Goal: Task Accomplishment & Management: Manage account settings

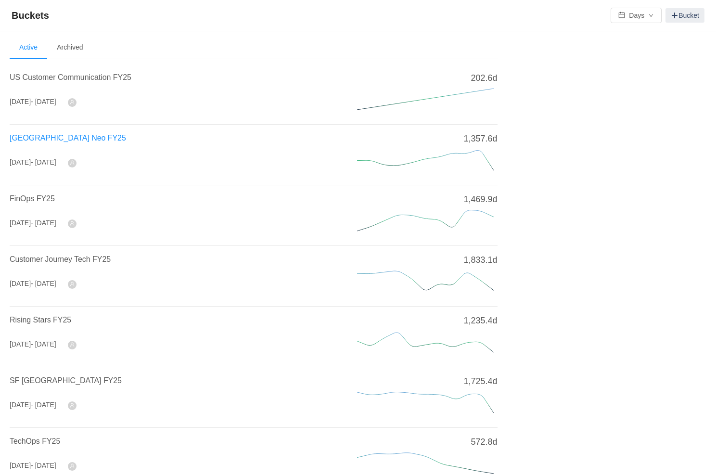
click at [37, 134] on span "[GEOGRAPHIC_DATA] Neo FY25" at bounding box center [68, 138] width 116 height 8
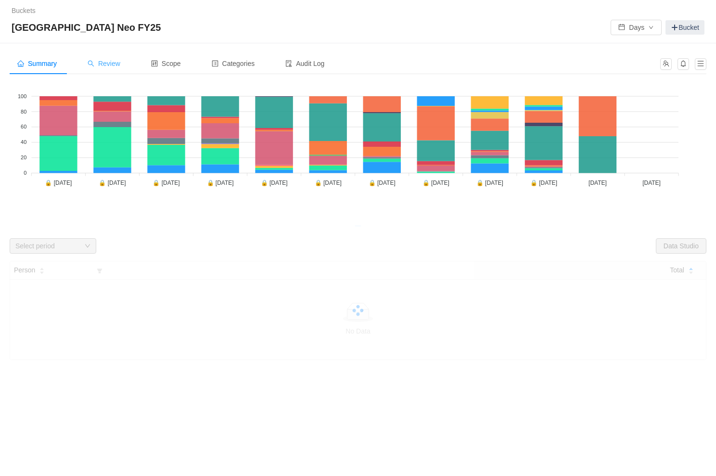
click at [115, 68] on div "Review" at bounding box center [104, 64] width 48 height 22
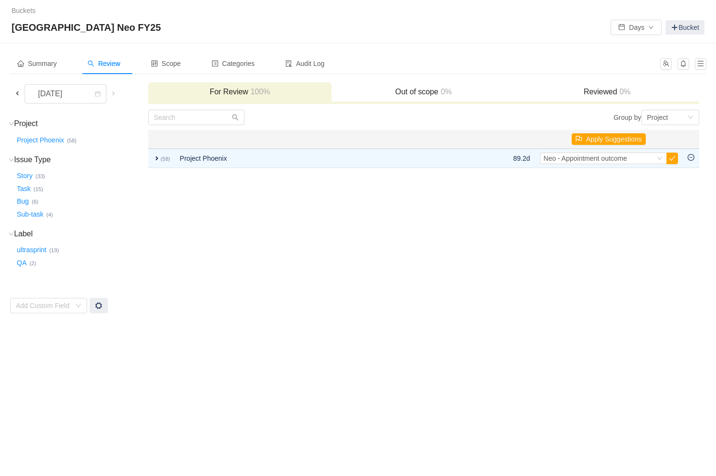
click at [14, 92] on span at bounding box center [17, 94] width 8 height 8
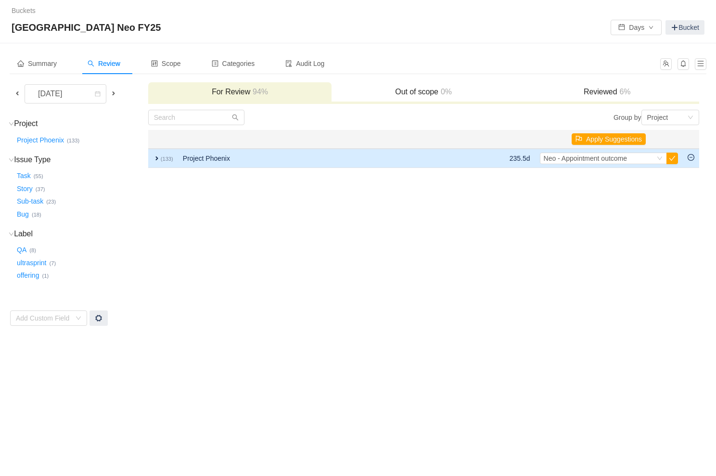
click at [168, 157] on small "(133)" at bounding box center [167, 159] width 13 height 6
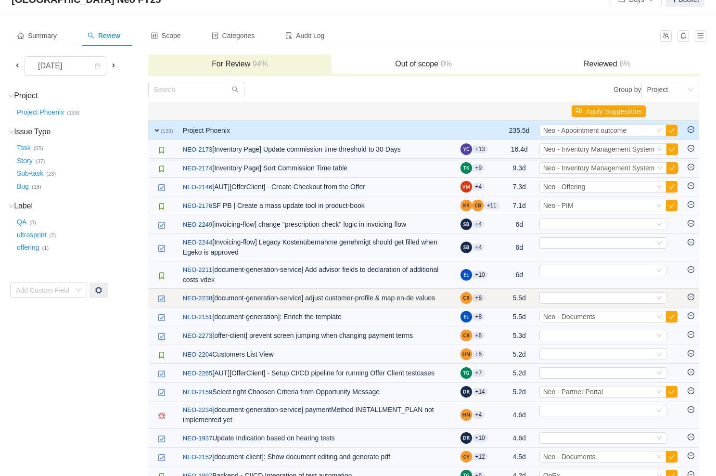
scroll to position [39, 0]
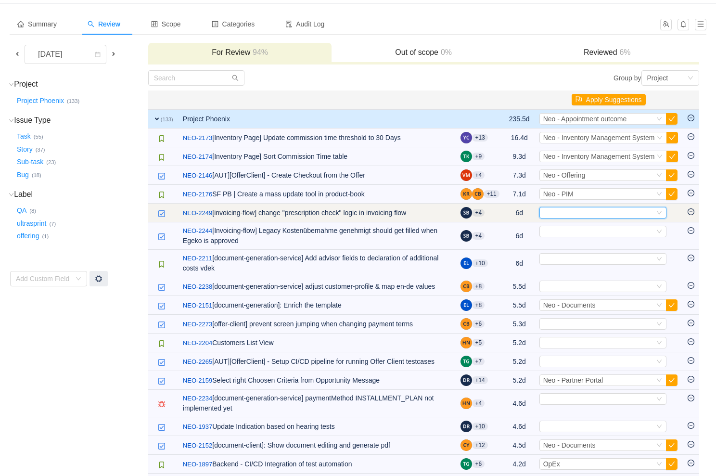
click at [593, 211] on div "Select" at bounding box center [598, 212] width 111 height 11
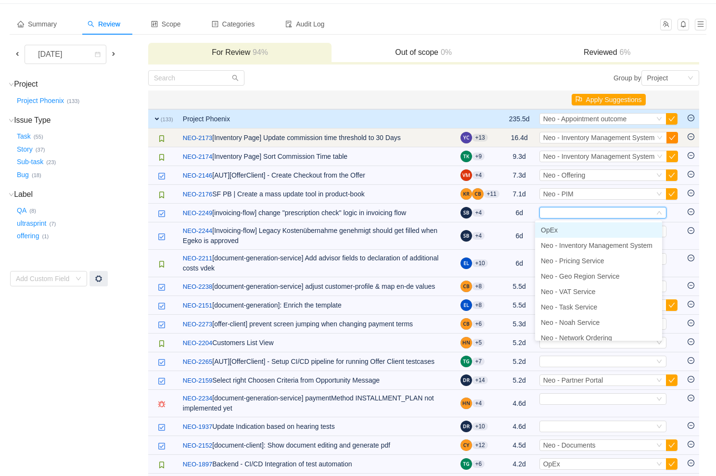
click at [675, 139] on button "button" at bounding box center [673, 138] width 12 height 12
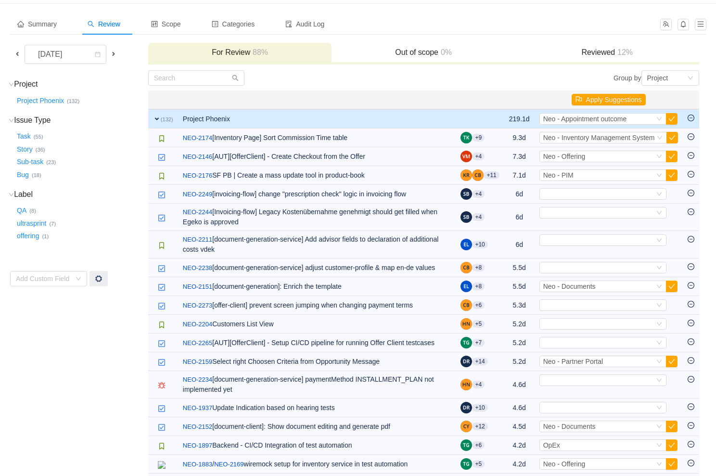
click at [675, 141] on button "button" at bounding box center [673, 138] width 12 height 12
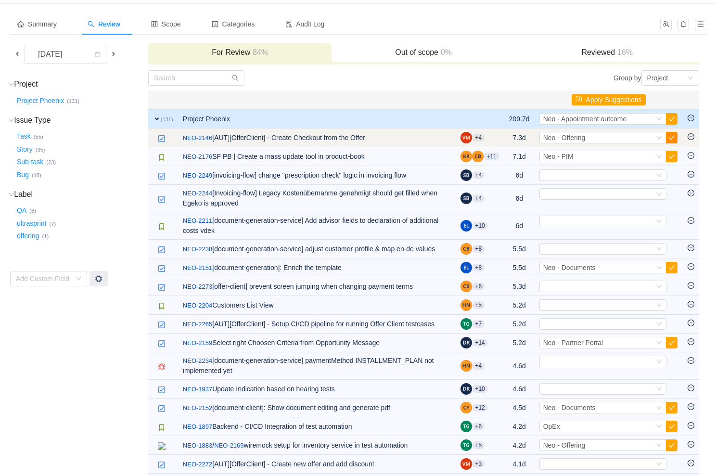
click at [666, 141] on button "button" at bounding box center [672, 138] width 12 height 12
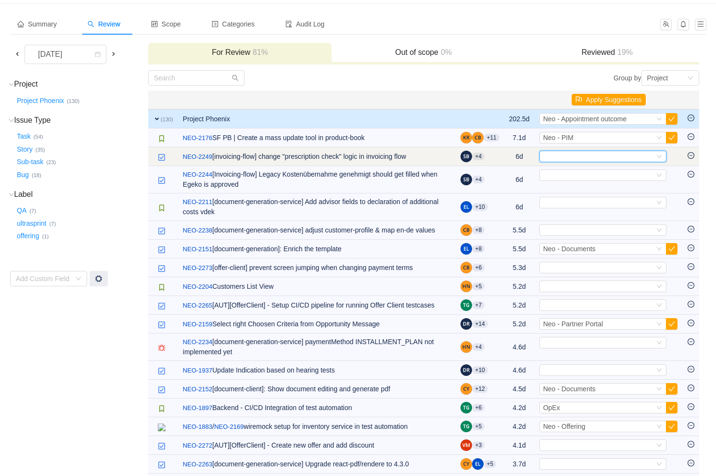
click at [578, 158] on div "Select" at bounding box center [598, 156] width 111 height 11
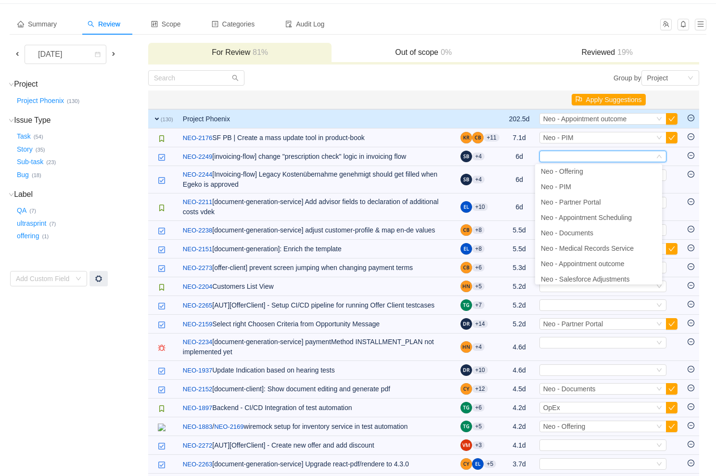
scroll to position [176, 0]
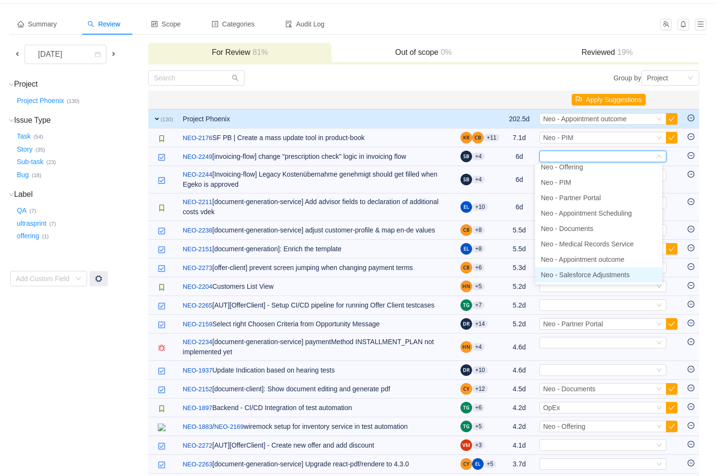
click at [583, 277] on span "Neo - Salesforce Adjustments" at bounding box center [585, 275] width 89 height 8
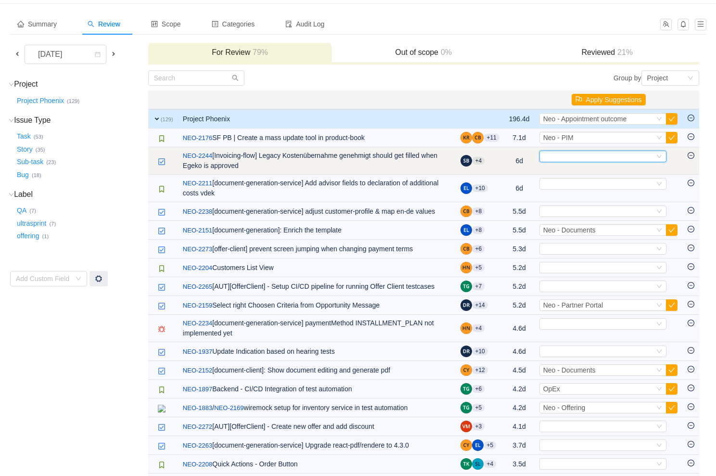
click at [570, 156] on div "Select" at bounding box center [598, 156] width 111 height 11
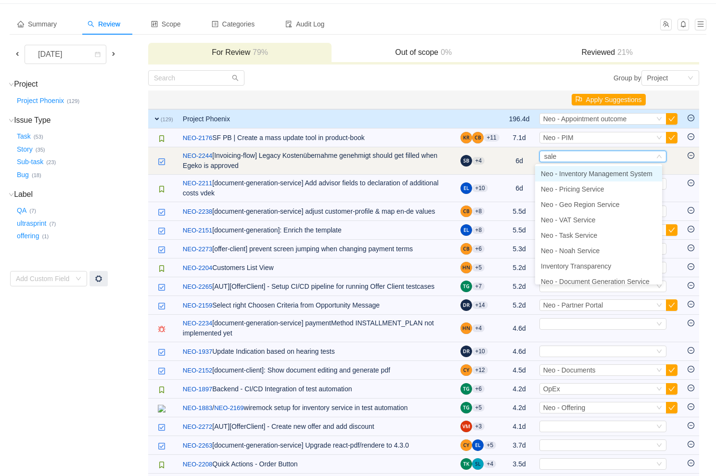
type input "sales"
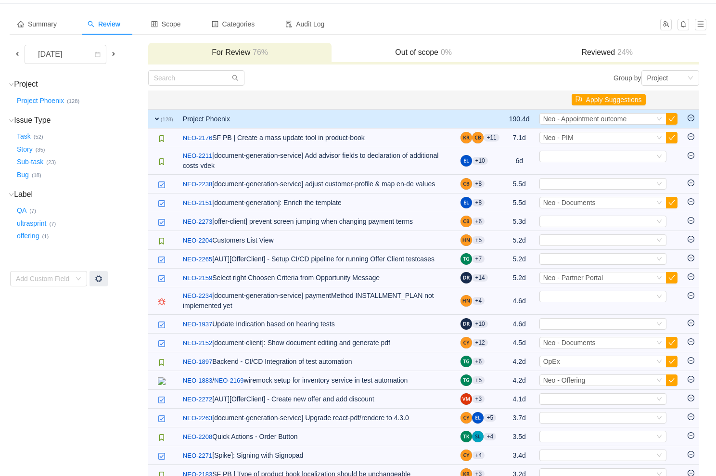
click at [568, 157] on div "Select" at bounding box center [598, 156] width 111 height 11
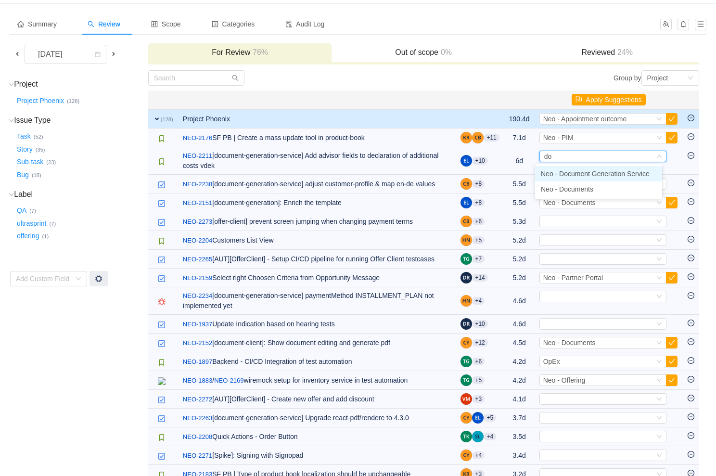
type input "doc"
click at [601, 172] on span "Neo - Document Generation Service" at bounding box center [595, 174] width 109 height 8
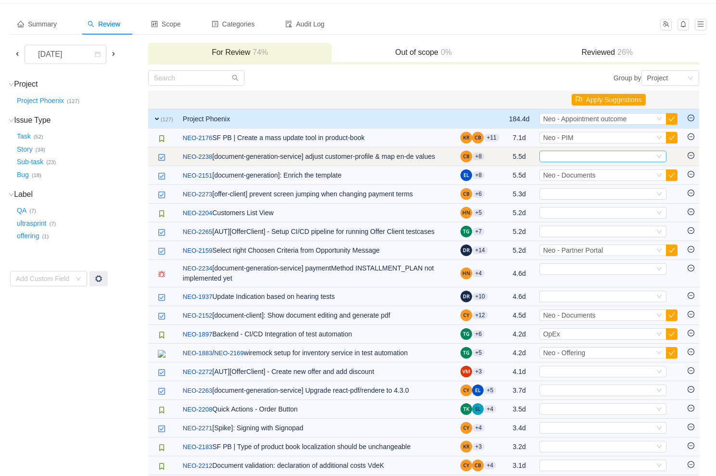
click at [590, 154] on div "Select" at bounding box center [598, 156] width 111 height 11
type input "docu"
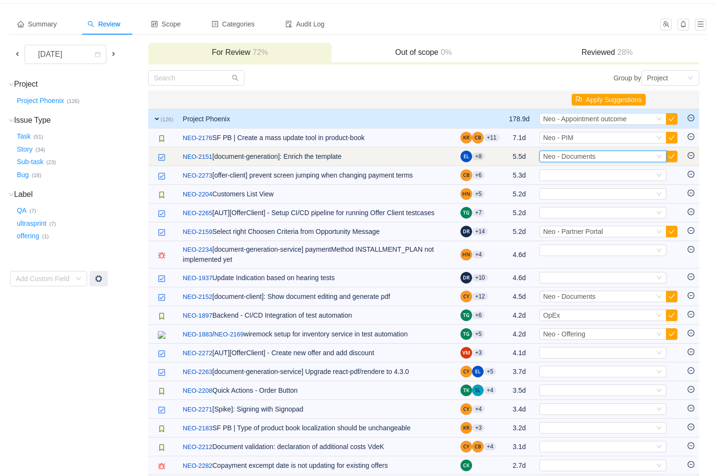
click at [596, 154] on div "Select Neo - Documents" at bounding box center [598, 156] width 111 height 11
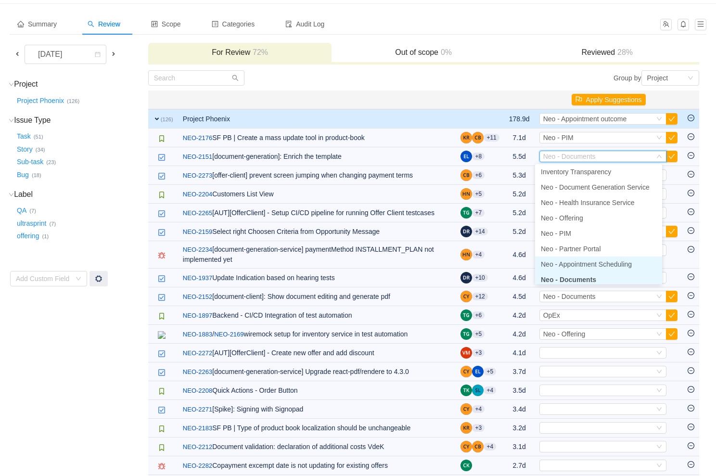
scroll to position [128, 0]
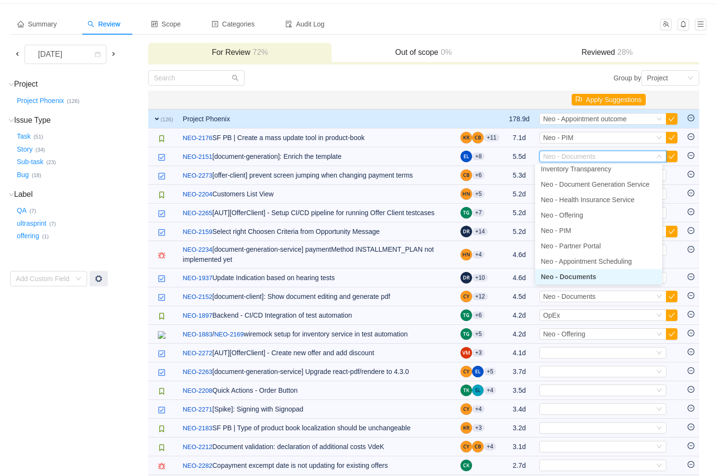
click at [587, 275] on span "Neo - Documents" at bounding box center [568, 277] width 55 height 8
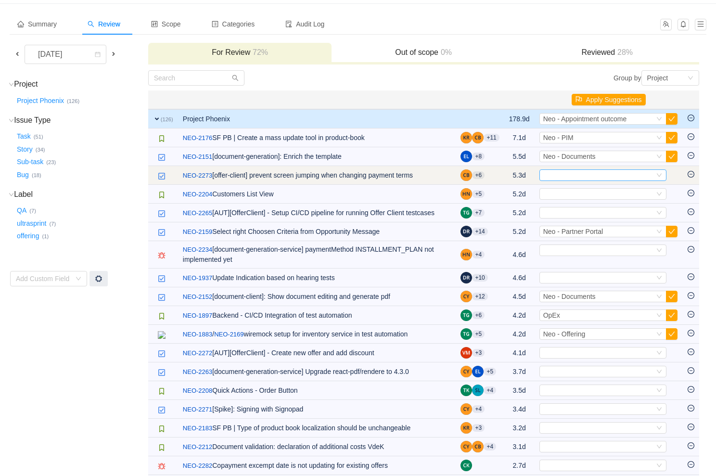
click at [572, 172] on div "Select" at bounding box center [598, 175] width 111 height 11
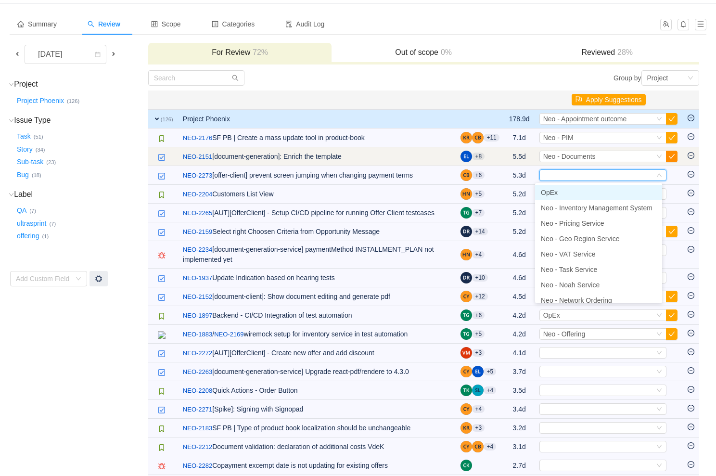
click at [671, 157] on button "button" at bounding box center [672, 157] width 12 height 12
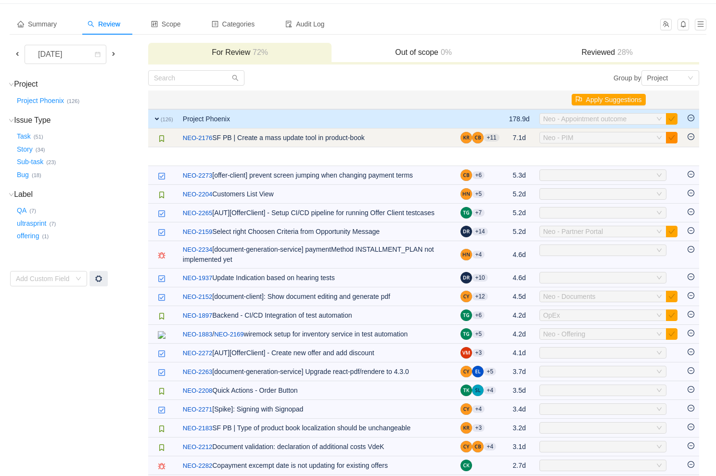
click at [672, 133] on button "button" at bounding box center [672, 138] width 12 height 12
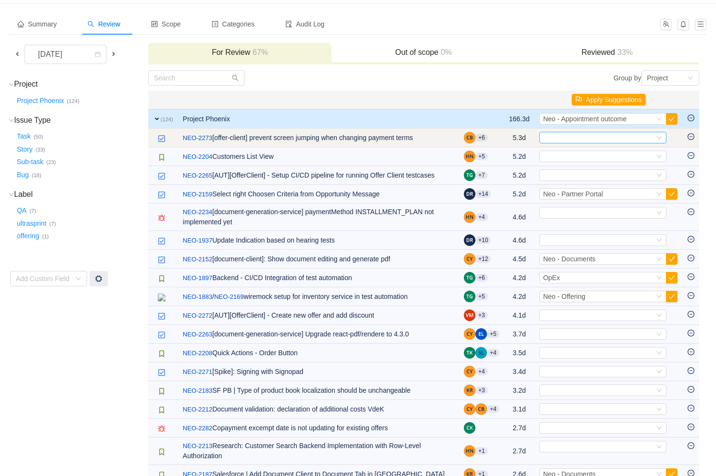
click at [595, 136] on div "Select" at bounding box center [598, 137] width 111 height 11
type input "offer"
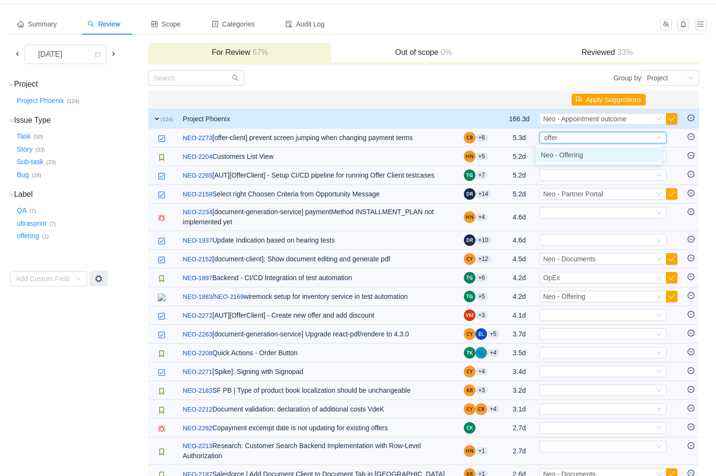
click at [562, 155] on span "Neo - Offering" at bounding box center [562, 155] width 42 height 8
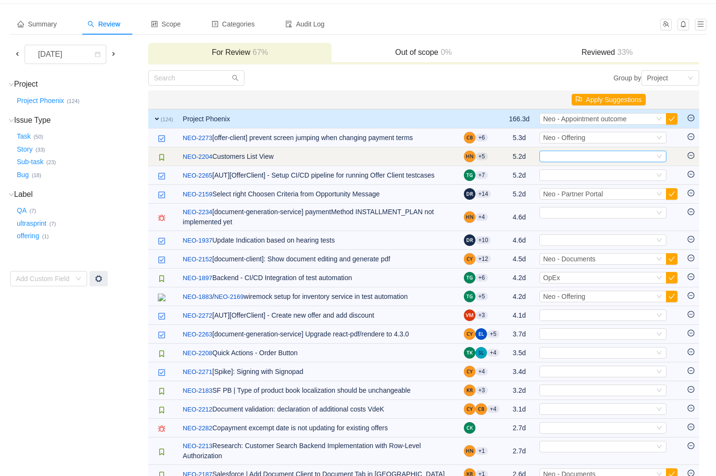
click at [571, 154] on div "Select" at bounding box center [598, 156] width 111 height 11
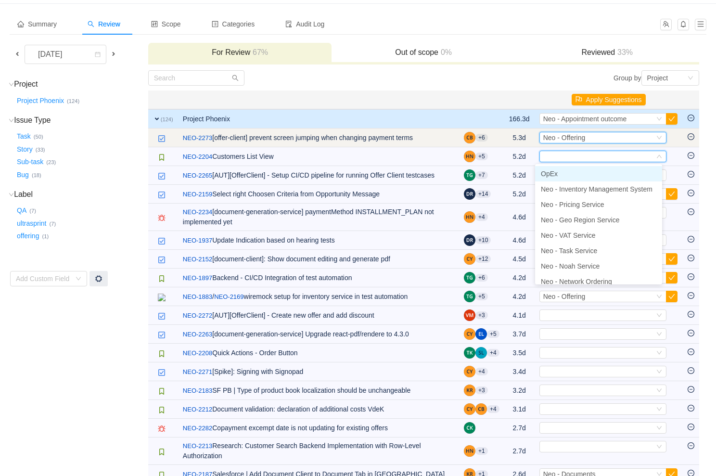
click at [624, 138] on div "Select Neo - Offering" at bounding box center [598, 137] width 111 height 11
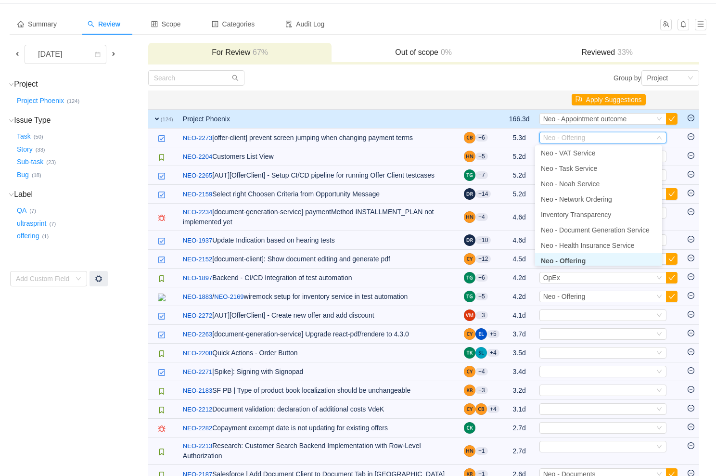
scroll to position [66, 0]
click at [595, 258] on li "Neo - Offering" at bounding box center [598, 257] width 127 height 15
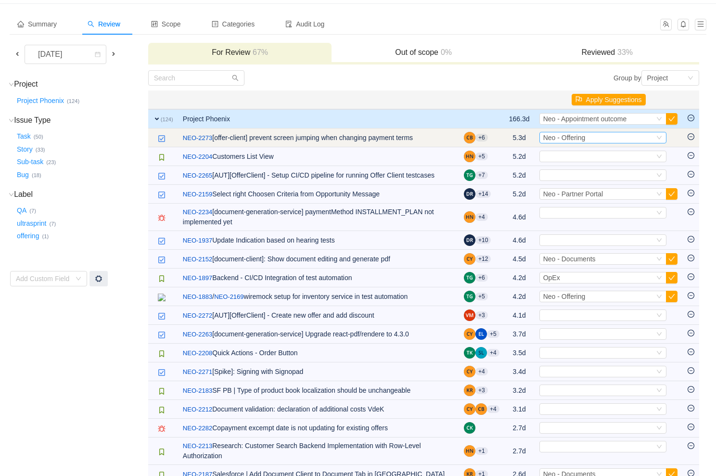
click at [624, 133] on div "Select Neo - Offering" at bounding box center [598, 137] width 111 height 11
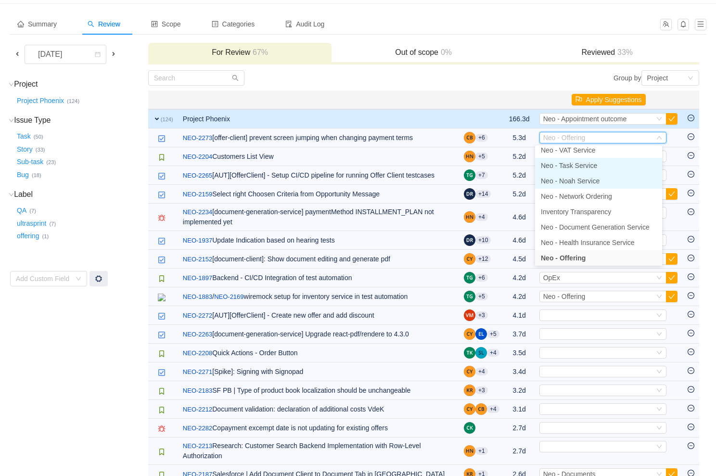
scroll to position [64, 0]
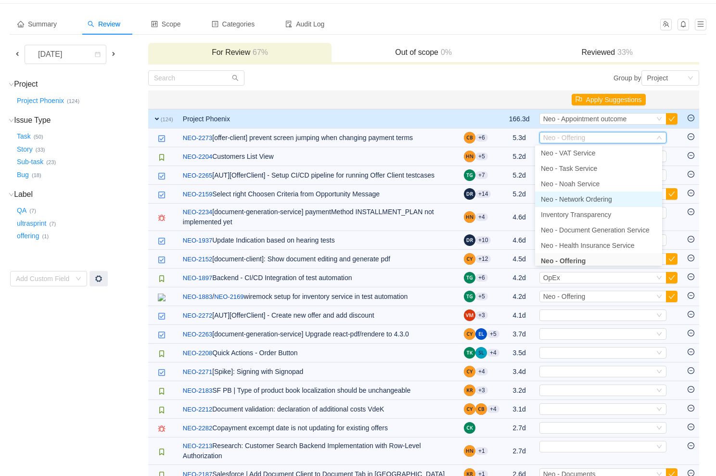
click at [605, 192] on li "Neo - Network Ordering" at bounding box center [598, 199] width 127 height 15
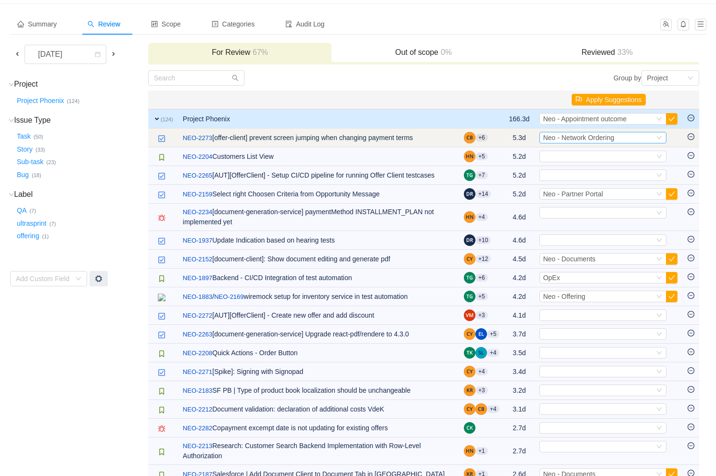
click at [569, 139] on span "Neo - Network Ordering" at bounding box center [578, 138] width 71 height 8
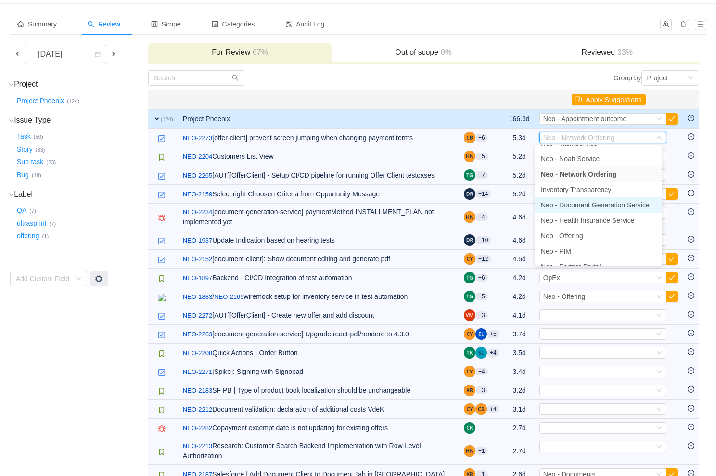
scroll to position [90, 0]
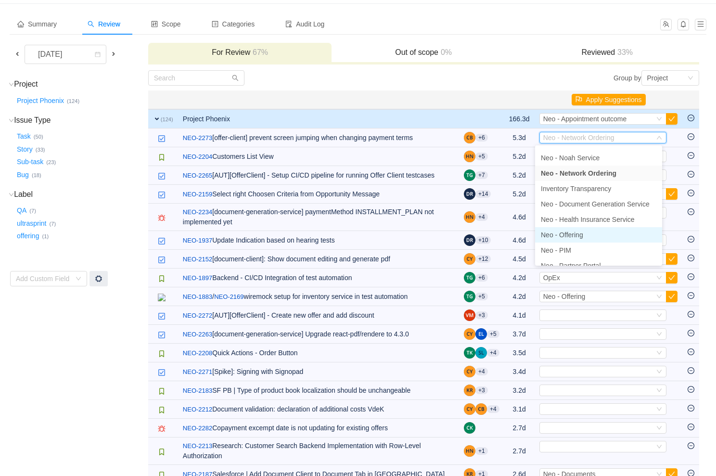
click at [571, 235] on span "Neo - Offering" at bounding box center [562, 235] width 42 height 8
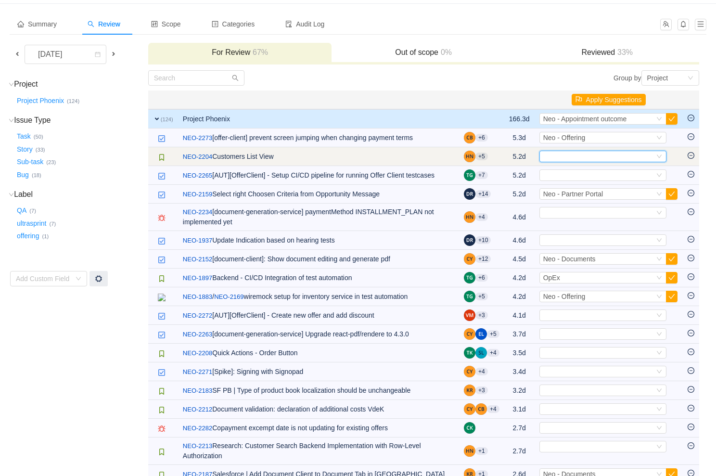
click at [577, 160] on div "Select" at bounding box center [598, 156] width 111 height 11
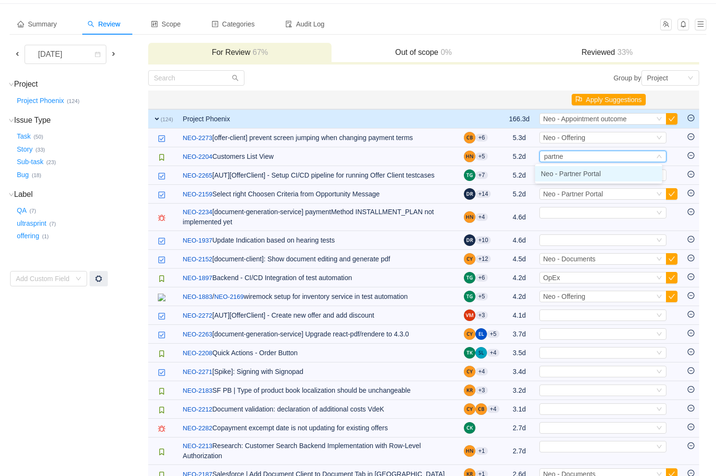
type input "partner"
click at [580, 171] on span "Neo - Partner Portal" at bounding box center [571, 174] width 60 height 8
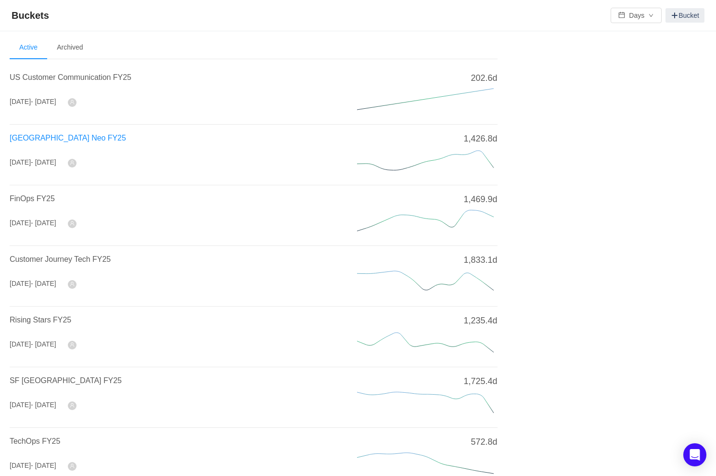
click at [49, 137] on span "[GEOGRAPHIC_DATA] Neo FY25" at bounding box center [68, 138] width 116 height 8
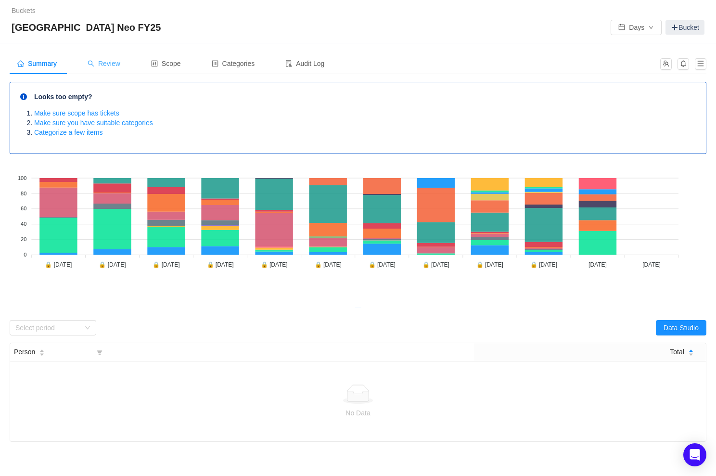
click at [106, 65] on span "Review" at bounding box center [104, 64] width 33 height 8
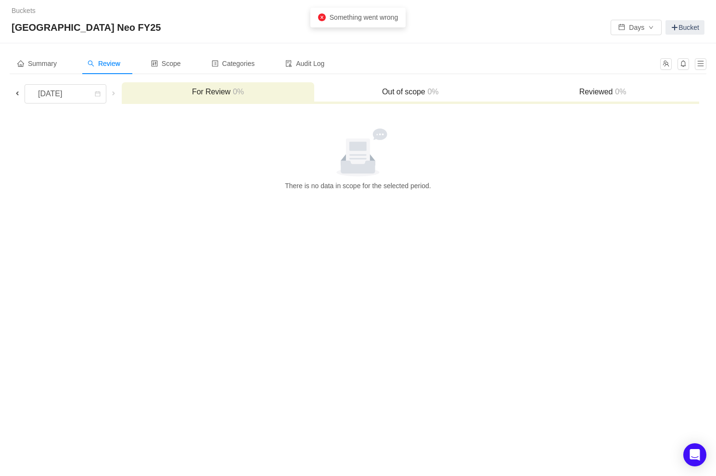
click at [19, 93] on span at bounding box center [17, 94] width 8 height 8
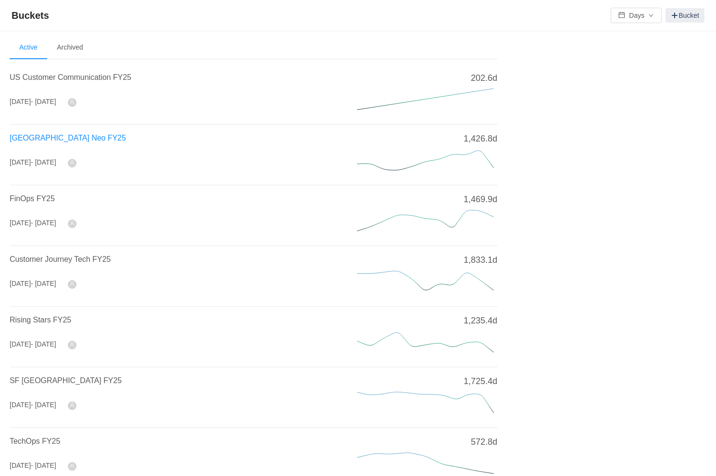
click at [50, 136] on span "[GEOGRAPHIC_DATA] Neo FY25" at bounding box center [68, 138] width 116 height 8
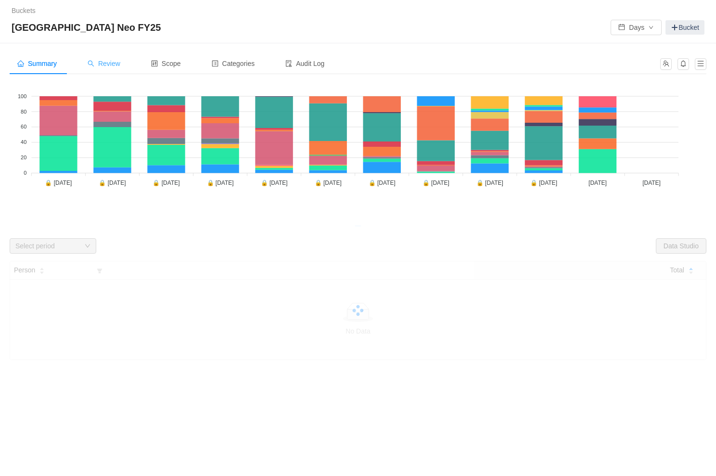
click at [110, 67] on span "Review" at bounding box center [104, 64] width 33 height 8
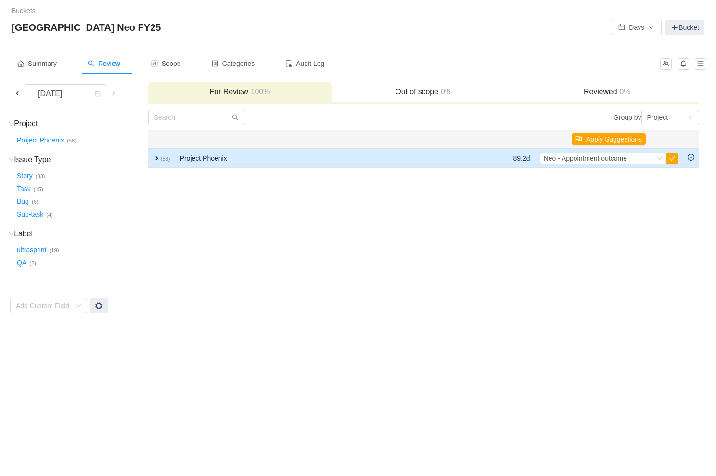
click at [154, 158] on span "expand" at bounding box center [157, 159] width 8 height 8
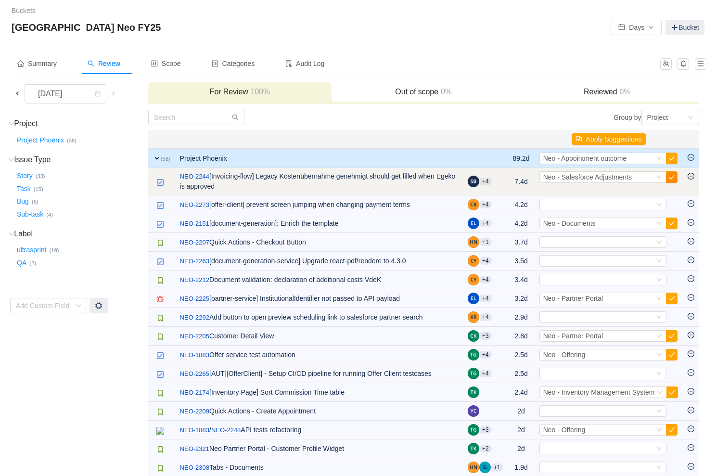
click at [669, 179] on button "button" at bounding box center [672, 177] width 12 height 12
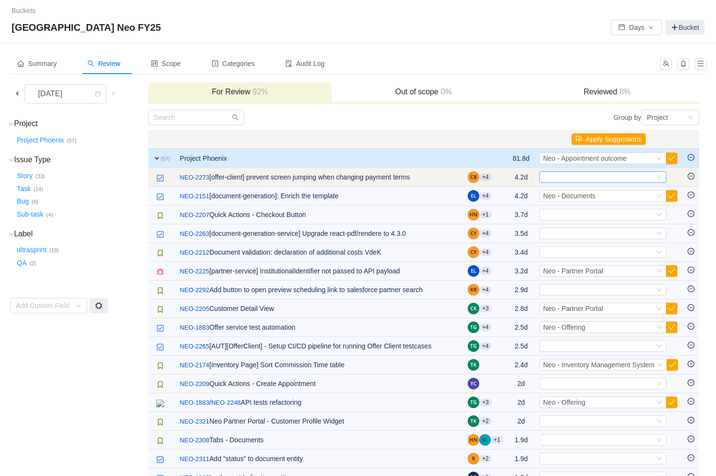
click at [618, 174] on div "Select" at bounding box center [598, 177] width 111 height 11
type input "offerin"
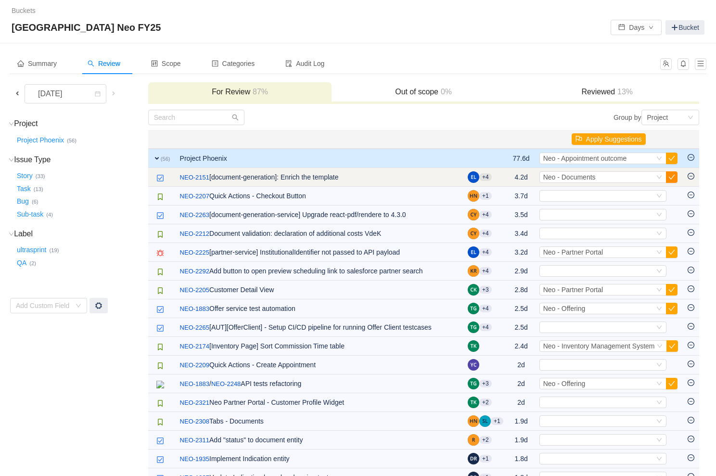
click at [671, 181] on button "button" at bounding box center [672, 177] width 12 height 12
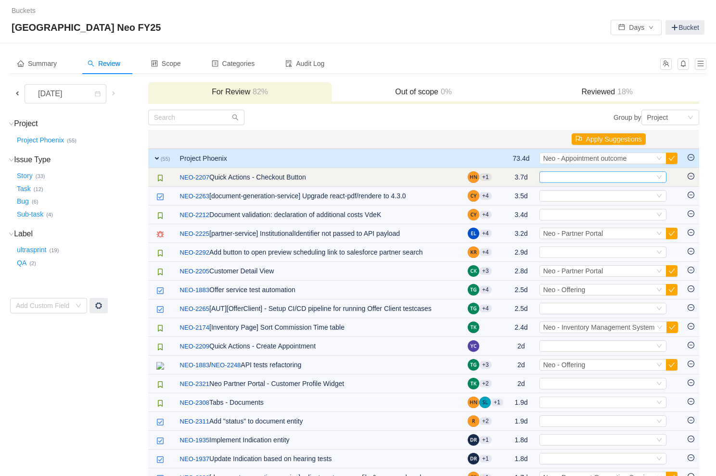
click at [557, 174] on div "Select" at bounding box center [598, 177] width 111 height 11
type input "partn"
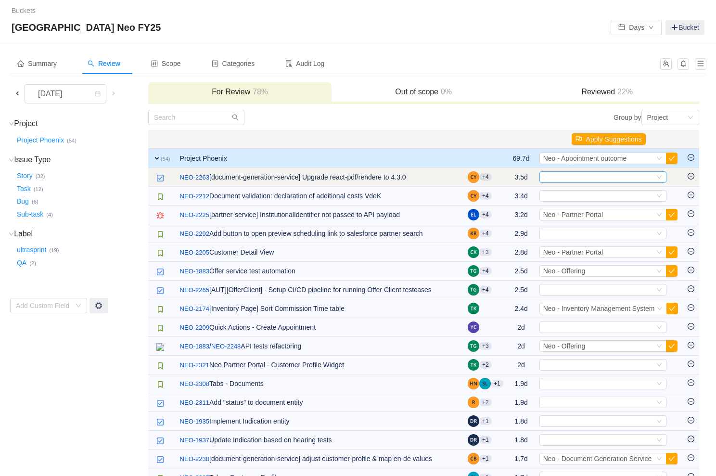
click at [544, 178] on div "Select" at bounding box center [598, 177] width 111 height 11
type input "docu"
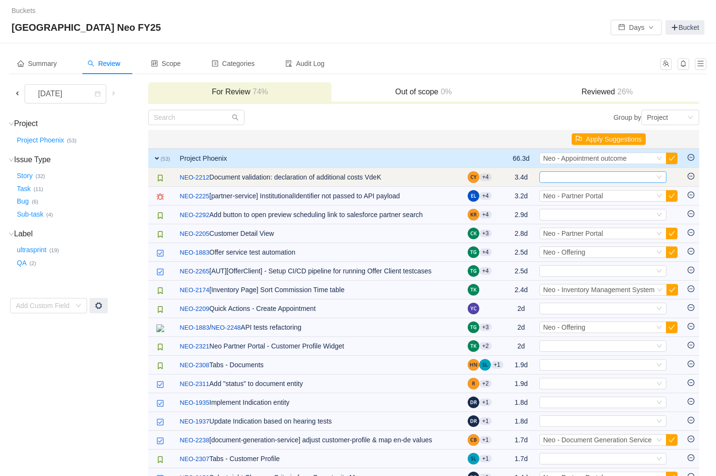
click at [547, 177] on div "Select" at bounding box center [598, 177] width 111 height 11
type input "docu"
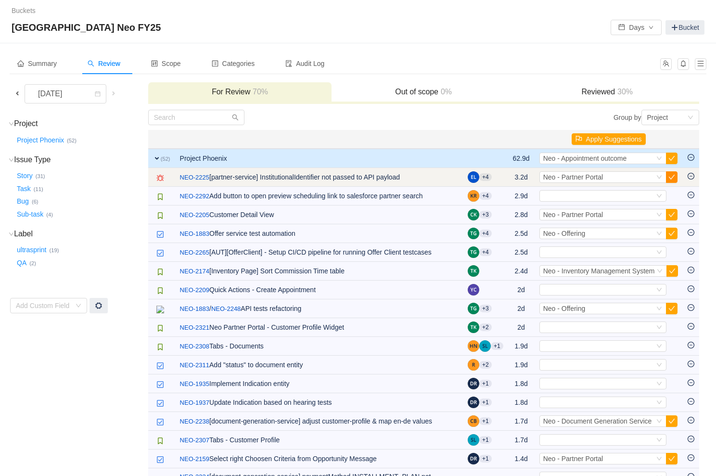
click at [672, 176] on button "button" at bounding box center [672, 177] width 12 height 12
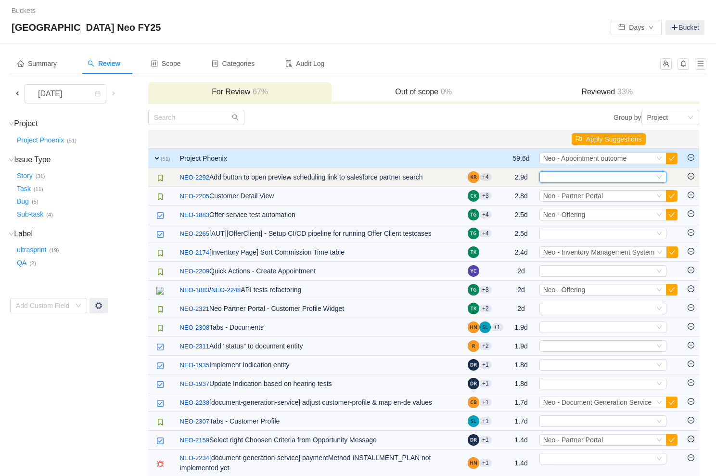
click at [570, 177] on div "Select" at bounding box center [598, 177] width 111 height 11
click at [202, 174] on link "NEO-2292" at bounding box center [194, 178] width 29 height 10
click at [560, 176] on span "Neo - Partner Portal" at bounding box center [573, 177] width 60 height 8
type input "sales"
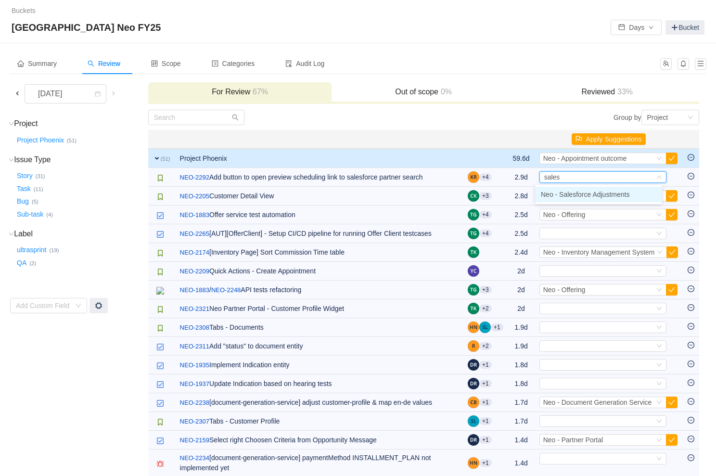
click at [566, 188] on li "Neo - Salesforce Adjustments" at bounding box center [598, 194] width 127 height 15
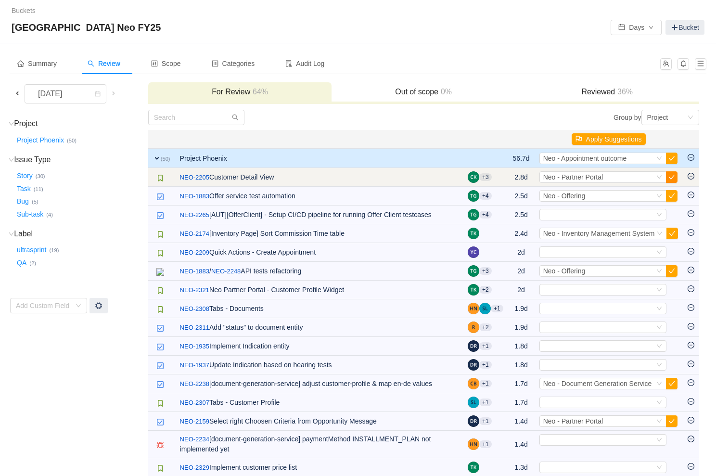
click at [671, 179] on button "button" at bounding box center [672, 177] width 12 height 12
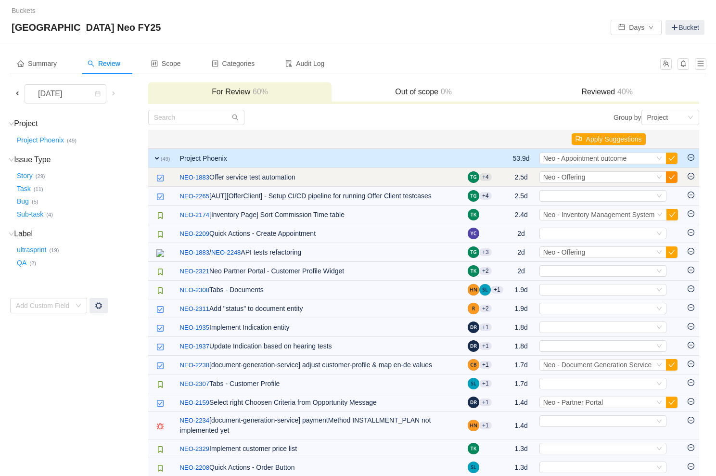
click at [669, 176] on button "button" at bounding box center [672, 177] width 12 height 12
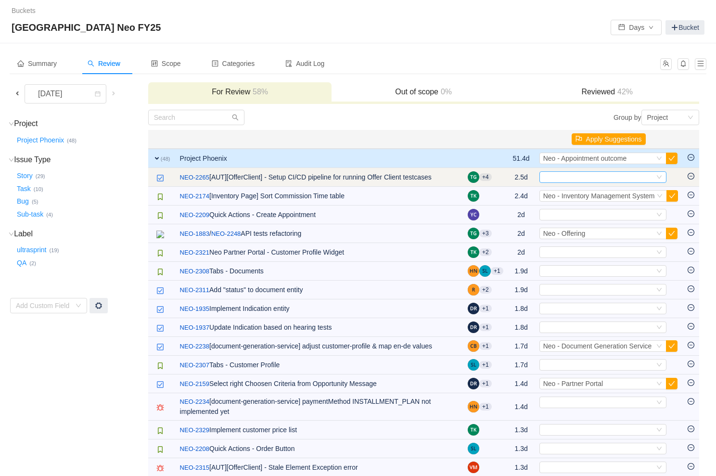
click at [582, 177] on div "Select" at bounding box center [598, 177] width 111 height 11
type input "offer"
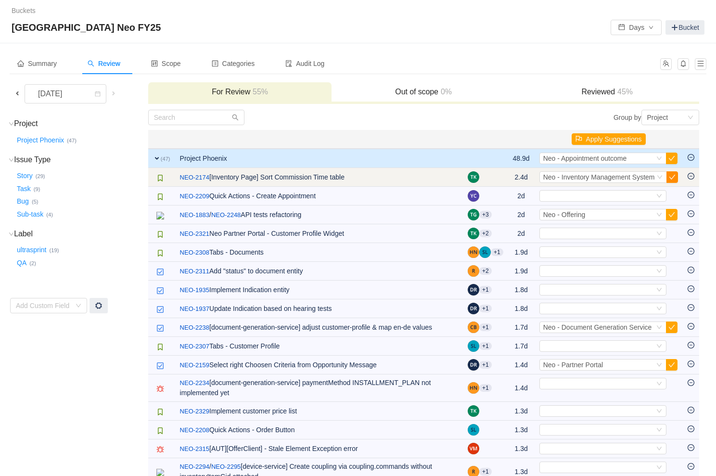
click at [673, 176] on button "button" at bounding box center [673, 177] width 12 height 12
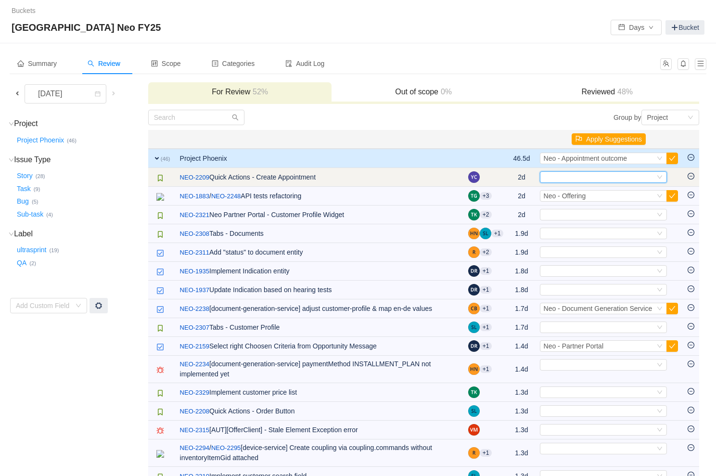
click at [583, 179] on div "Select" at bounding box center [599, 177] width 111 height 11
type input "part"
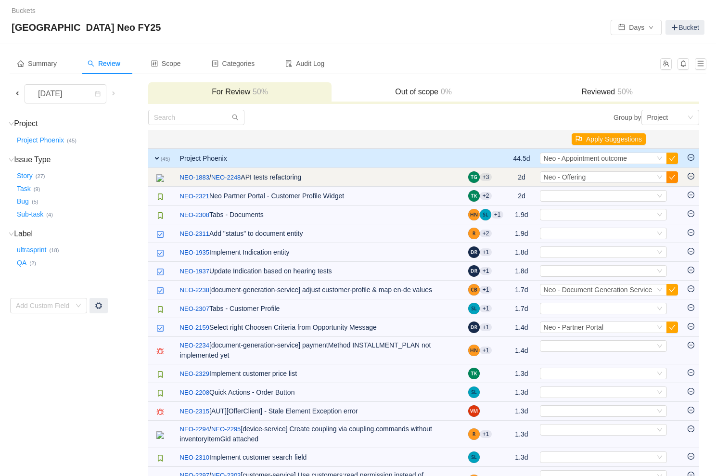
click at [672, 176] on button "button" at bounding box center [673, 177] width 12 height 12
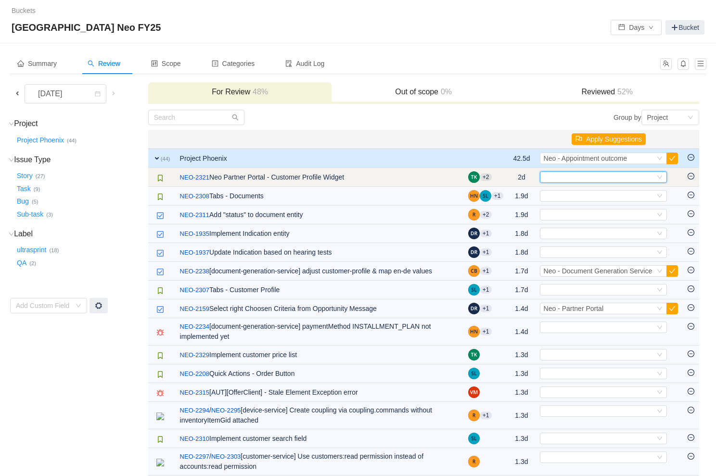
click at [586, 176] on div "Select" at bounding box center [599, 177] width 111 height 11
type input "part"
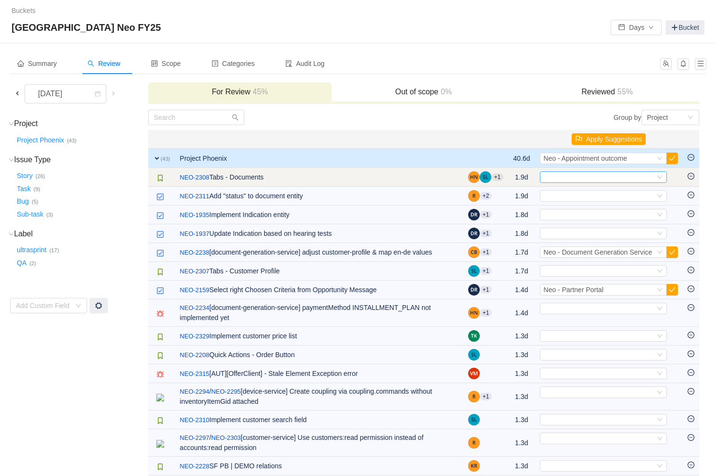
click at [560, 177] on div "Select" at bounding box center [599, 177] width 111 height 11
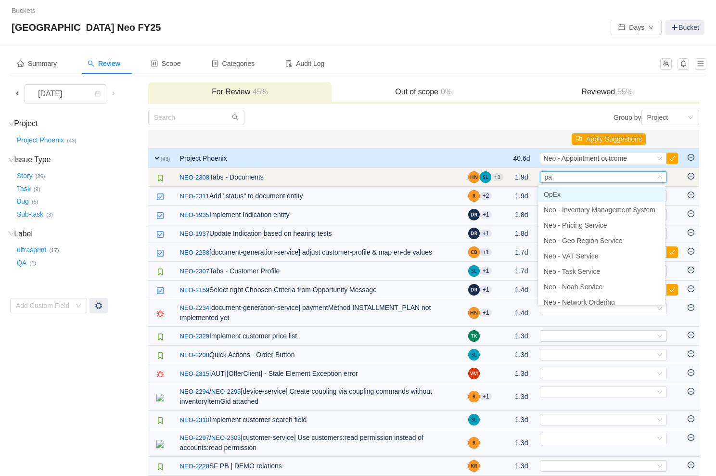
type input "par"
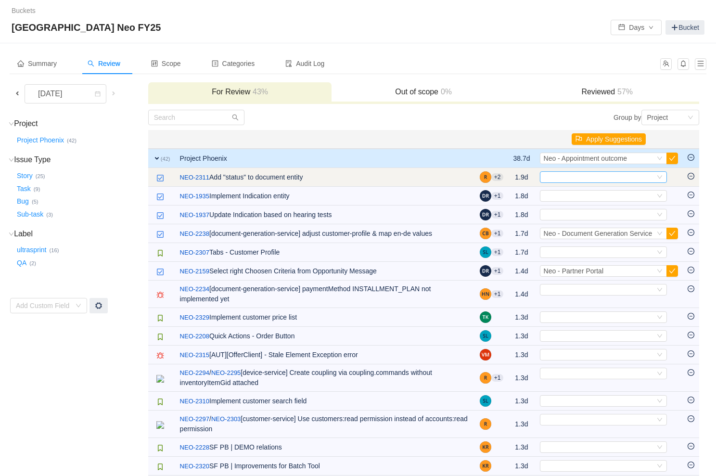
click at [565, 176] on div "Select" at bounding box center [599, 177] width 111 height 11
type input "docu"
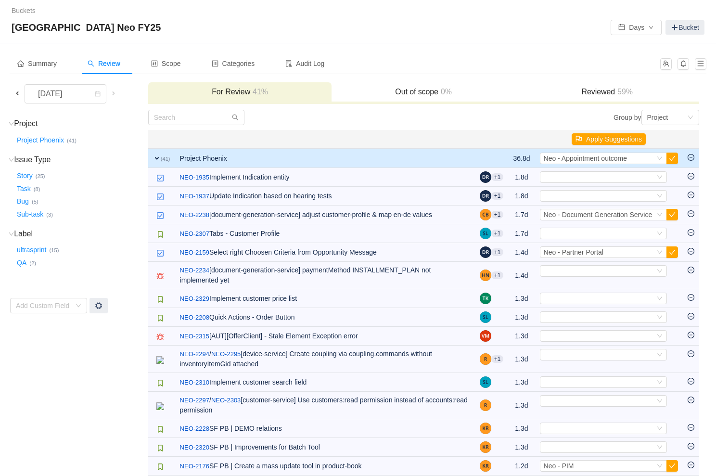
click at [565, 176] on div "Select" at bounding box center [599, 177] width 111 height 11
type input "offering"
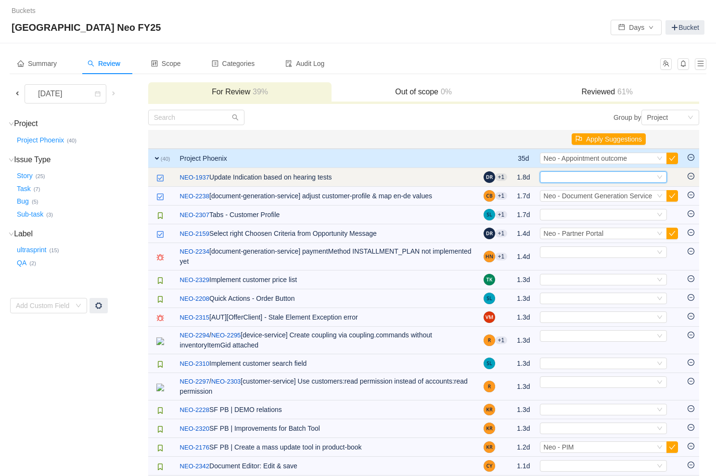
click at [555, 172] on div "Select" at bounding box center [599, 177] width 111 height 11
type input "offer"
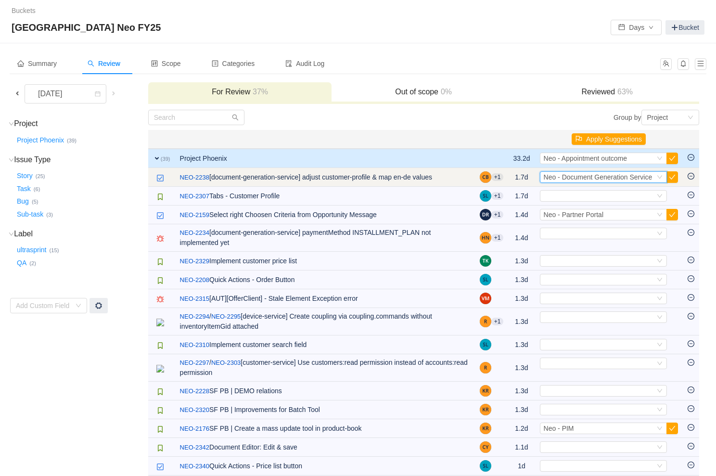
click at [565, 179] on span "Neo - Document Generation Service" at bounding box center [598, 177] width 109 height 8
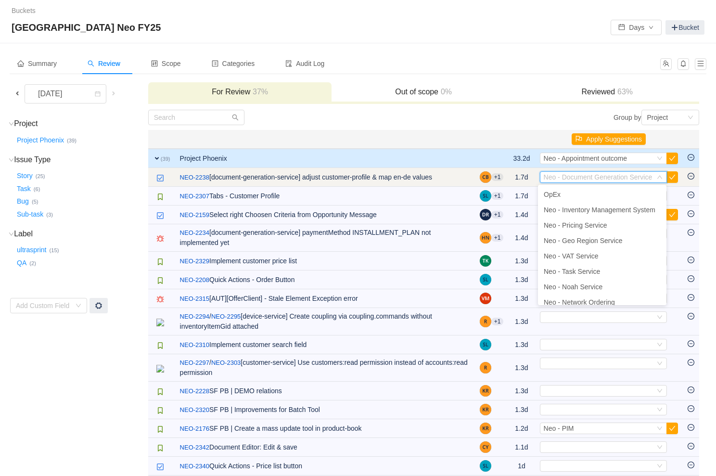
scroll to position [36, 0]
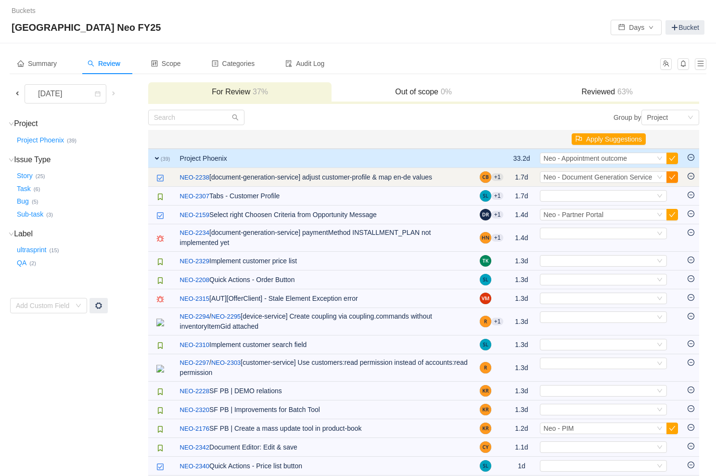
click at [671, 173] on button "button" at bounding box center [673, 177] width 12 height 12
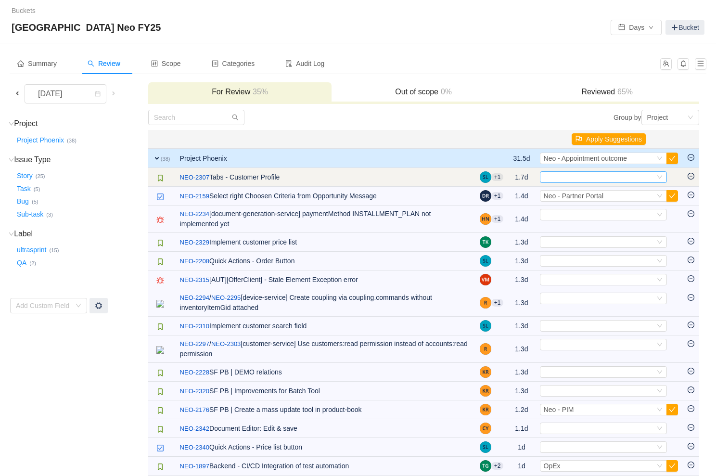
click at [577, 174] on div "Select" at bounding box center [599, 177] width 111 height 11
type input "partner"
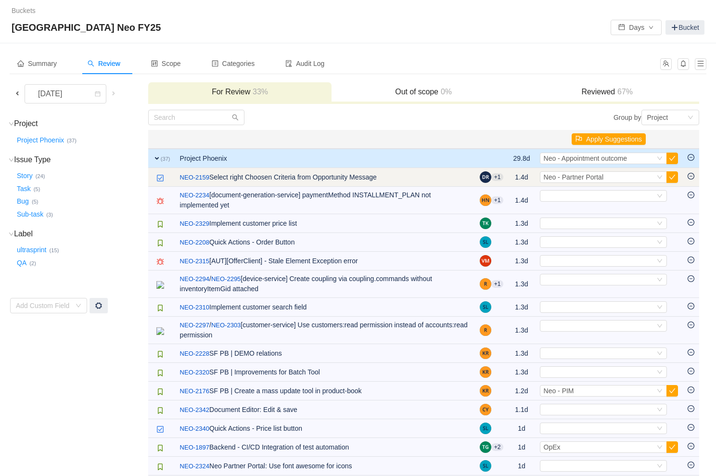
click at [213, 180] on td "/ NEO-2159 Select right Choosen Criteria from Opportunity Message" at bounding box center [325, 177] width 300 height 19
click at [191, 176] on link "NEO-2159" at bounding box center [194, 178] width 29 height 10
click at [577, 179] on span "Neo - Partner Portal" at bounding box center [574, 177] width 60 height 8
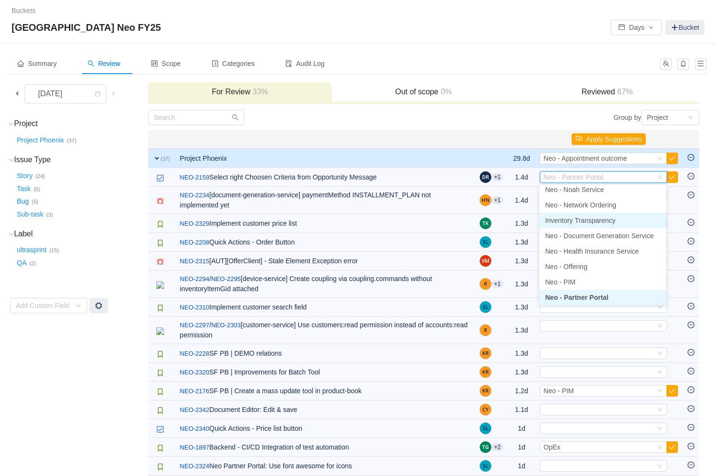
scroll to position [94, 0]
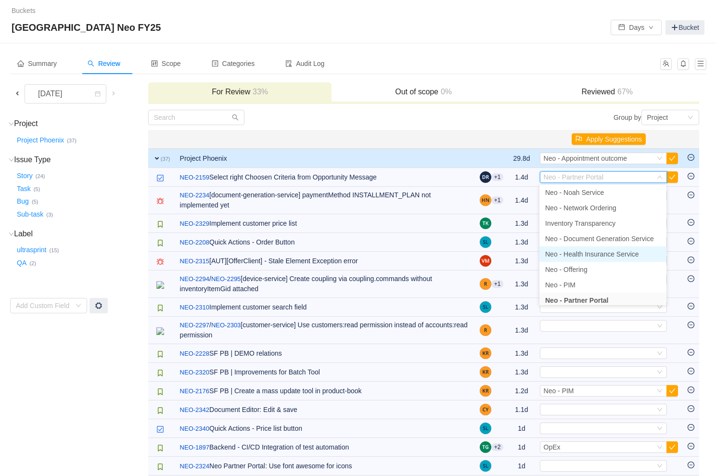
click at [605, 254] on span "Neo - Health Insurance Service" at bounding box center [592, 254] width 94 height 8
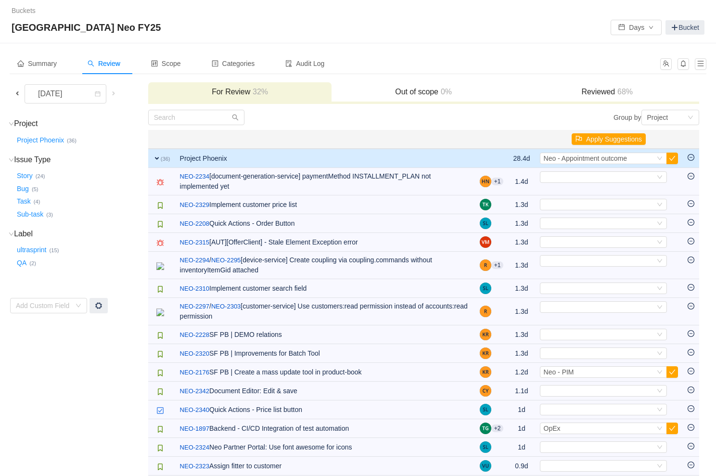
click at [602, 85] on div "Reviewed 68%" at bounding box center [608, 92] width 184 height 21
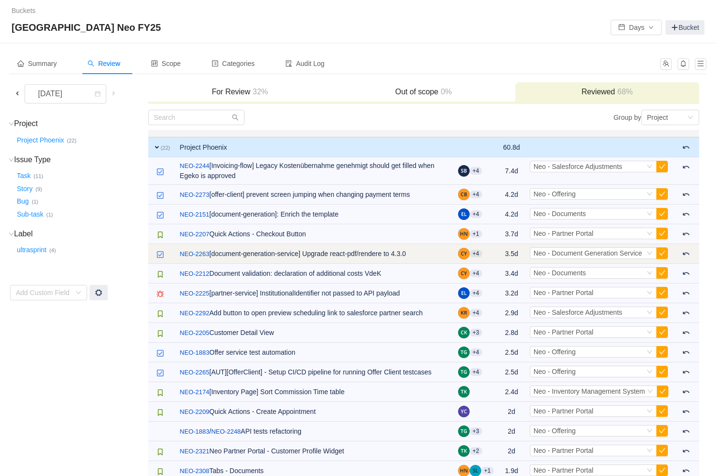
scroll to position [148, 0]
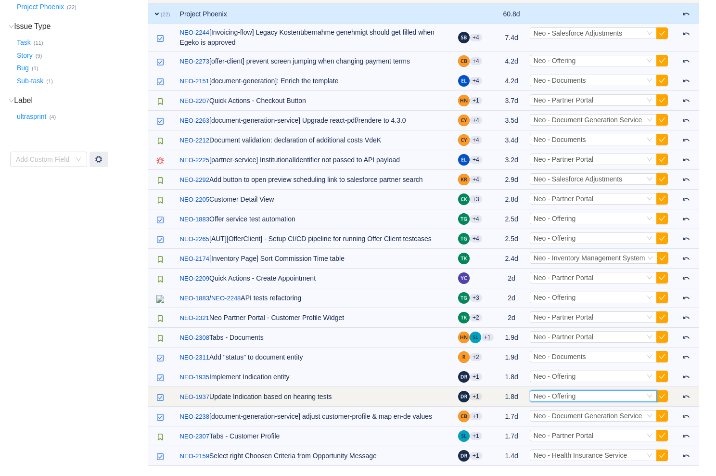
click at [589, 391] on div "Select Neo - Offering" at bounding box center [589, 396] width 111 height 11
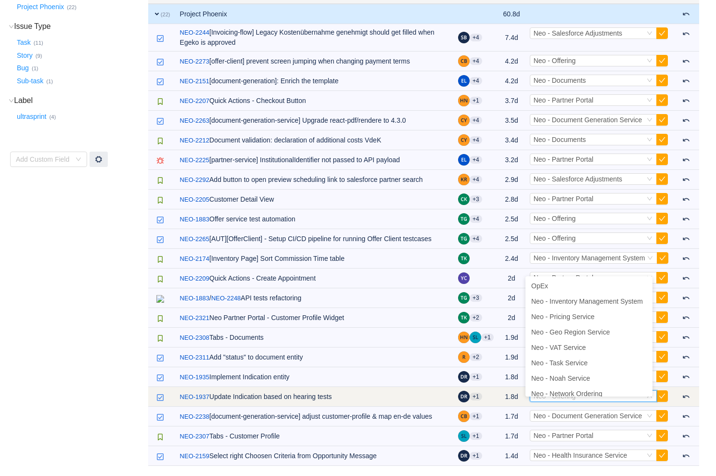
scroll to position [66, 0]
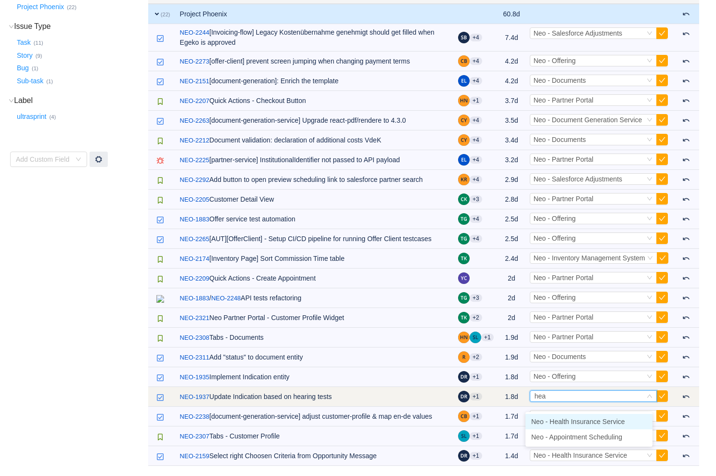
type input "heal"
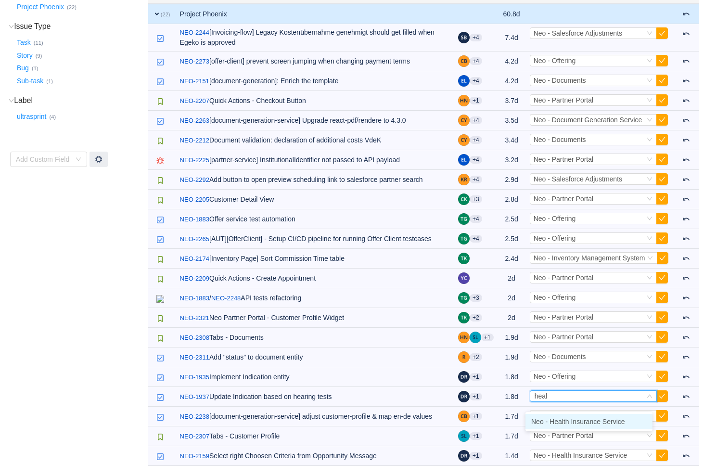
click at [576, 418] on span "Neo - Health Insurance Service" at bounding box center [578, 422] width 94 height 8
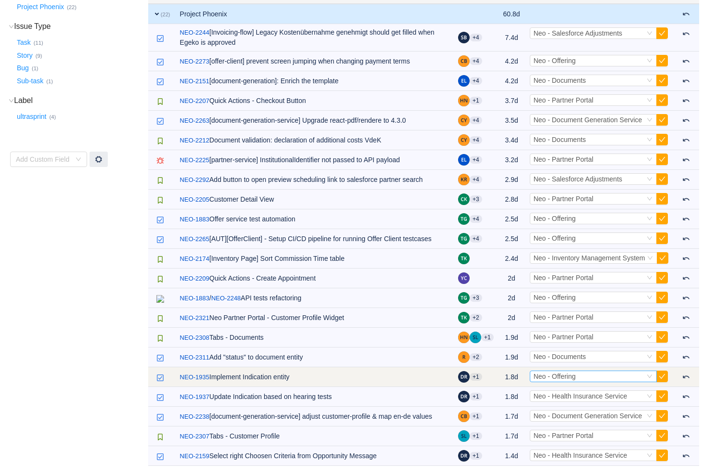
click at [572, 373] on span "Neo - Offering" at bounding box center [555, 377] width 42 height 8
type input "heal"
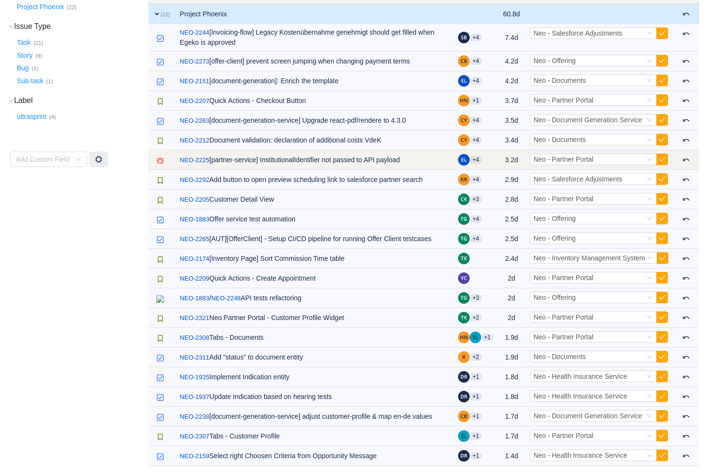
scroll to position [0, 0]
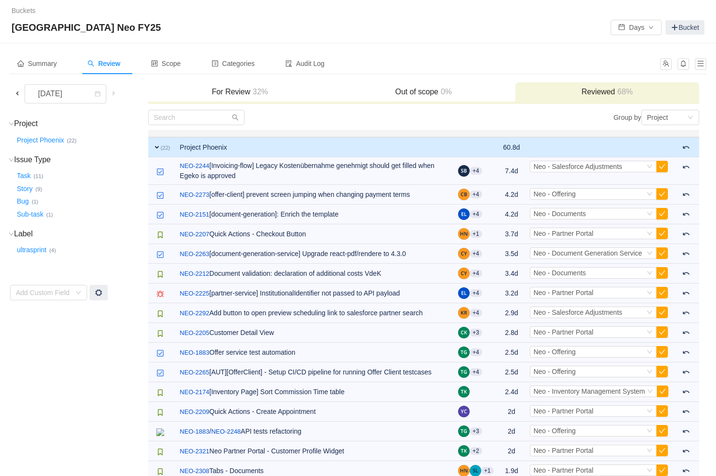
click at [265, 91] on span "32%" at bounding box center [259, 92] width 18 height 8
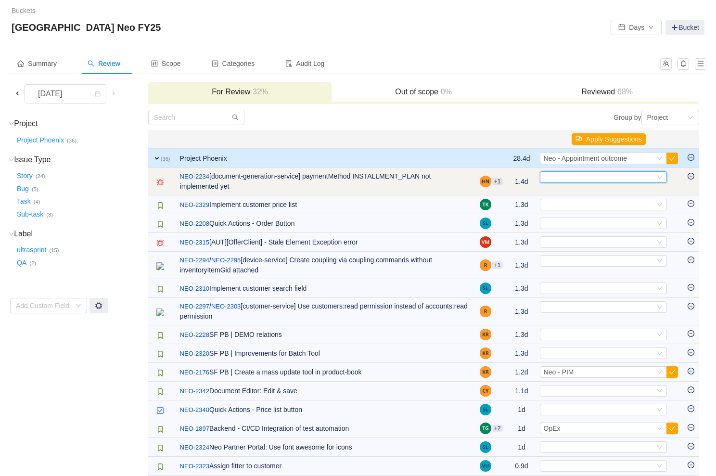
click at [586, 181] on div "Select" at bounding box center [599, 177] width 111 height 11
type input "docu"
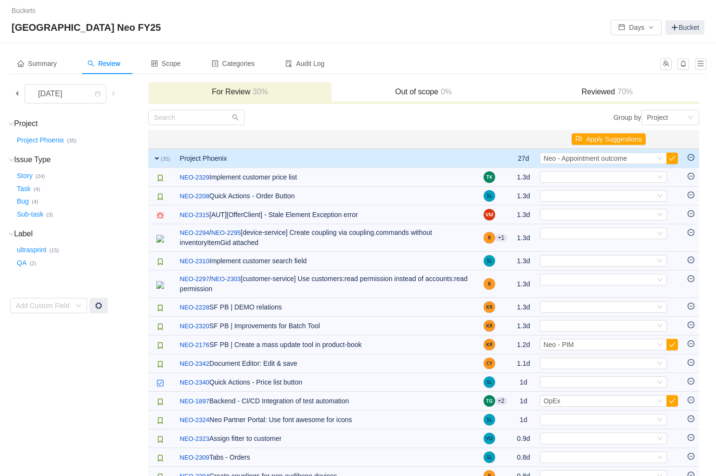
click at [586, 181] on div "Select" at bounding box center [599, 177] width 111 height 11
type input "partner"
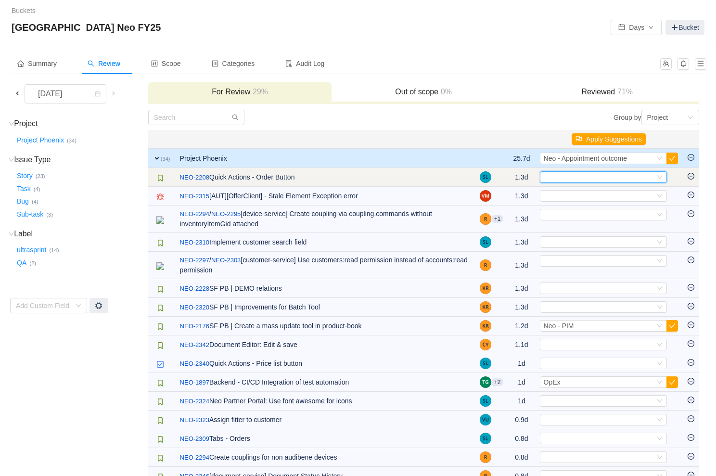
click at [604, 175] on div "Select" at bounding box center [599, 177] width 111 height 11
type input "part"
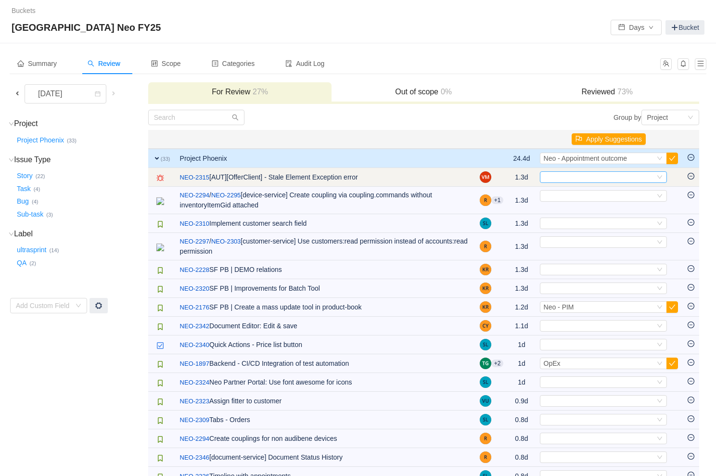
click at [602, 175] on div "Select" at bounding box center [599, 177] width 111 height 11
type input "offer"
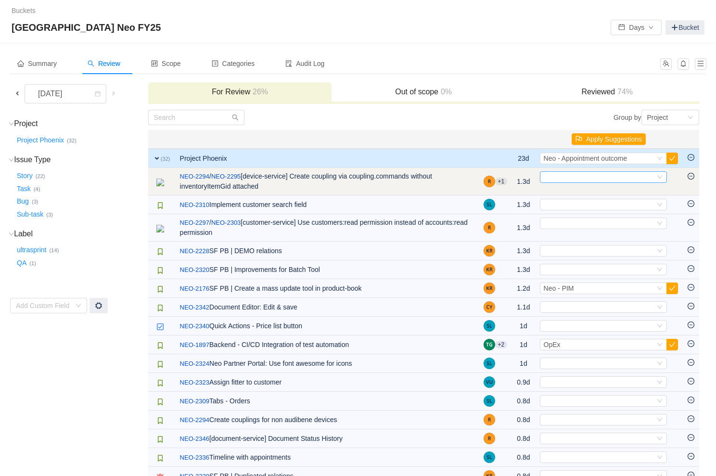
click at [594, 174] on div "Select" at bounding box center [599, 177] width 111 height 11
type input "dev"
type input "cou"
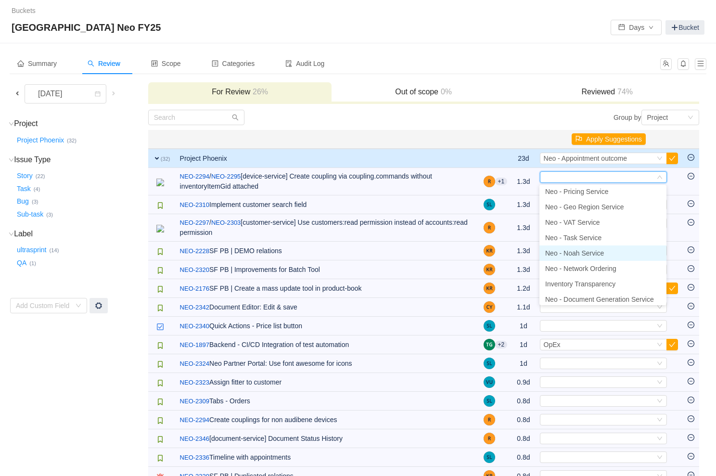
scroll to position [36, 0]
click at [604, 249] on span "Neo - Noah Service" at bounding box center [574, 251] width 59 height 8
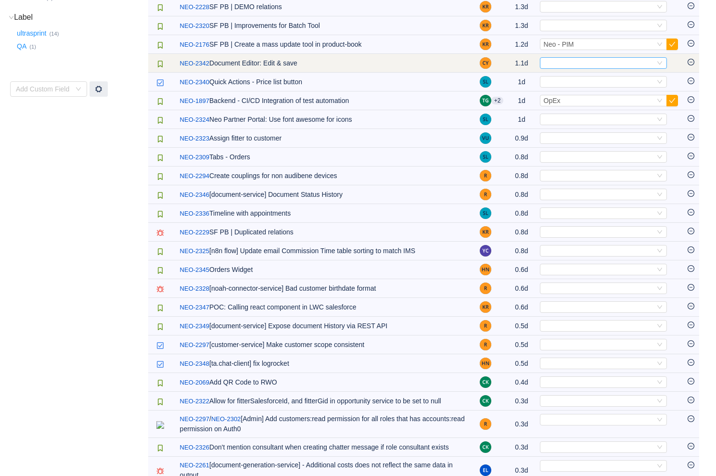
scroll to position [0, 0]
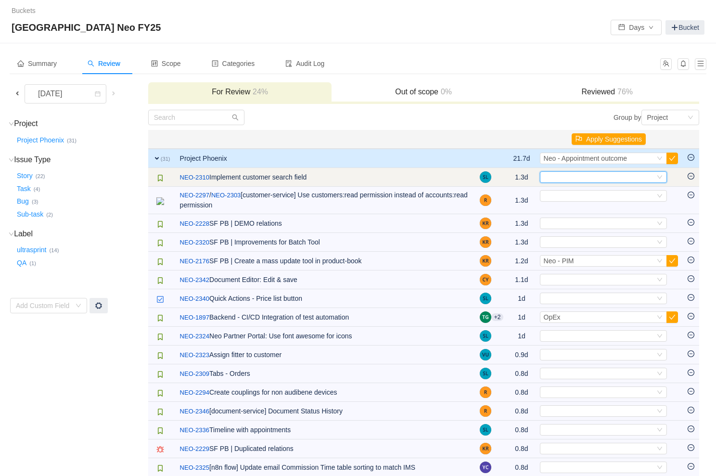
click at [576, 177] on div "Select" at bounding box center [599, 177] width 111 height 11
type input "part"
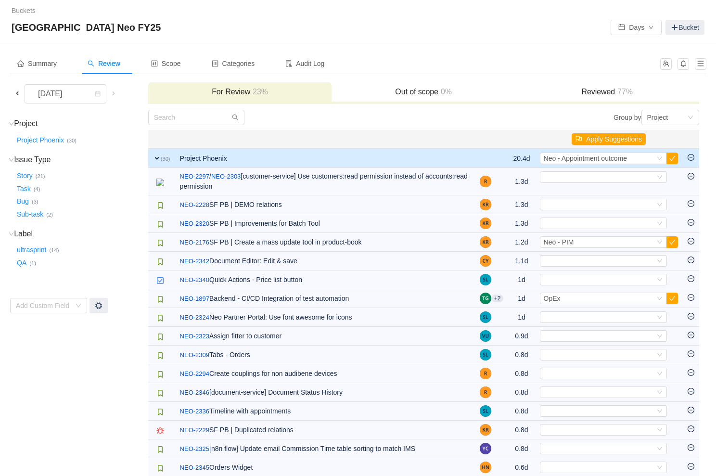
click at [576, 177] on div "Select" at bounding box center [599, 177] width 111 height 11
type input "partn"
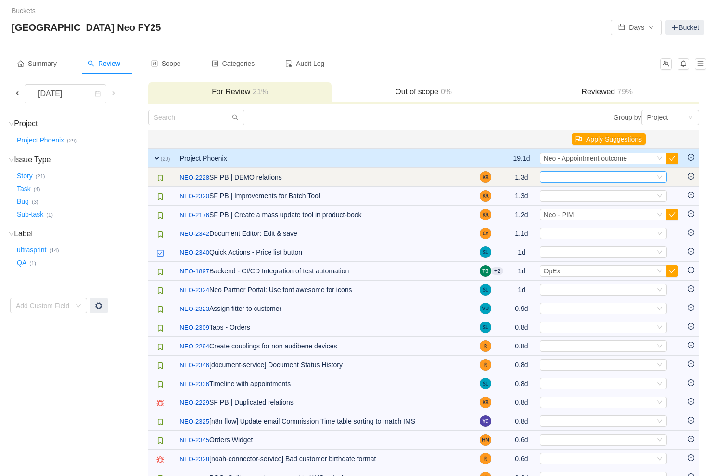
click at [571, 182] on div "Select" at bounding box center [599, 177] width 111 height 11
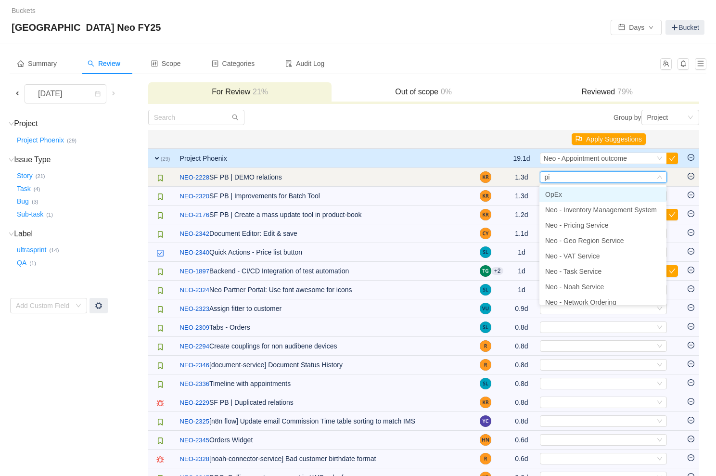
type input "pim"
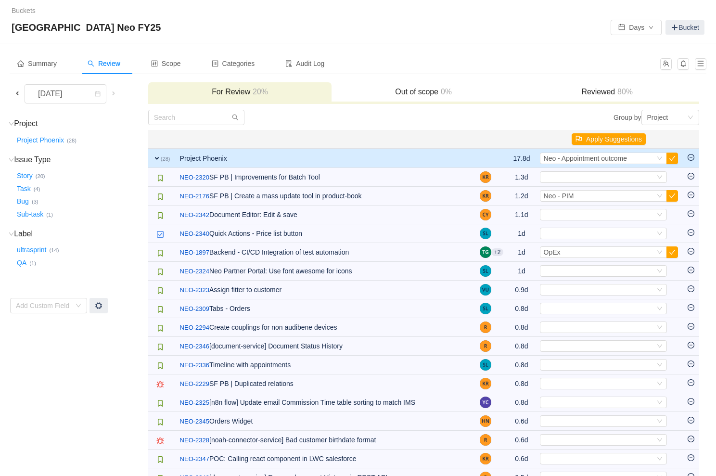
click at [571, 182] on div "Select" at bounding box center [599, 177] width 111 height 11
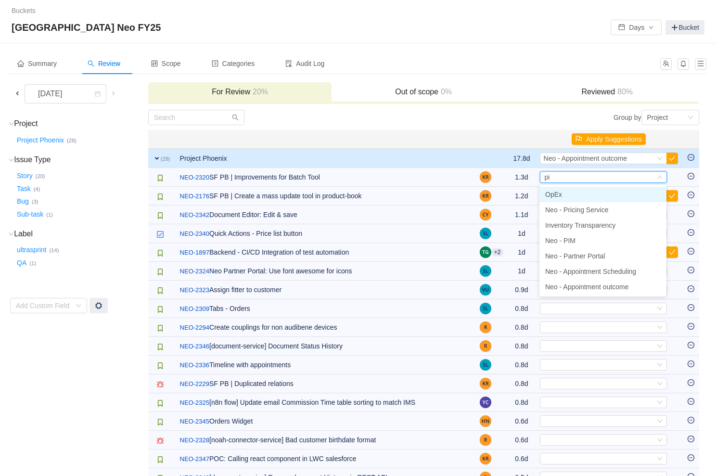
type input "pim"
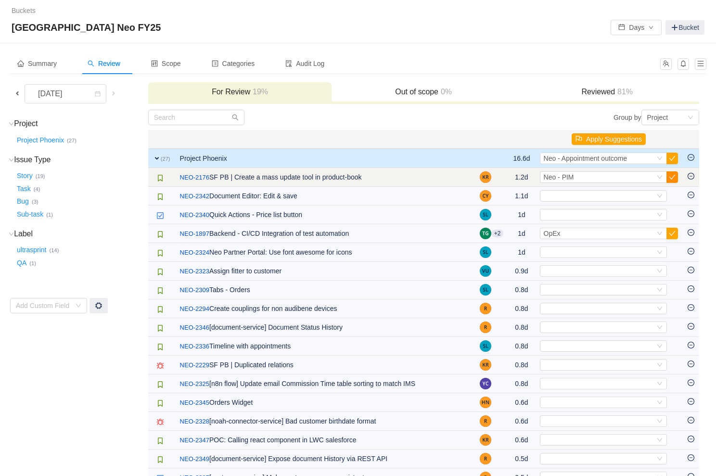
click at [671, 175] on button "button" at bounding box center [673, 177] width 12 height 12
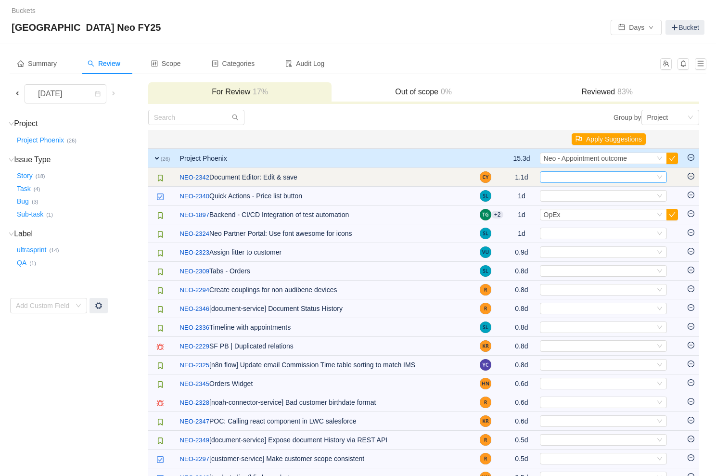
click at [545, 172] on div "Select" at bounding box center [599, 177] width 111 height 11
type input "docu"
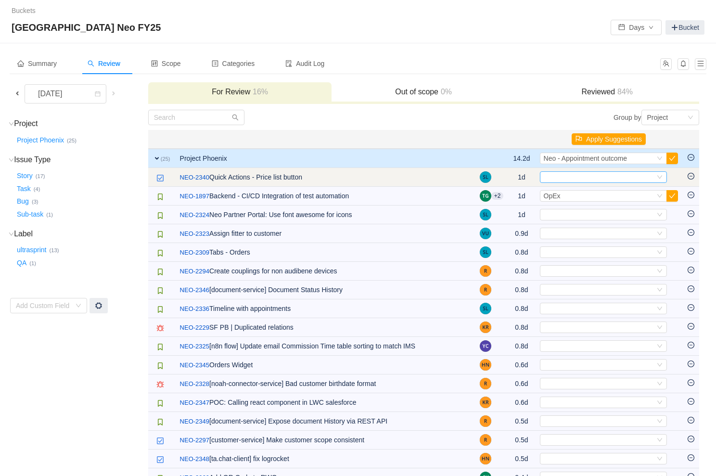
click at [557, 177] on div "Select" at bounding box center [599, 177] width 111 height 11
type input "partner"
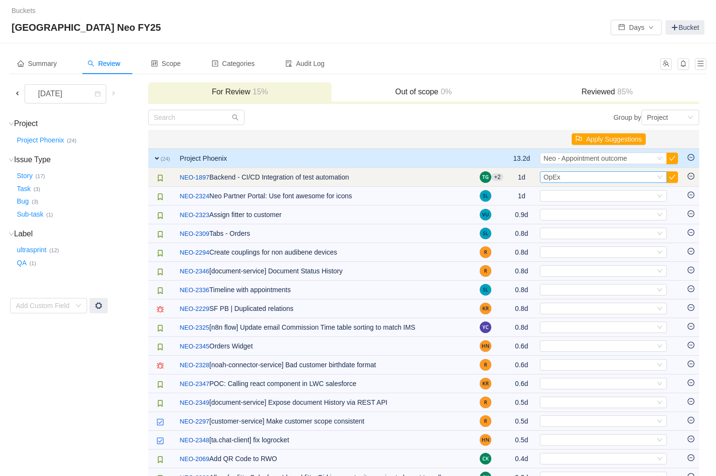
click at [577, 177] on div "Select OpEx" at bounding box center [599, 177] width 111 height 11
type input "ope"
click at [674, 176] on button "button" at bounding box center [673, 177] width 12 height 12
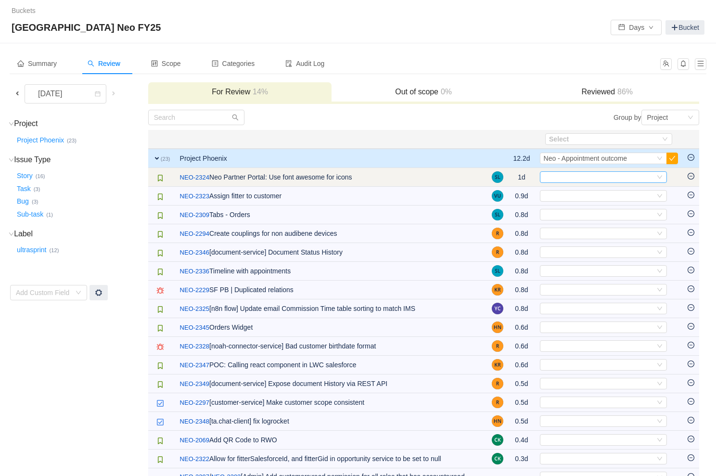
click at [584, 174] on div "Select" at bounding box center [599, 177] width 111 height 11
type input "partner"
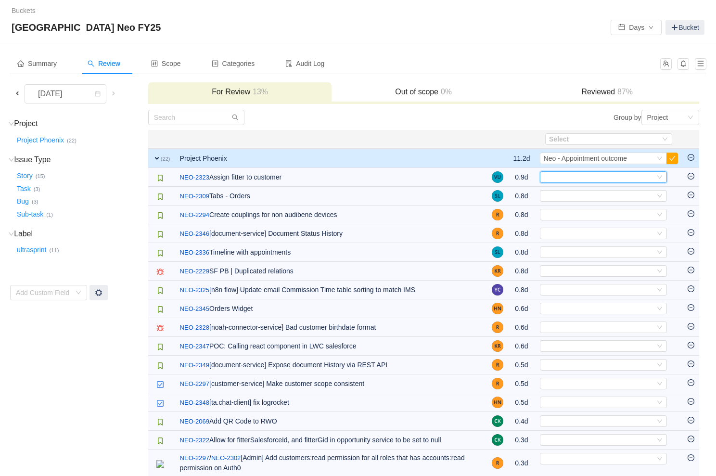
click at [584, 174] on div "Select" at bounding box center [599, 177] width 111 height 11
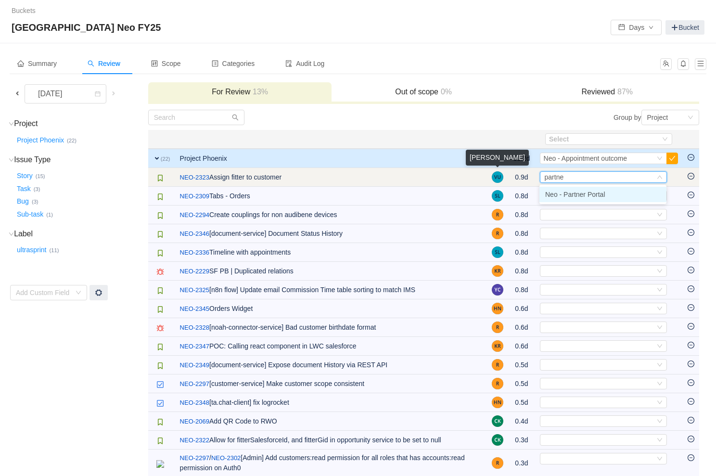
type input "partner"
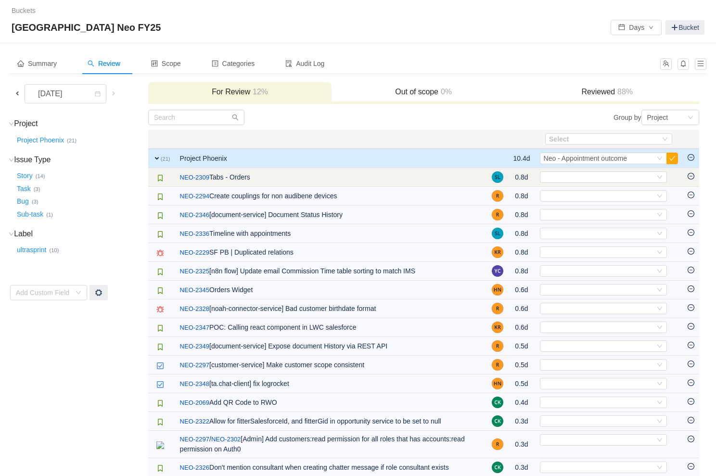
click at [570, 170] on td "Select Out of scope" at bounding box center [609, 177] width 148 height 19
click at [570, 179] on div "Select" at bounding box center [599, 177] width 111 height 11
type input "partner"
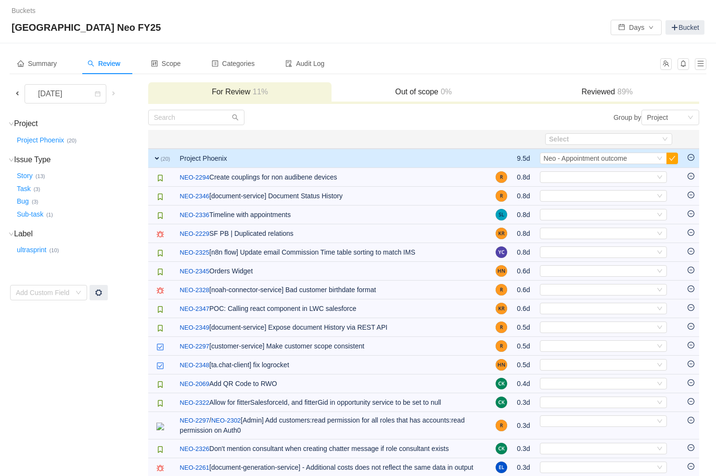
click at [23, 87] on div "[DATE]" at bounding box center [78, 93] width 137 height 19
click at [13, 94] on span at bounding box center [17, 94] width 8 height 8
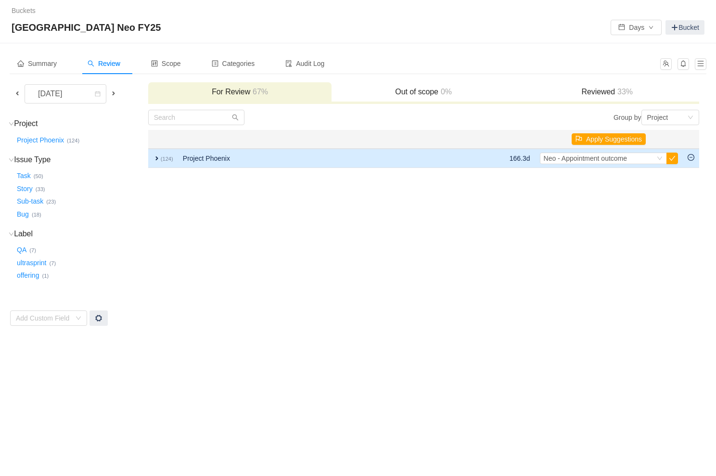
click at [155, 157] on span "expand" at bounding box center [157, 159] width 8 height 8
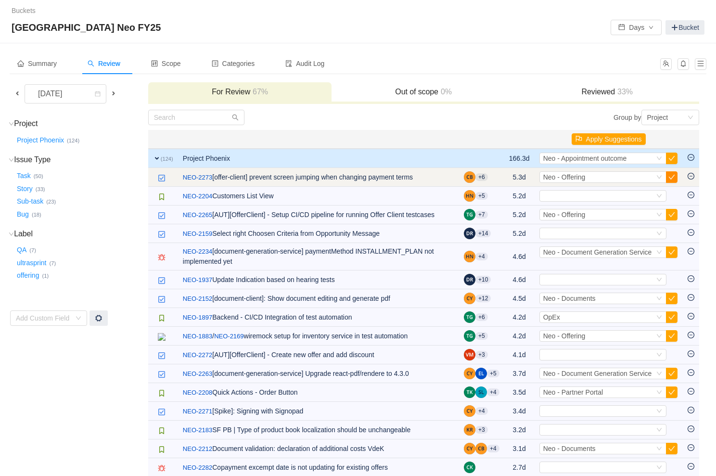
click at [667, 177] on button "button" at bounding box center [672, 177] width 12 height 12
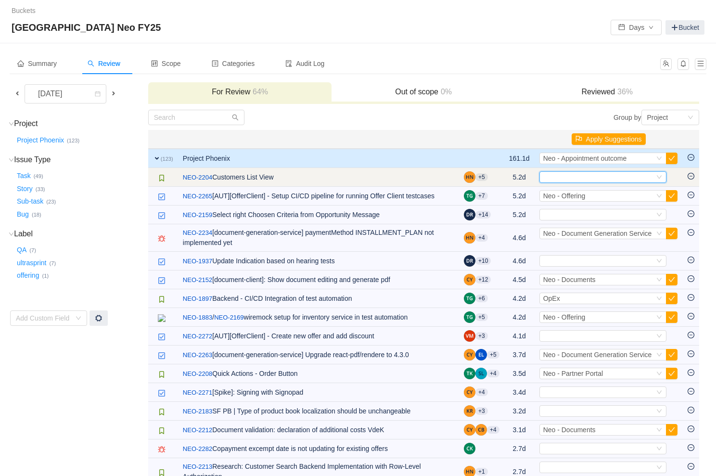
click at [585, 182] on div "Select" at bounding box center [603, 177] width 127 height 12
type input "partner"
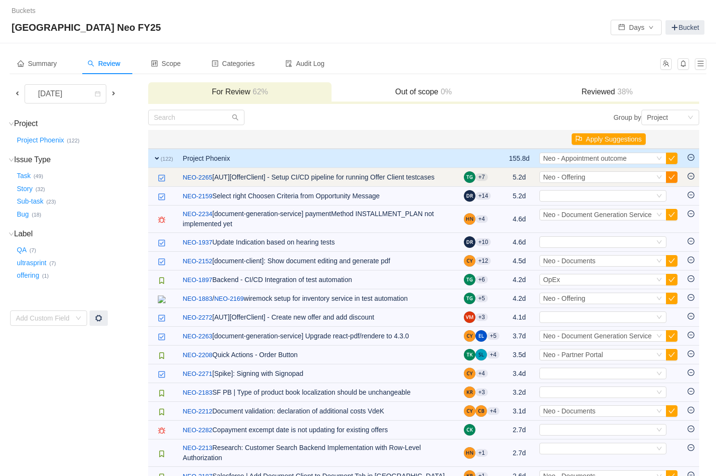
click at [667, 180] on button "button" at bounding box center [672, 177] width 12 height 12
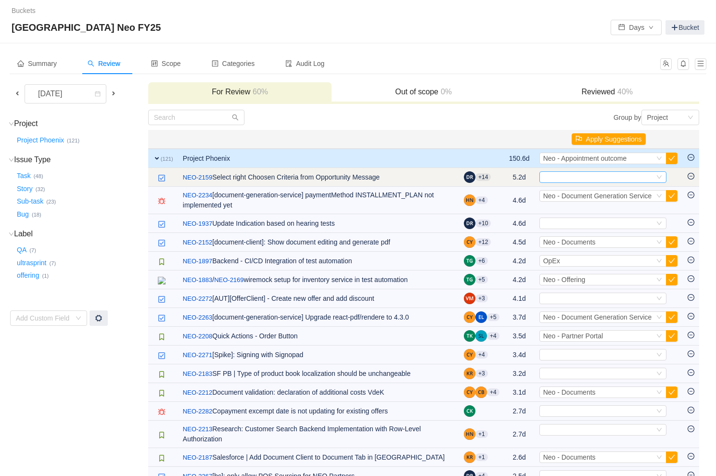
click at [576, 180] on div "Select" at bounding box center [598, 177] width 111 height 11
type input "heal"
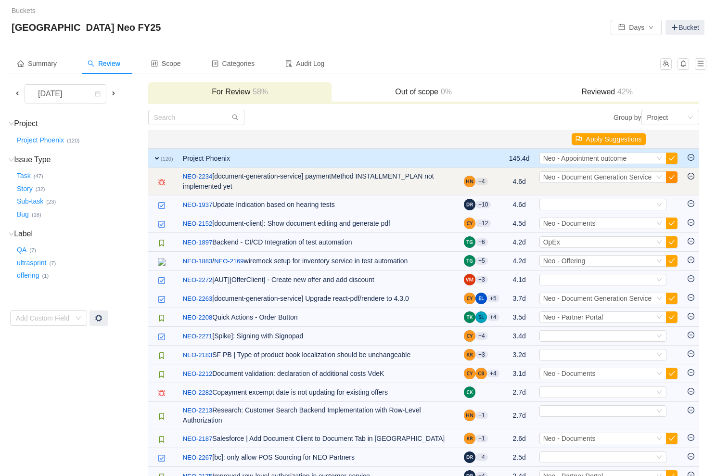
click at [671, 177] on button "button" at bounding box center [672, 177] width 12 height 12
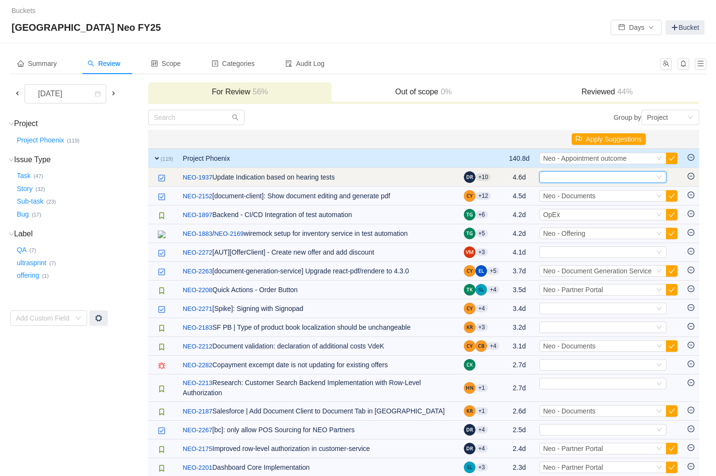
click at [574, 177] on div "Select" at bounding box center [598, 177] width 111 height 11
type input "health"
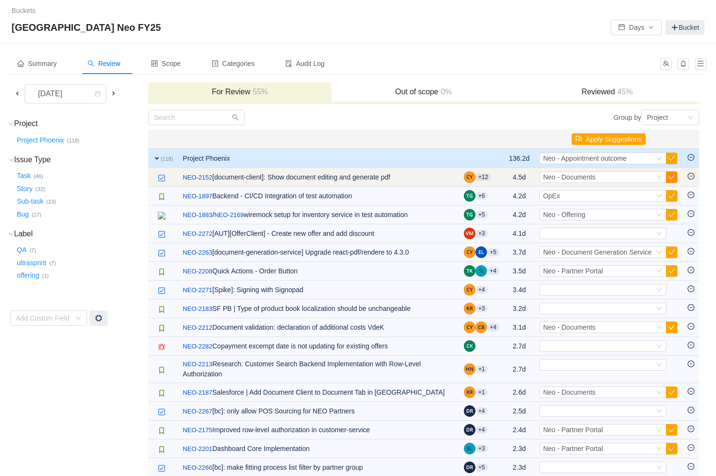
click at [669, 175] on button "button" at bounding box center [672, 177] width 12 height 12
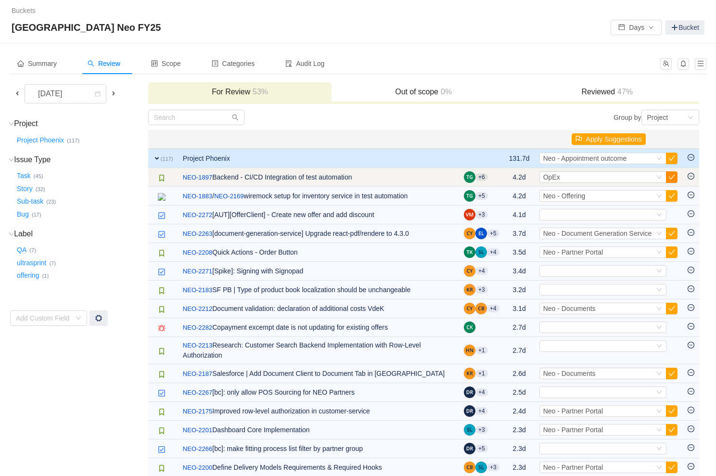
click at [670, 180] on button "button" at bounding box center [672, 177] width 12 height 12
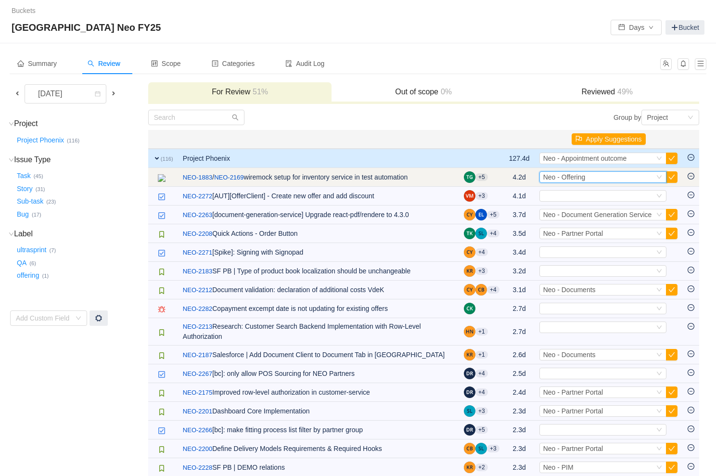
click at [570, 177] on span "Neo - Offering" at bounding box center [564, 177] width 42 height 8
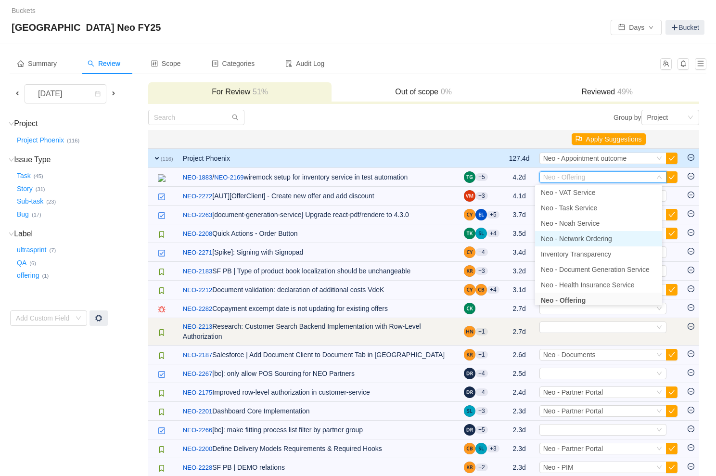
scroll to position [66, 0]
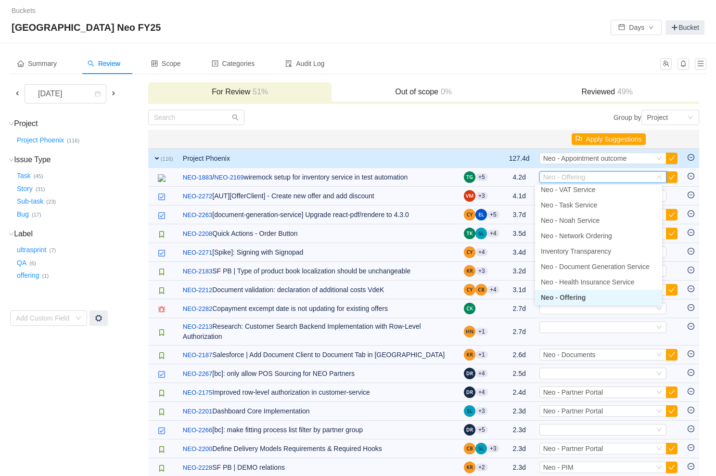
click at [580, 296] on span "Neo - Offering" at bounding box center [563, 298] width 45 height 8
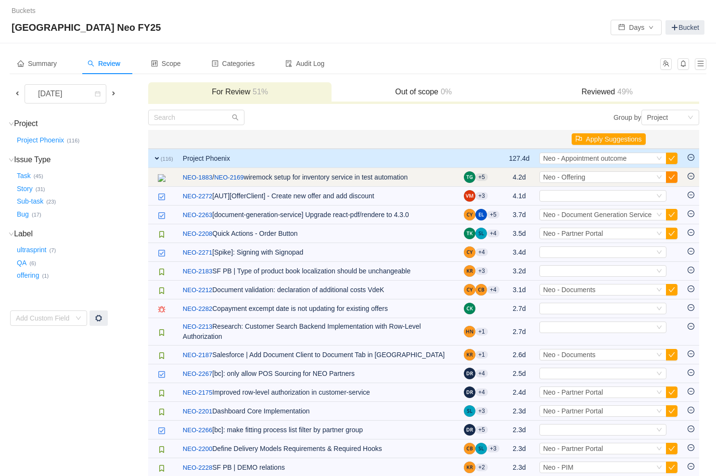
click at [670, 174] on button "button" at bounding box center [672, 177] width 12 height 12
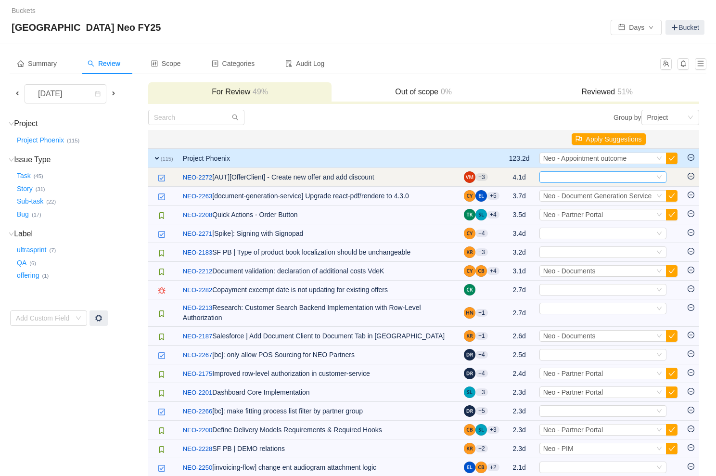
click at [583, 177] on div "Select" at bounding box center [598, 177] width 111 height 11
type input "offer"
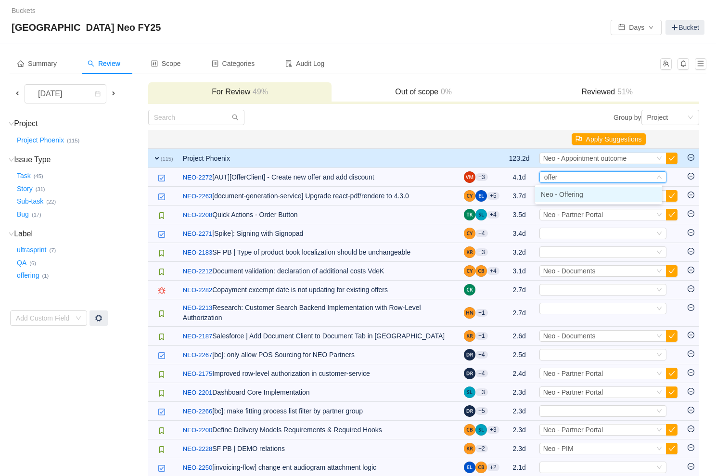
click at [578, 193] on span "Neo - Offering" at bounding box center [562, 195] width 42 height 8
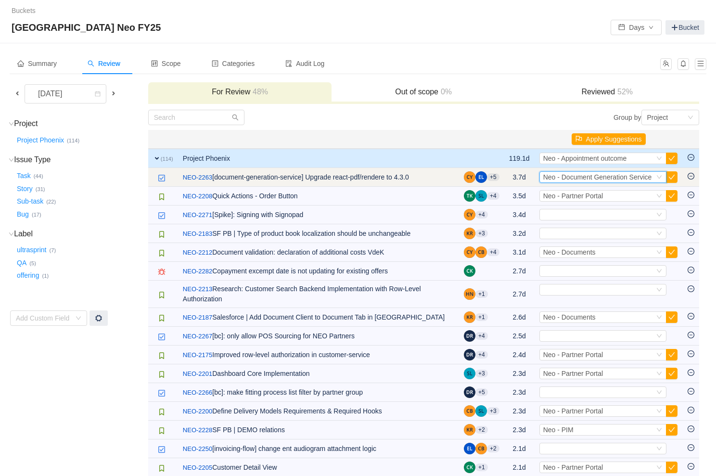
click at [600, 176] on span "Neo - Document Generation Service" at bounding box center [597, 177] width 109 height 8
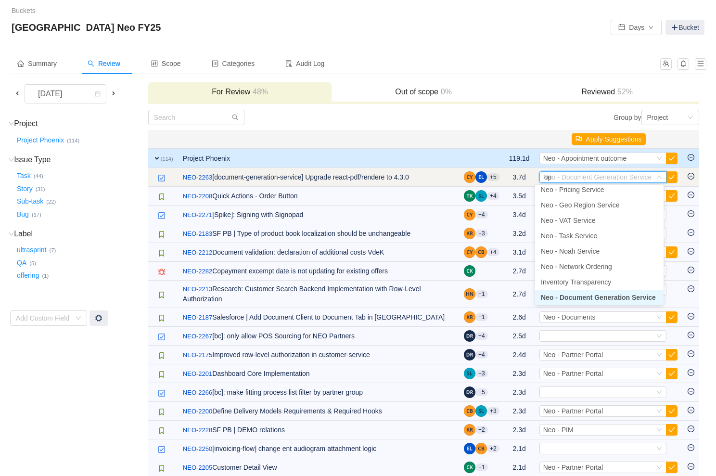
scroll to position [0, 0]
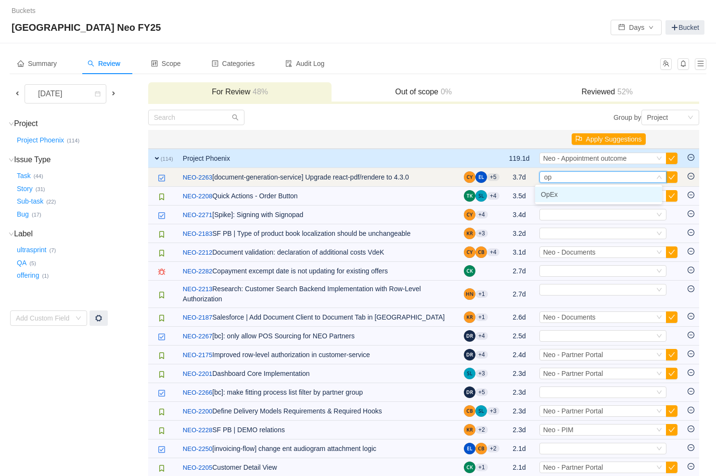
type input "ope"
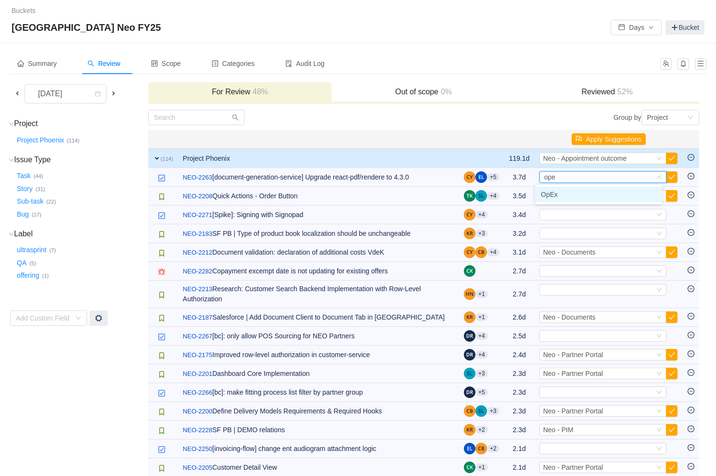
click at [586, 192] on li "OpEx" at bounding box center [598, 194] width 127 height 15
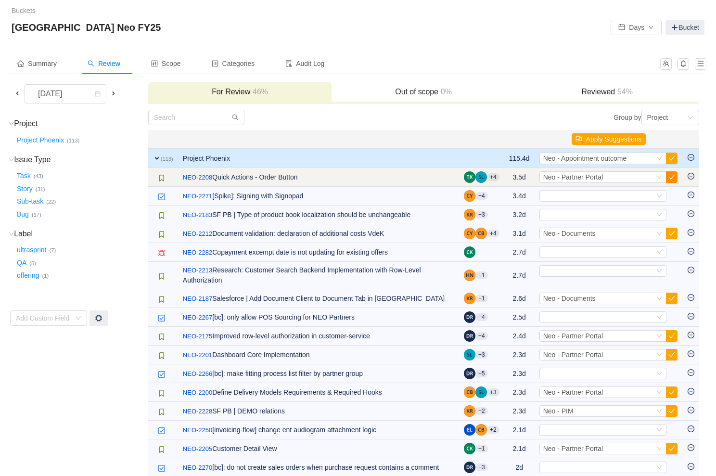
click at [672, 177] on button "button" at bounding box center [672, 177] width 12 height 12
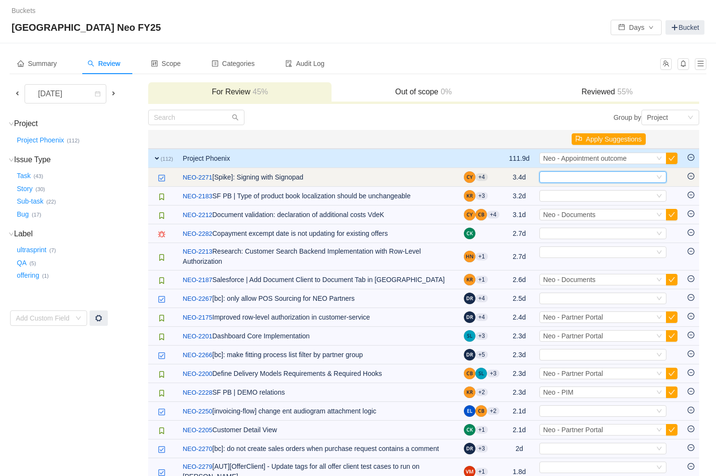
click at [607, 175] on div "Select" at bounding box center [598, 177] width 111 height 11
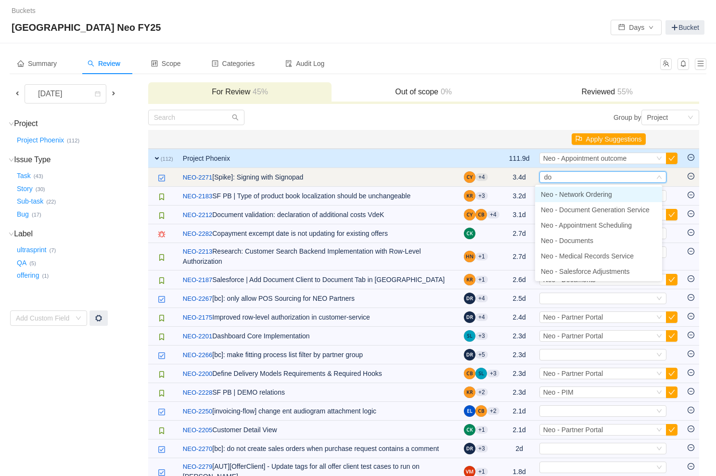
type input "doc"
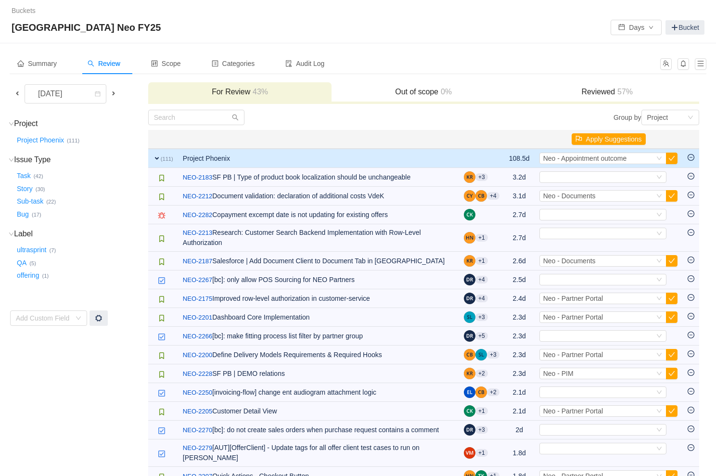
click at [607, 175] on div "Select" at bounding box center [598, 177] width 111 height 11
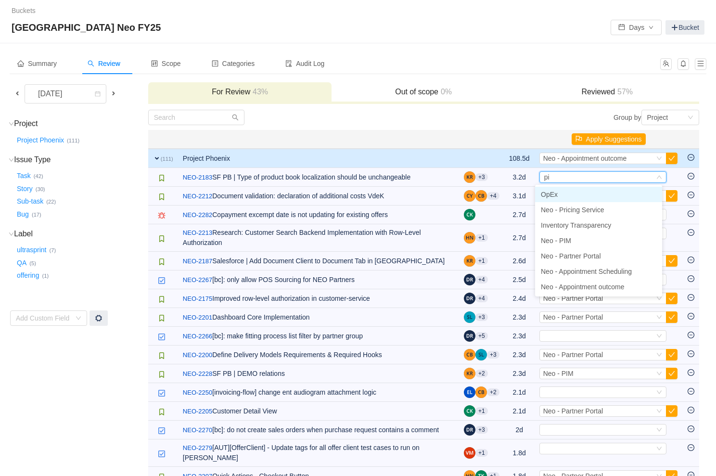
type input "pim"
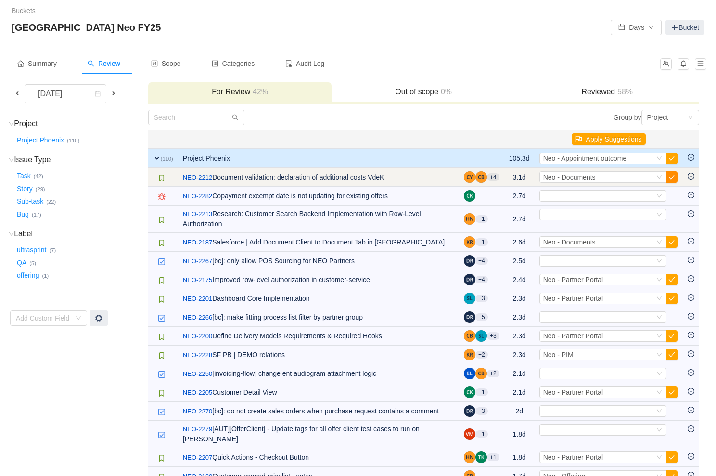
click at [667, 175] on button "button" at bounding box center [672, 177] width 12 height 12
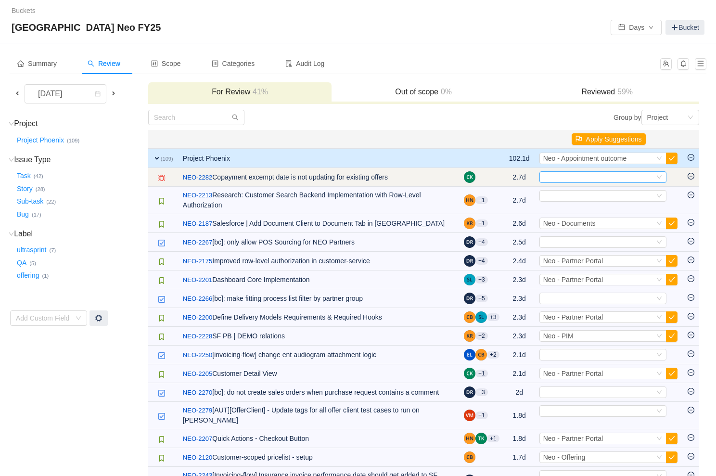
click at [625, 180] on div "Select" at bounding box center [598, 177] width 111 height 11
type input "offer"
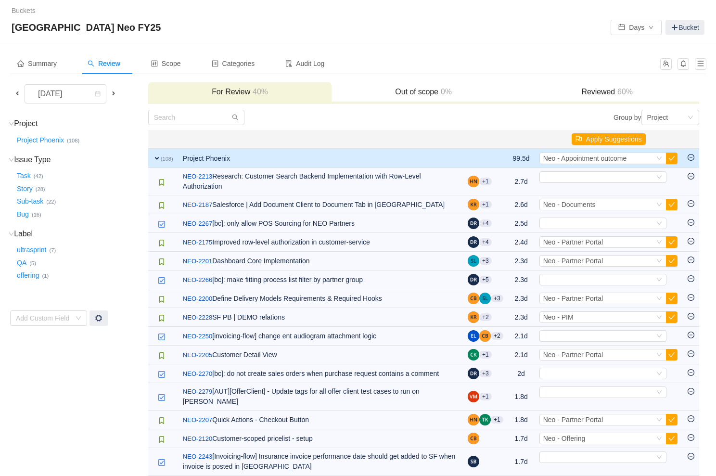
click at [574, 90] on h3 "Reviewed 60%" at bounding box center [607, 92] width 174 height 10
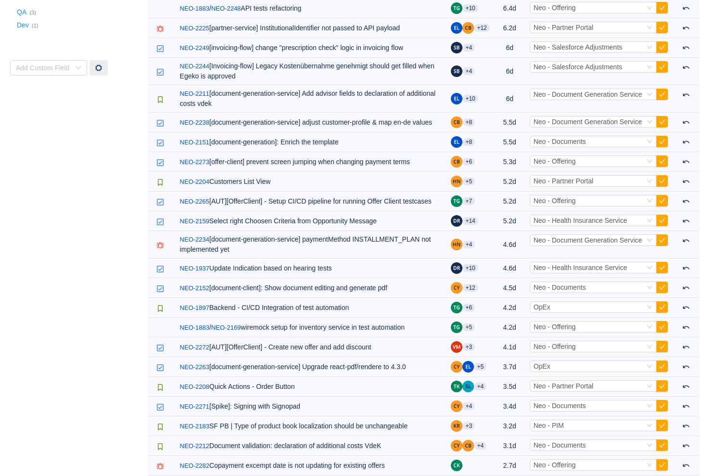
scroll to position [282, 0]
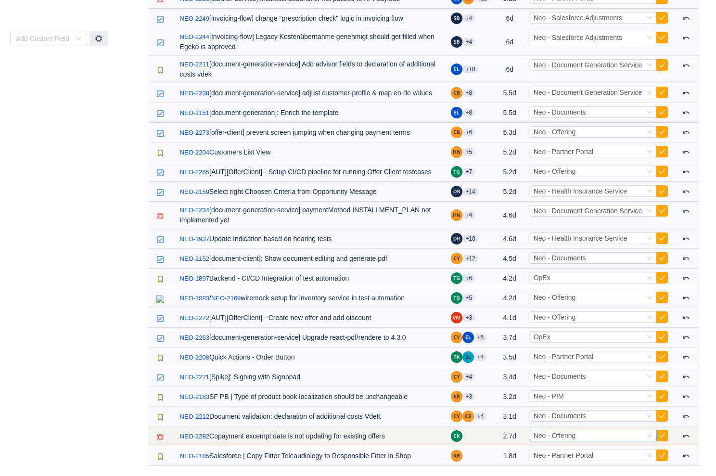
click at [602, 435] on div "Select Neo - Offering" at bounding box center [589, 435] width 111 height 11
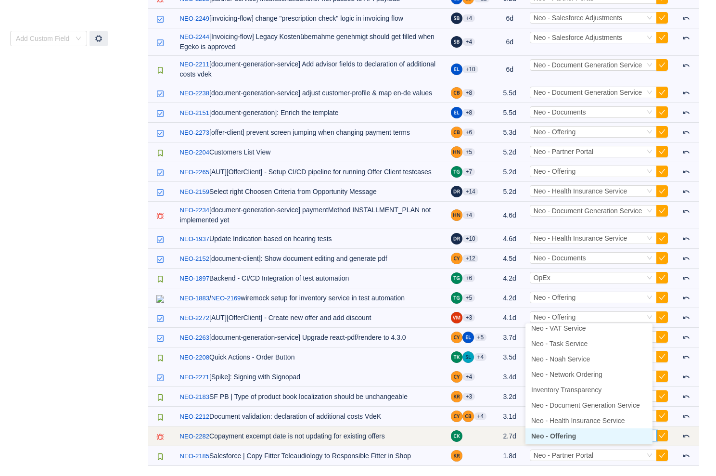
scroll to position [0, 0]
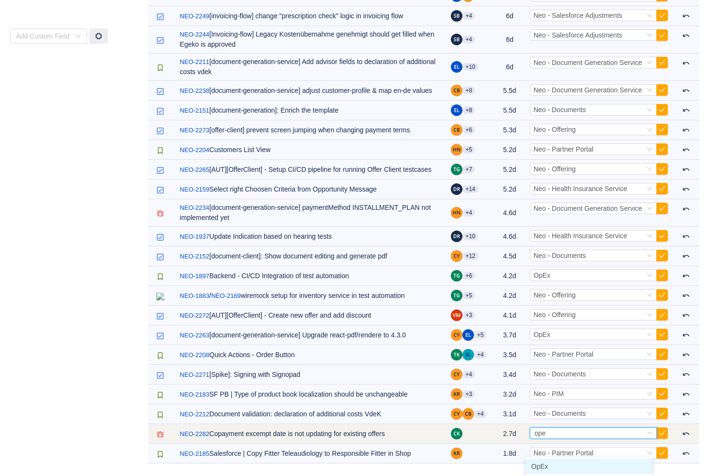
type input "opex"
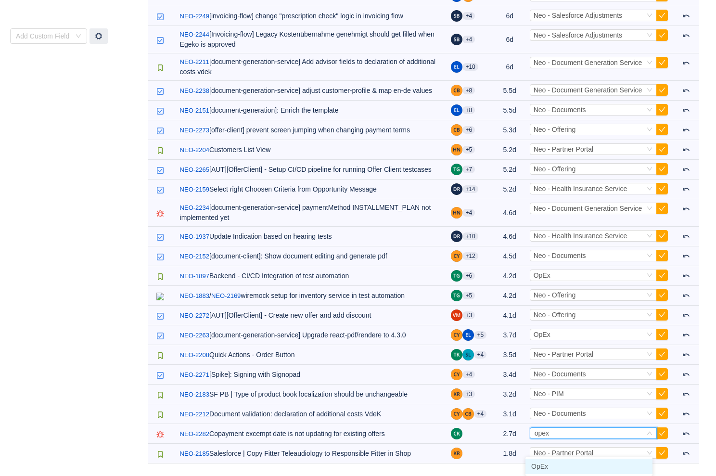
click at [562, 459] on li "OpEx" at bounding box center [589, 466] width 127 height 15
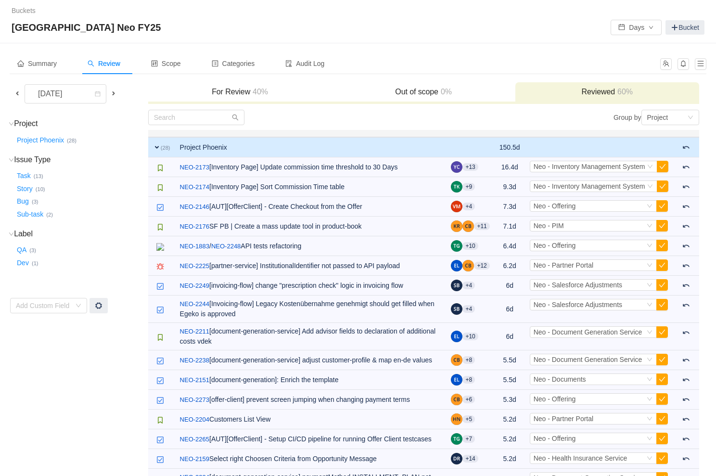
click at [252, 90] on span "40%" at bounding box center [259, 92] width 18 height 8
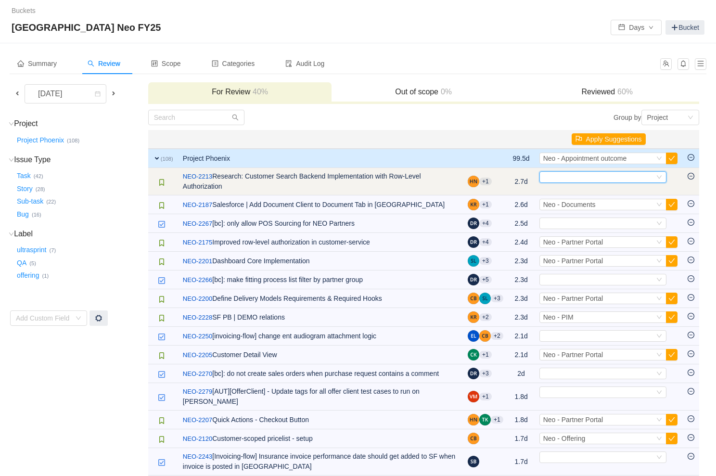
click at [622, 173] on div "Select" at bounding box center [598, 177] width 111 height 11
type input "partner"
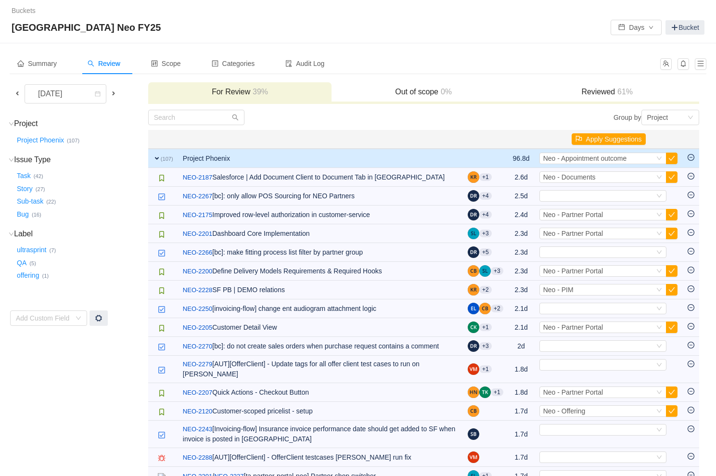
click at [622, 173] on div "Select Neo - Documents" at bounding box center [598, 177] width 111 height 11
type input "sales"
click at [618, 193] on span "Neo - Salesforce Adjustments" at bounding box center [585, 195] width 89 height 8
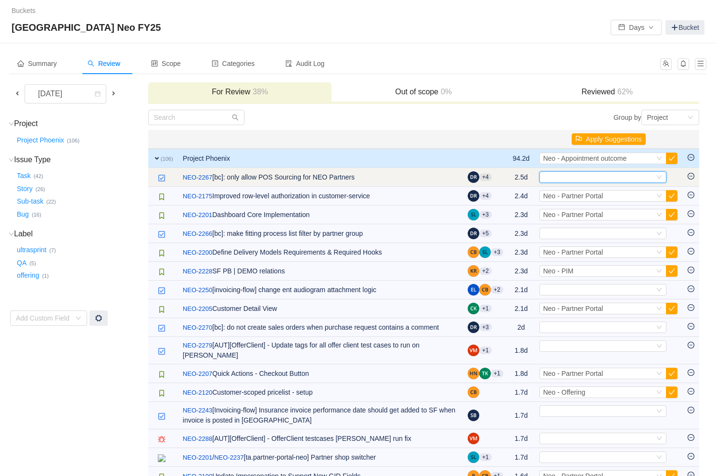
click at [605, 176] on div "Select" at bounding box center [598, 177] width 111 height 11
type input "offer"
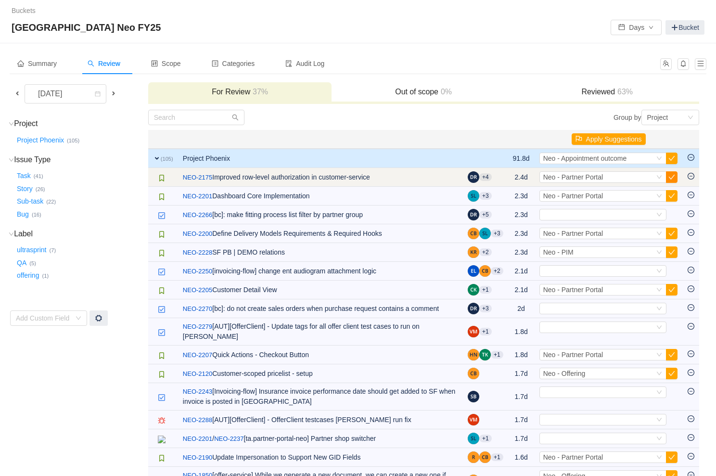
click at [670, 177] on button "button" at bounding box center [672, 177] width 12 height 12
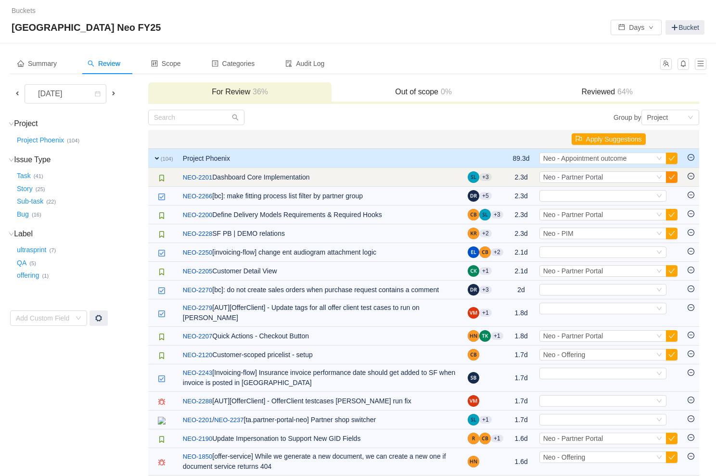
click at [672, 179] on button "button" at bounding box center [672, 177] width 12 height 12
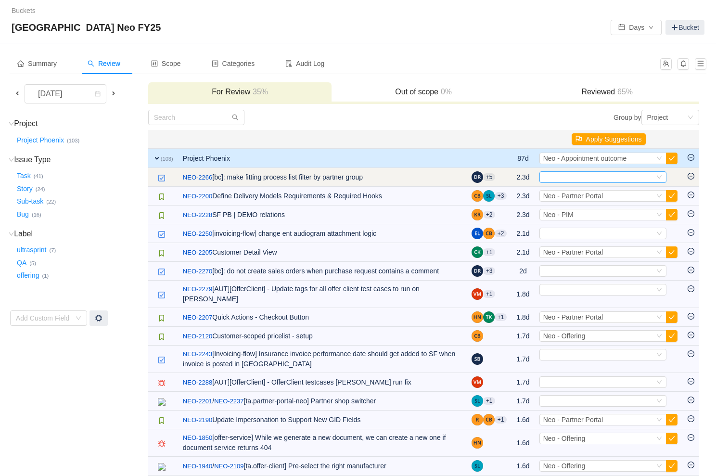
click at [634, 179] on div "Select" at bounding box center [598, 177] width 111 height 11
type input "p"
type input "offer"
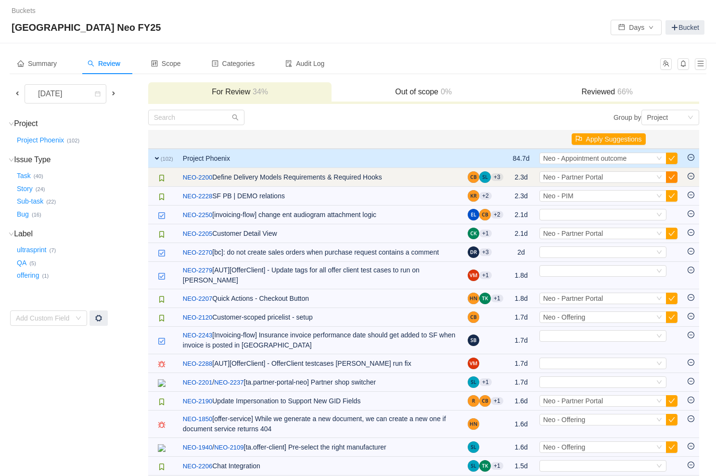
click at [670, 177] on button "button" at bounding box center [672, 177] width 12 height 12
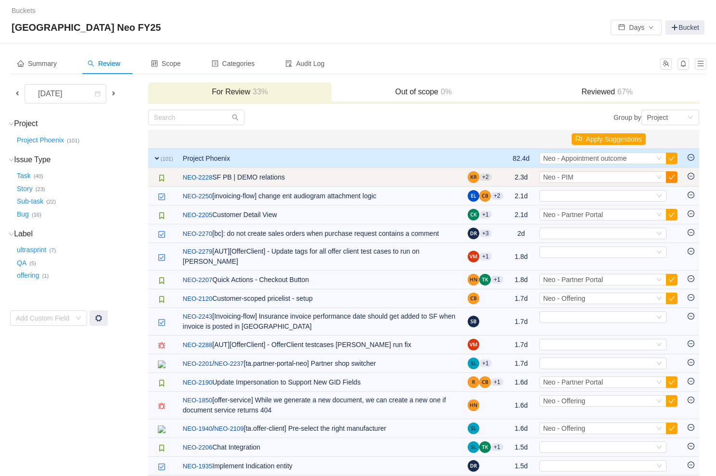
click at [670, 178] on button "button" at bounding box center [672, 177] width 12 height 12
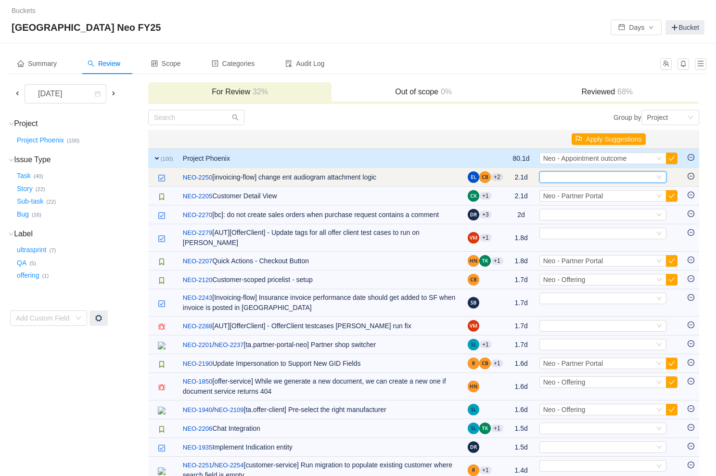
click at [566, 177] on div "Select" at bounding box center [598, 177] width 111 height 11
type input "[PERSON_NAME]"
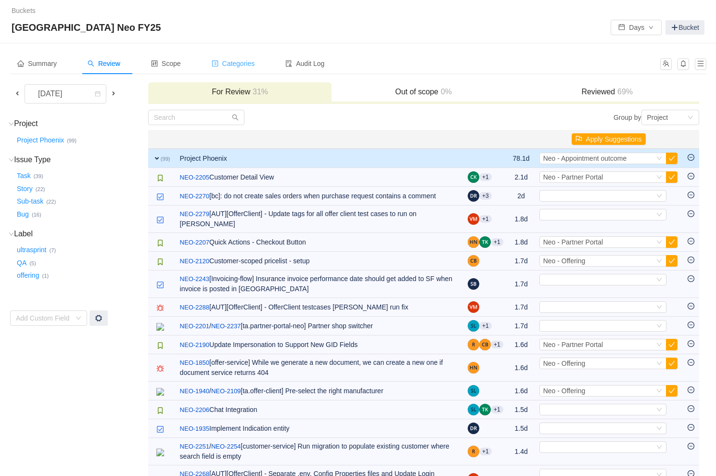
click at [241, 61] on span "Categories" at bounding box center [233, 64] width 43 height 8
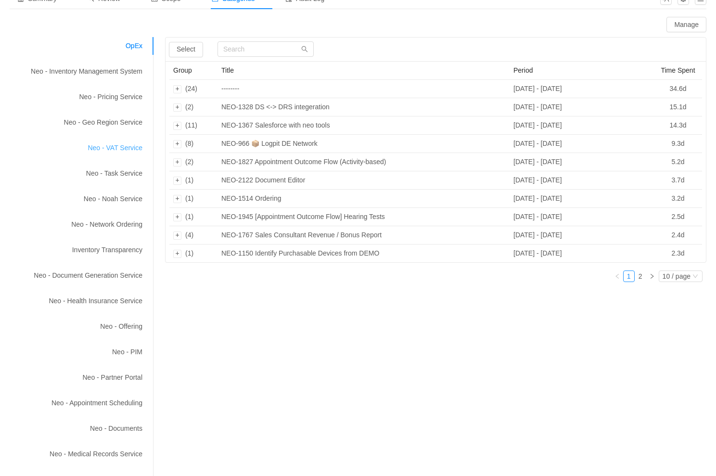
scroll to position [115, 0]
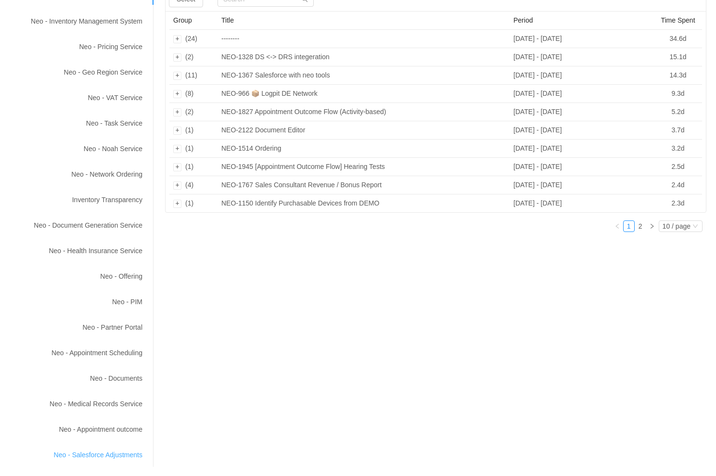
click at [114, 458] on div "Neo - Salesforce Adjustments" at bounding box center [82, 455] width 144 height 18
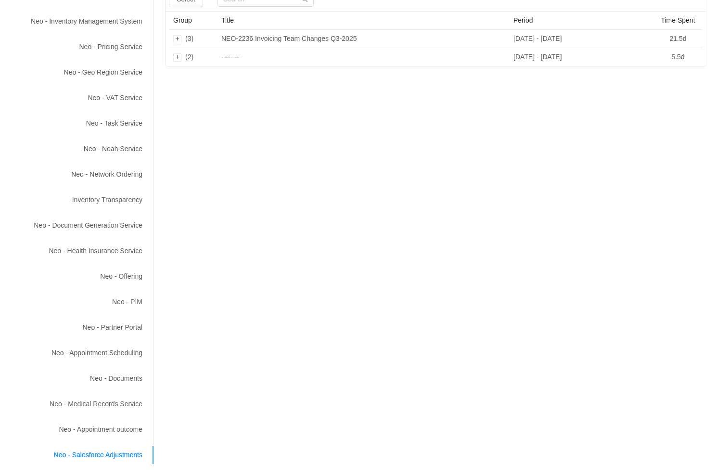
scroll to position [0, 0]
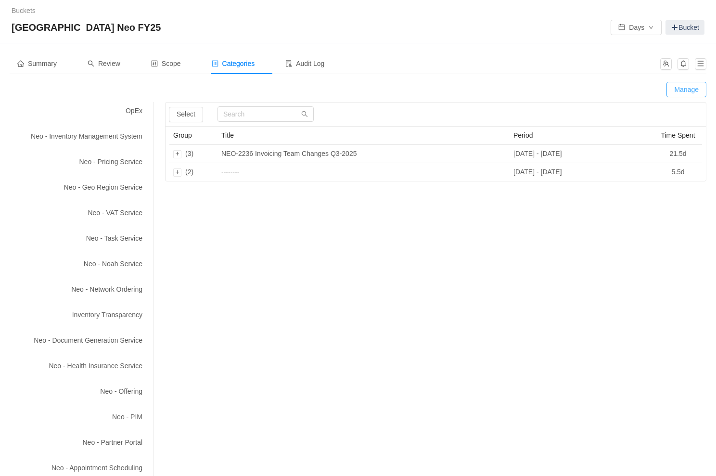
click at [689, 93] on button "Manage" at bounding box center [687, 89] width 40 height 15
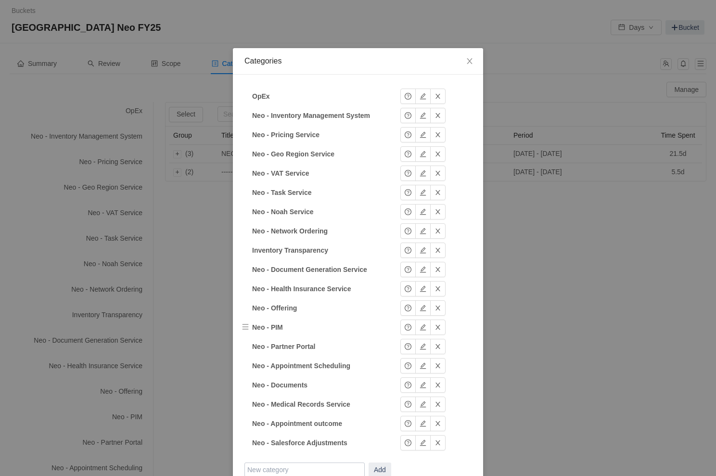
scroll to position [52, 0]
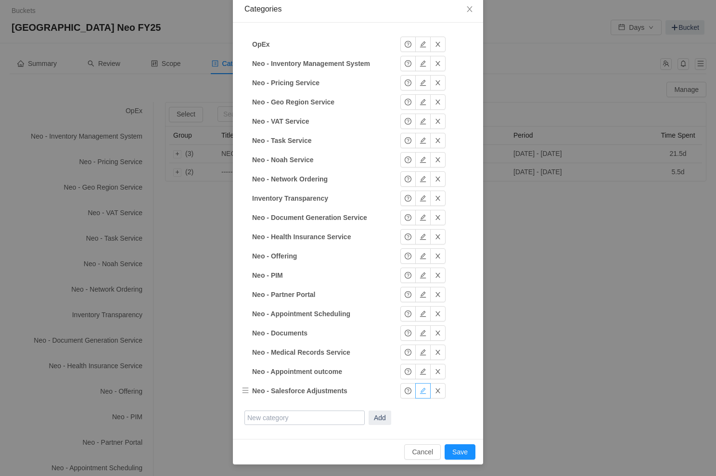
click at [423, 393] on button "button" at bounding box center [422, 390] width 15 height 15
click at [335, 393] on input "Neo - Salesforce Adjustments" at bounding box center [312, 391] width 120 height 14
type input "Neo - Salesforce Flow"
click at [421, 394] on button "Okay" at bounding box center [415, 390] width 31 height 15
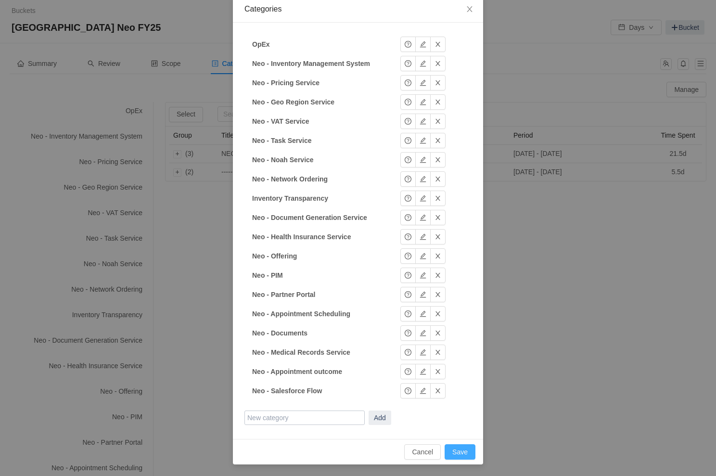
click at [468, 451] on button "Save" at bounding box center [460, 451] width 31 height 15
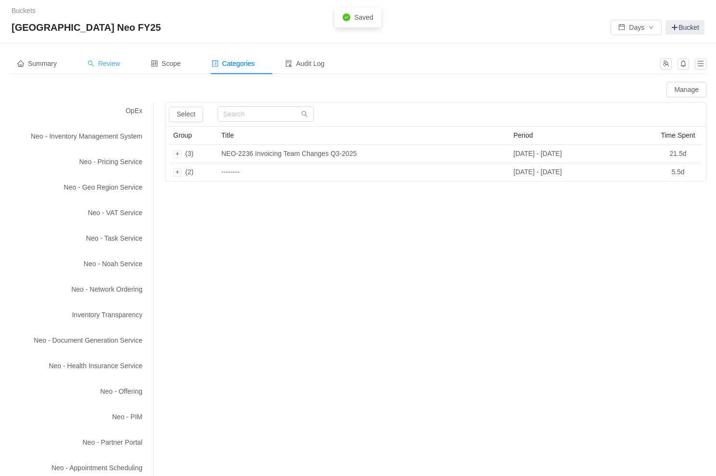
click at [106, 64] on span "Review" at bounding box center [104, 64] width 33 height 8
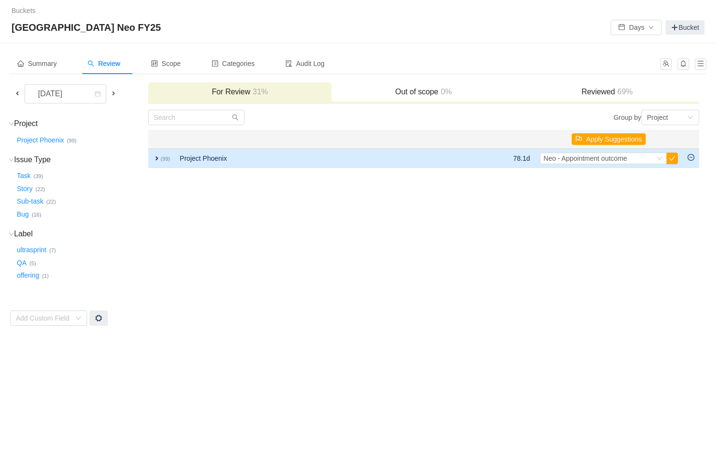
click at [154, 159] on span "expand" at bounding box center [157, 159] width 8 height 8
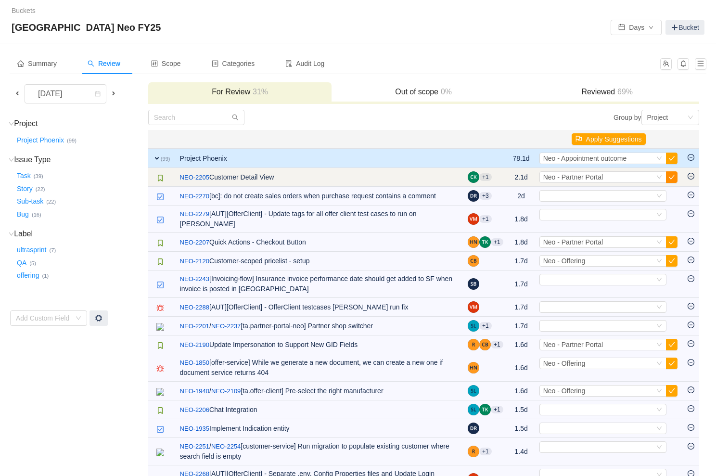
click at [670, 179] on button "button" at bounding box center [672, 177] width 12 height 12
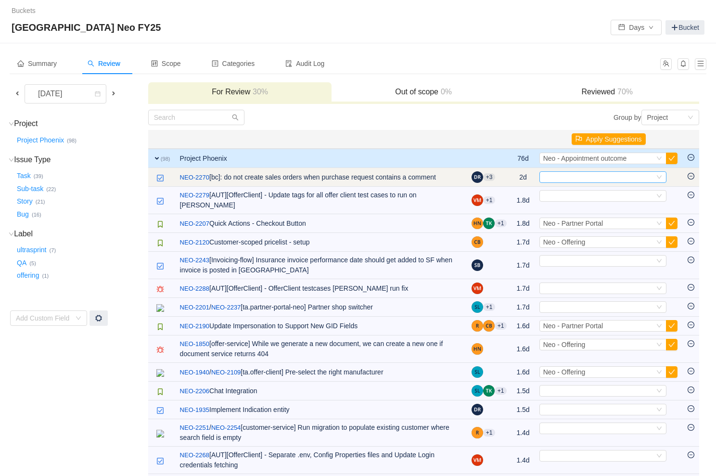
click at [571, 181] on div "Select" at bounding box center [598, 177] width 111 height 11
type input "offering"
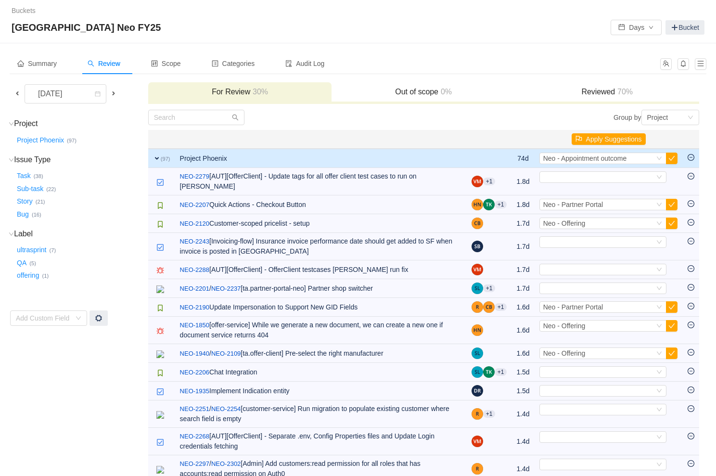
click at [571, 181] on div "Select" at bounding box center [598, 177] width 111 height 11
type input "offering"
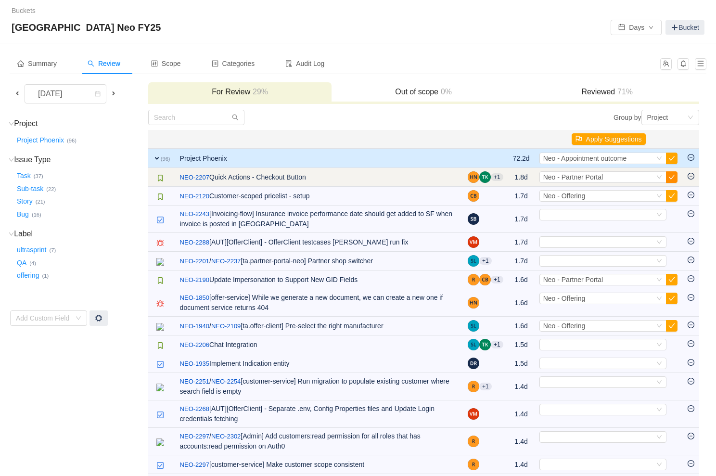
click at [670, 175] on button "button" at bounding box center [672, 177] width 12 height 12
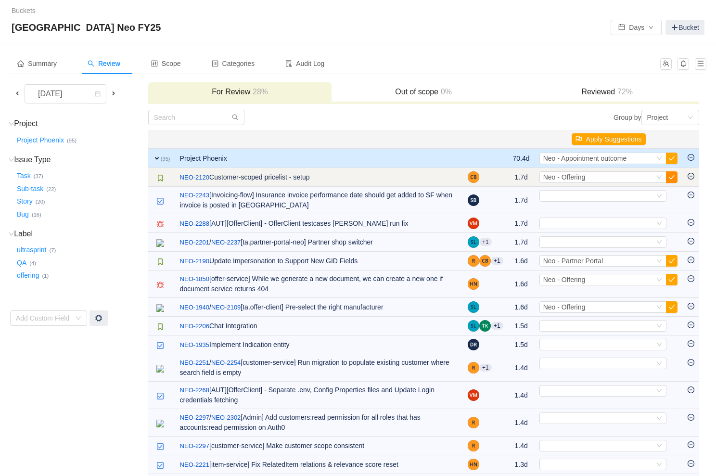
click at [672, 179] on button "button" at bounding box center [672, 177] width 12 height 12
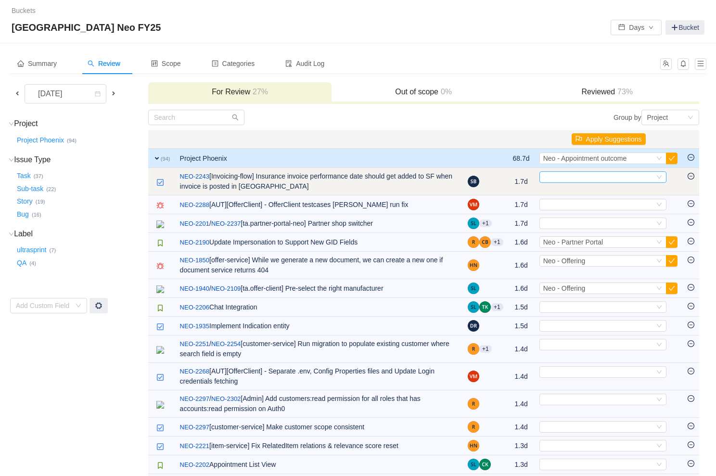
click at [605, 175] on div "Select" at bounding box center [598, 177] width 111 height 11
type input "sales"
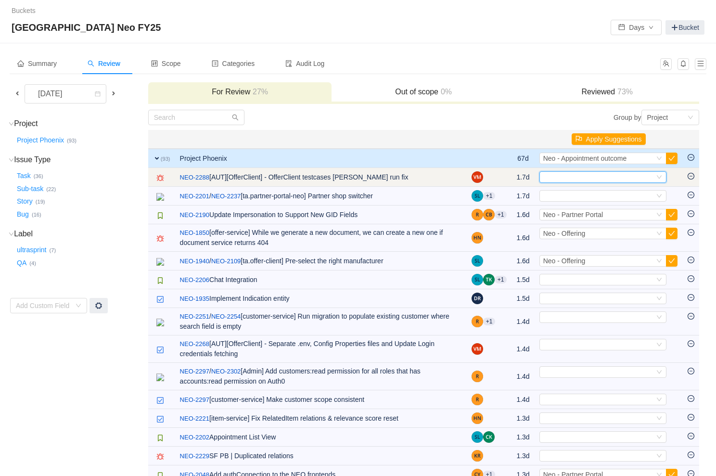
click at [589, 175] on div "Select" at bounding box center [598, 177] width 111 height 11
type input "offer"
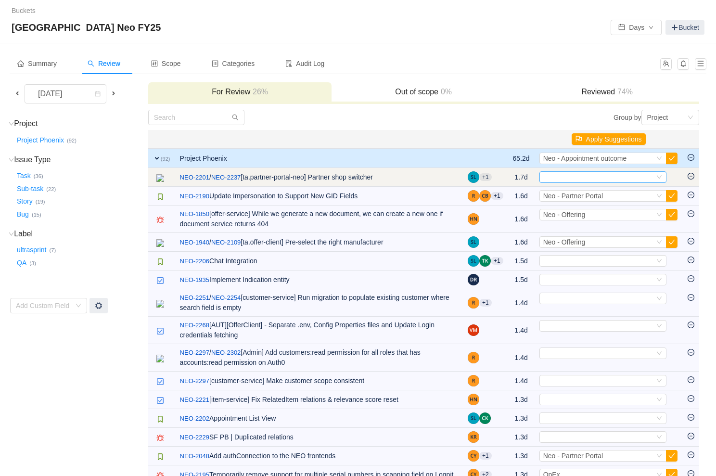
click at [572, 174] on div "Select" at bounding box center [598, 177] width 111 height 11
type input "partner"
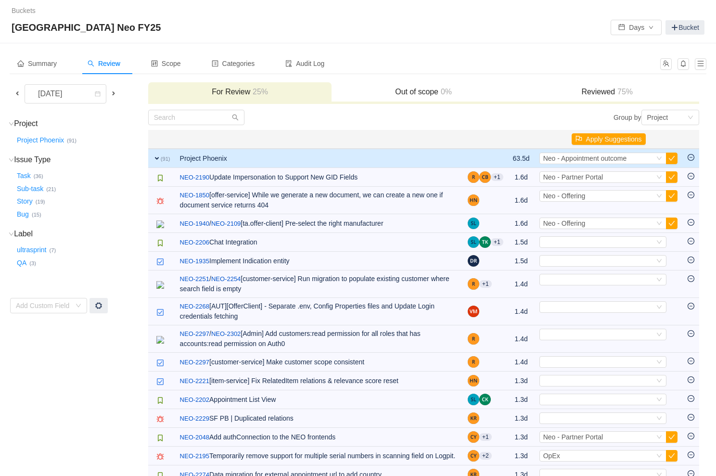
click at [572, 174] on span "Neo - Partner Portal" at bounding box center [573, 177] width 60 height 8
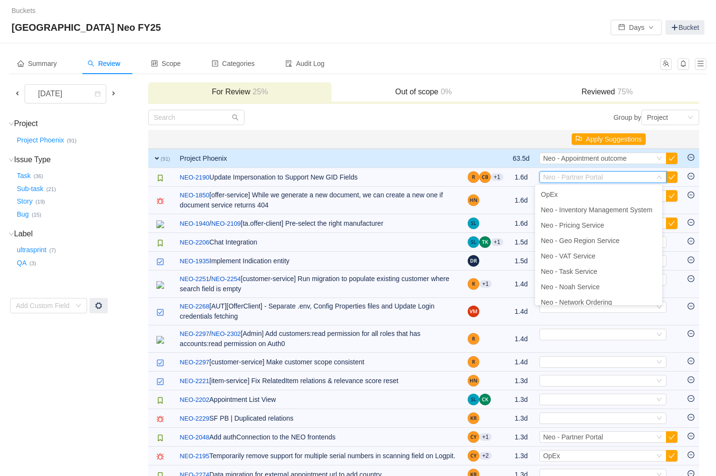
scroll to position [97, 0]
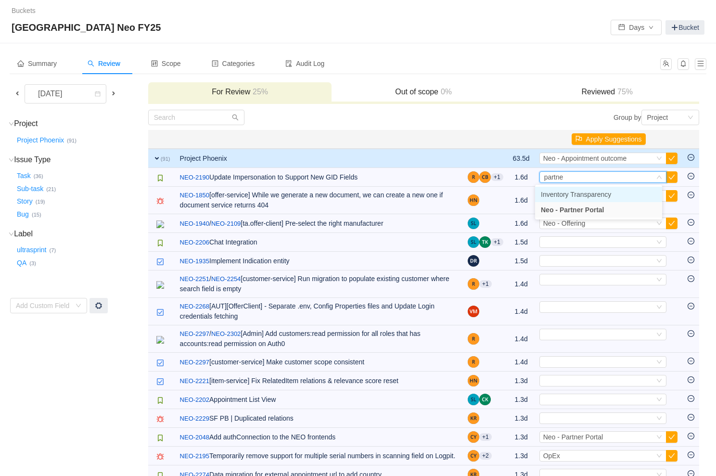
type input "partner"
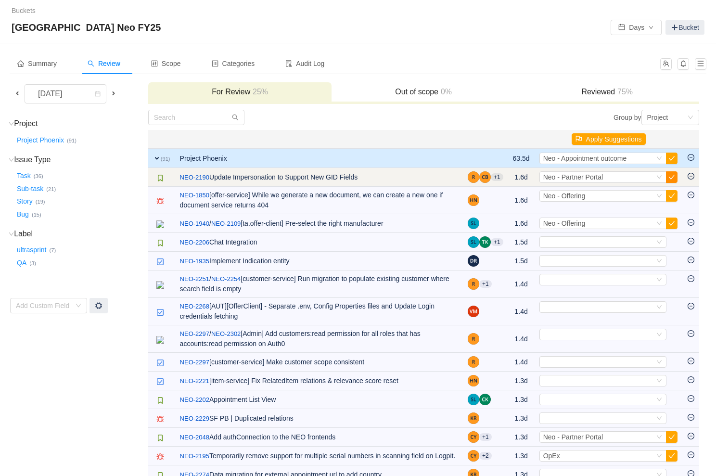
click at [667, 176] on button "button" at bounding box center [672, 177] width 12 height 12
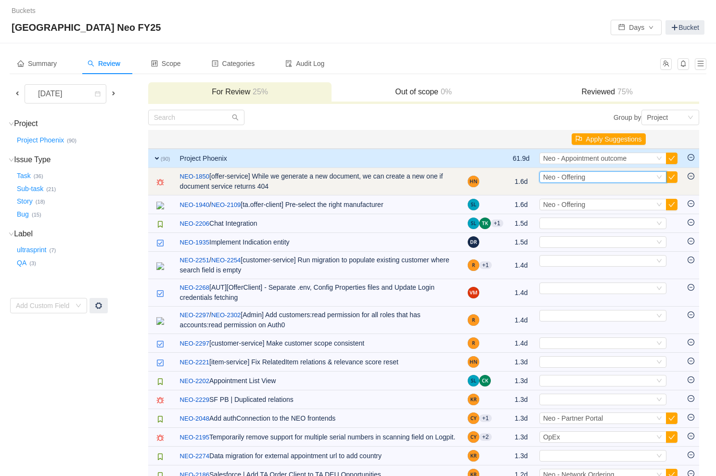
click at [642, 179] on div "Select Neo - Offering" at bounding box center [598, 177] width 111 height 11
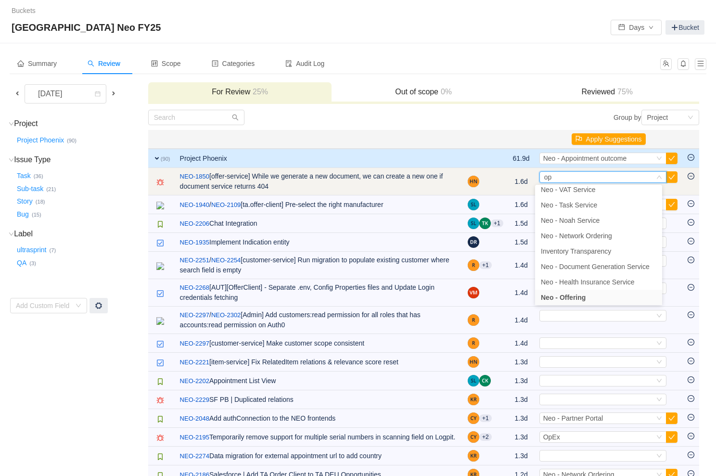
scroll to position [0, 0]
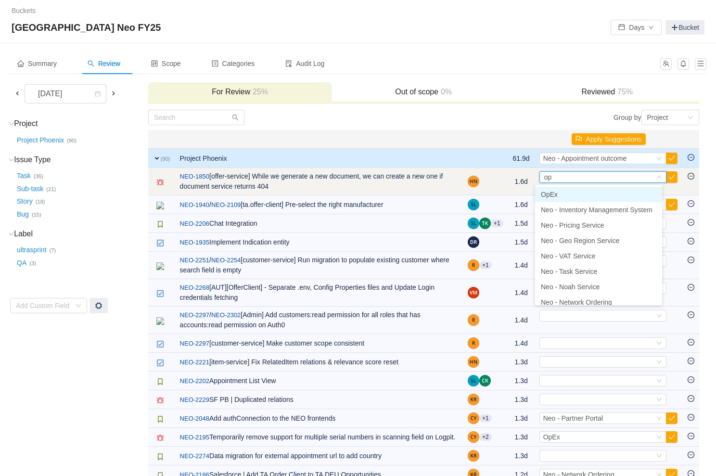
type input "ope"
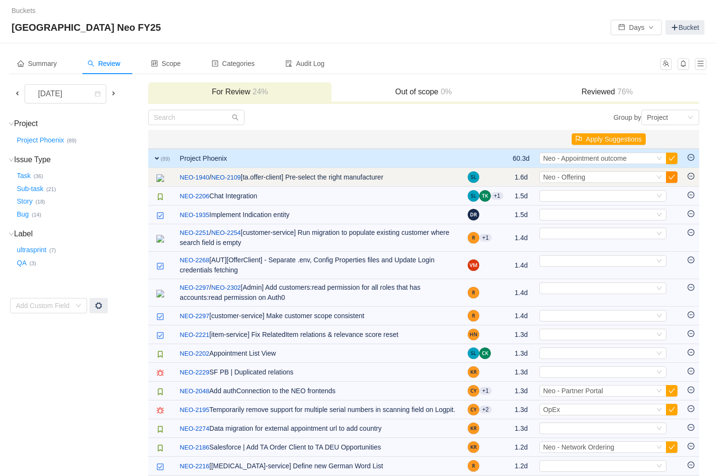
click at [671, 178] on button "button" at bounding box center [672, 177] width 12 height 12
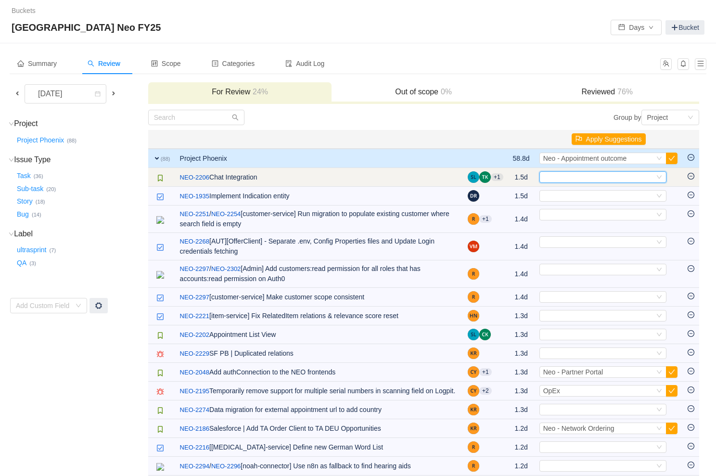
click at [596, 179] on div "Select" at bounding box center [598, 177] width 111 height 11
type input "partner"
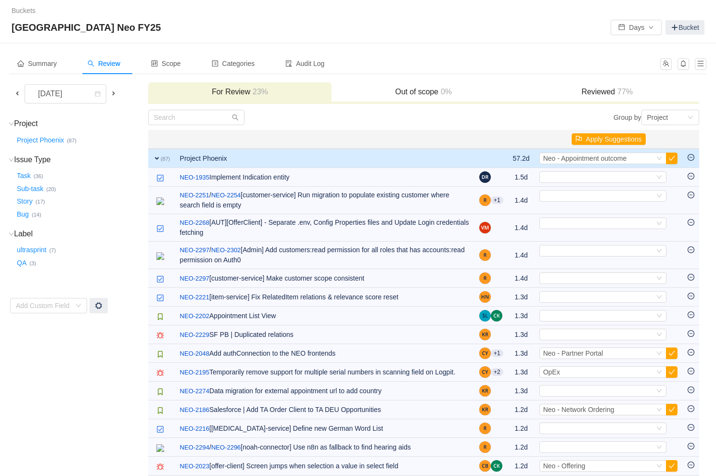
click at [596, 179] on div "Select" at bounding box center [598, 177] width 111 height 11
type input "heal"
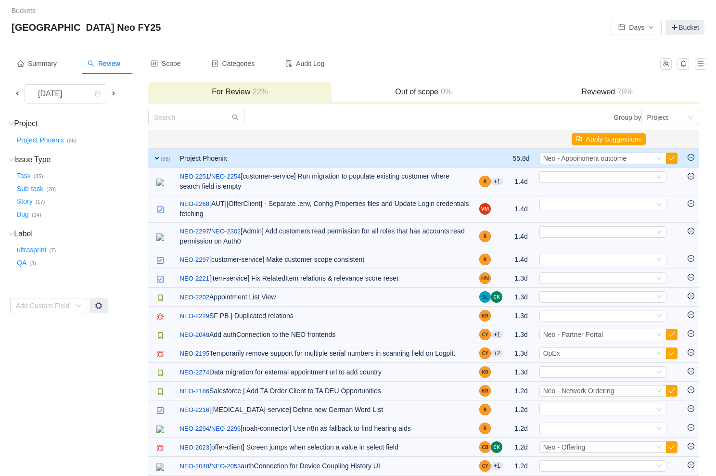
click at [596, 179] on div "Select" at bounding box center [598, 177] width 111 height 11
type input "part"
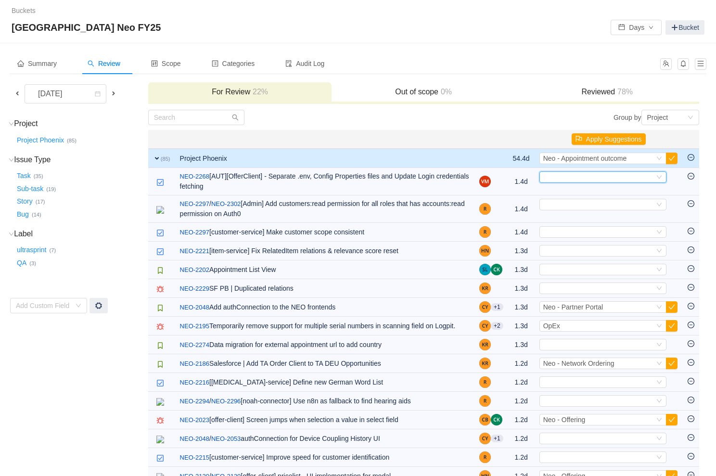
click at [596, 179] on div "Select" at bounding box center [598, 177] width 111 height 11
type input "offer"
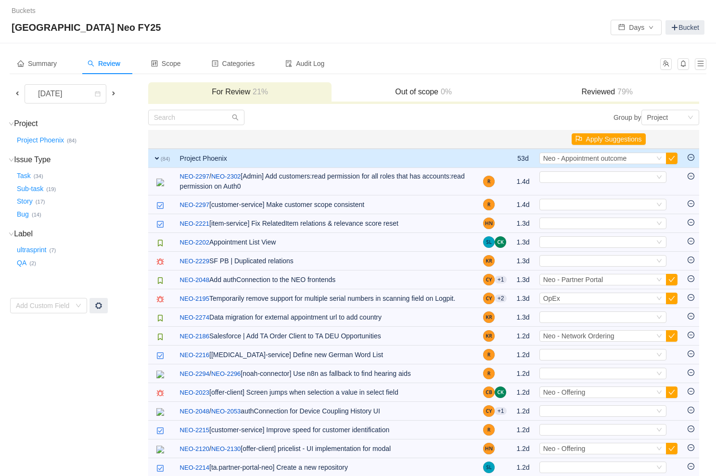
click at [596, 179] on div "Select" at bounding box center [598, 177] width 111 height 11
type input "partner"
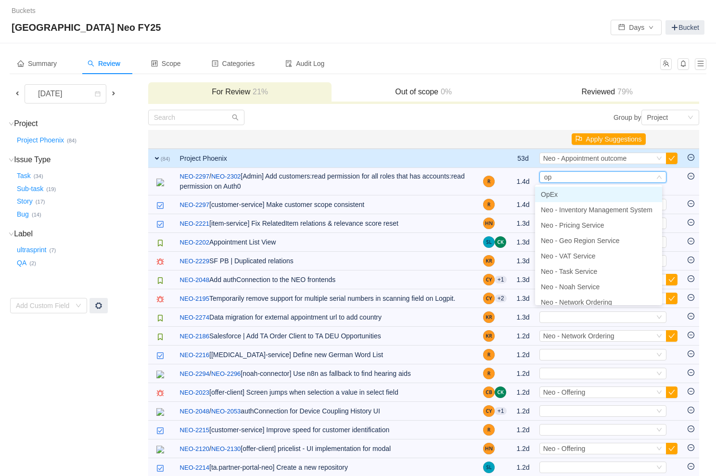
type input "ope"
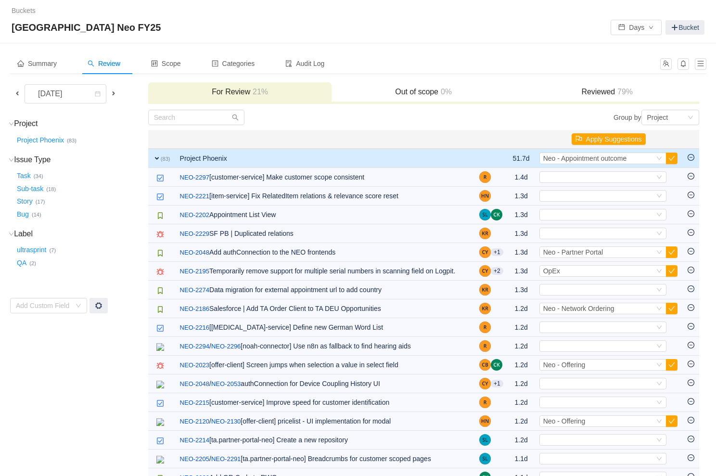
click at [596, 179] on div "Select" at bounding box center [598, 177] width 111 height 11
type input "partner"
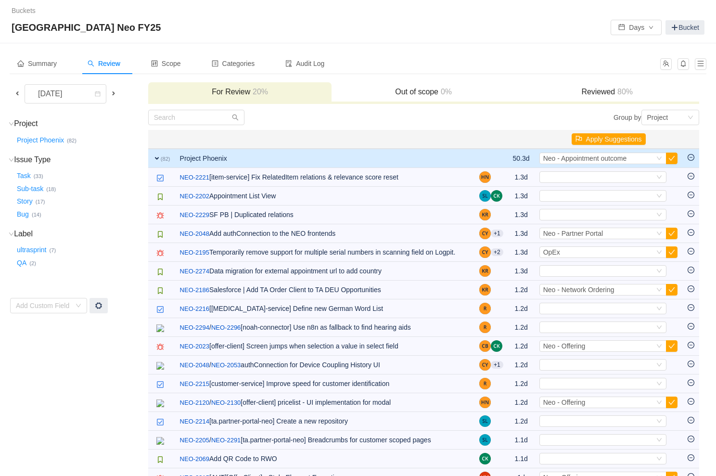
click at [596, 179] on div "Select" at bounding box center [598, 177] width 111 height 11
type input "opex"
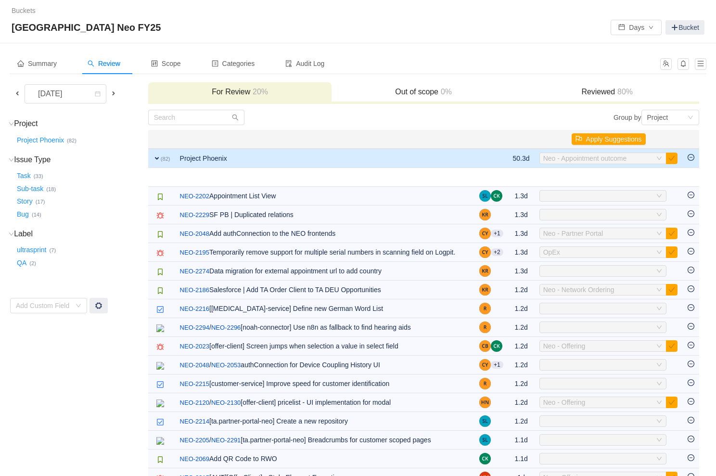
click at [596, 179] on div "Select OpEx" at bounding box center [598, 177] width 111 height 11
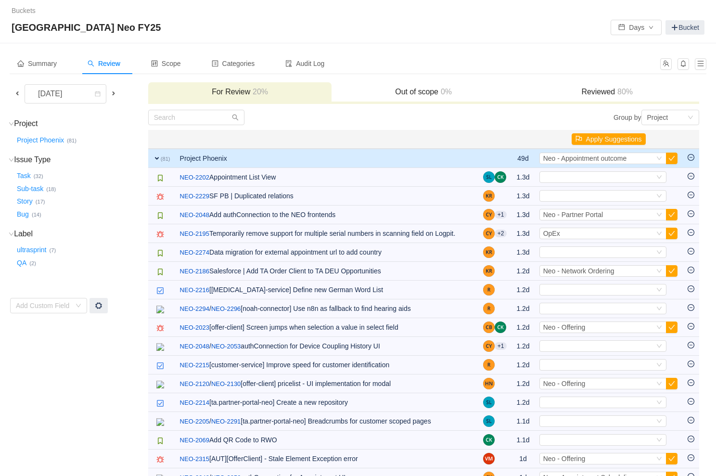
click at [596, 179] on div "Select" at bounding box center [598, 177] width 111 height 11
type input "partner"
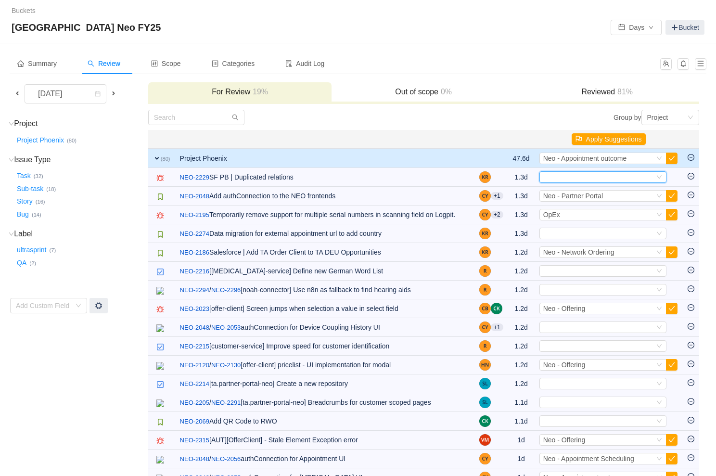
click at [596, 179] on div "Select" at bounding box center [598, 177] width 111 height 11
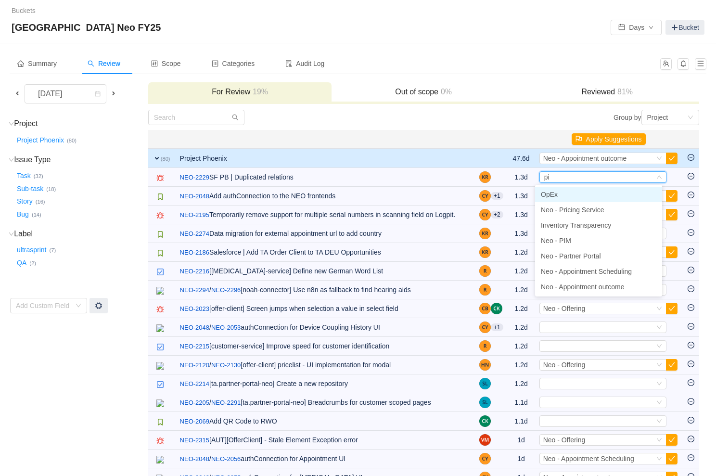
type input "pim"
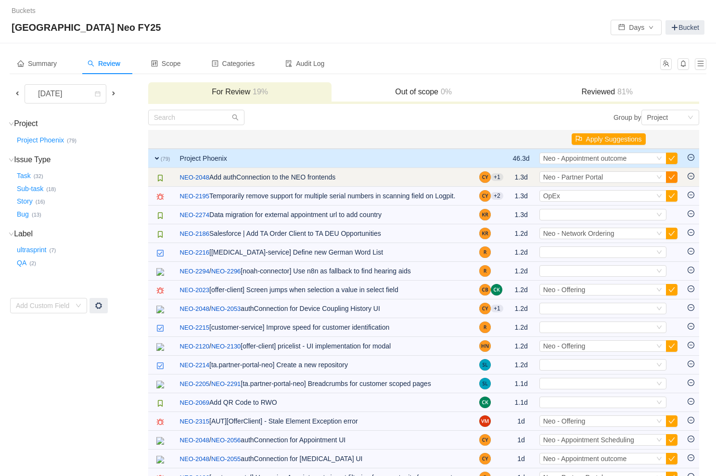
click at [668, 175] on button "button" at bounding box center [672, 177] width 12 height 12
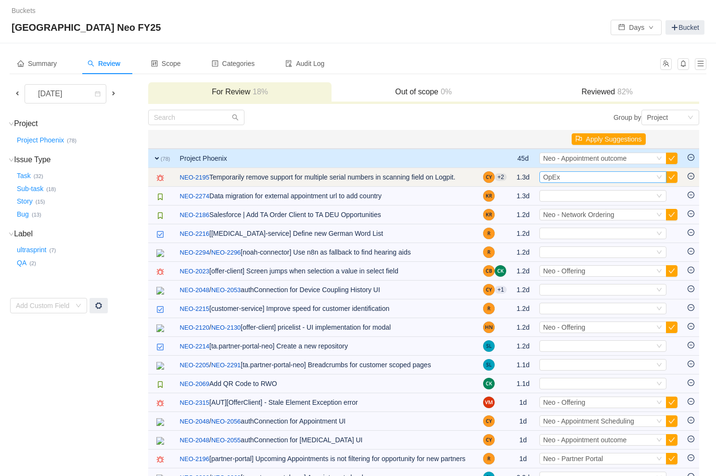
click at [612, 180] on div "Select OpEx" at bounding box center [598, 177] width 111 height 11
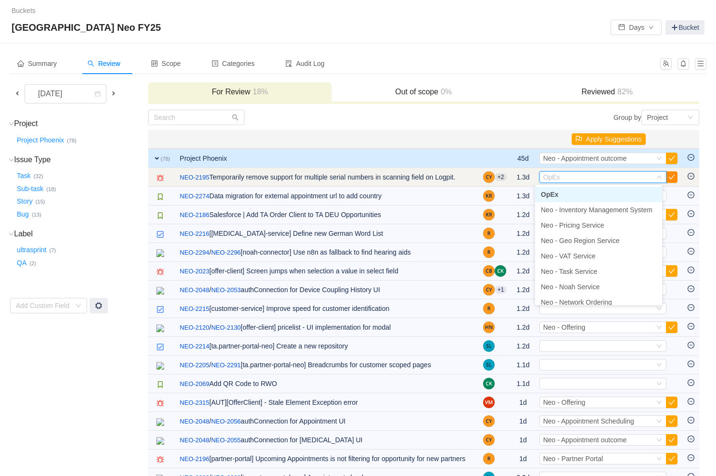
click at [672, 177] on button "button" at bounding box center [672, 177] width 12 height 12
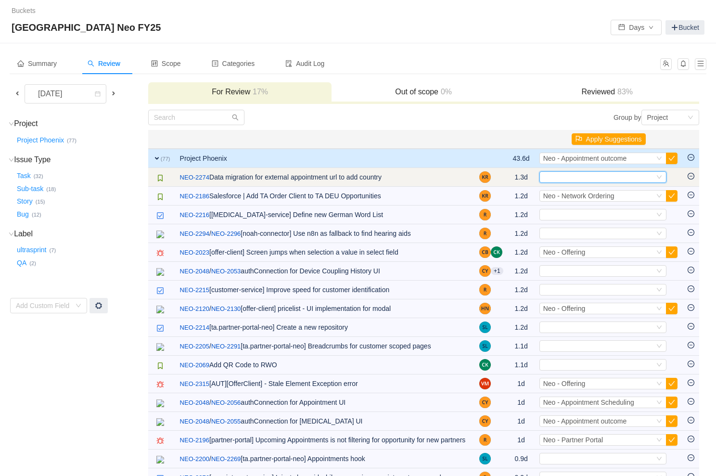
click at [582, 178] on div "Select" at bounding box center [598, 177] width 111 height 11
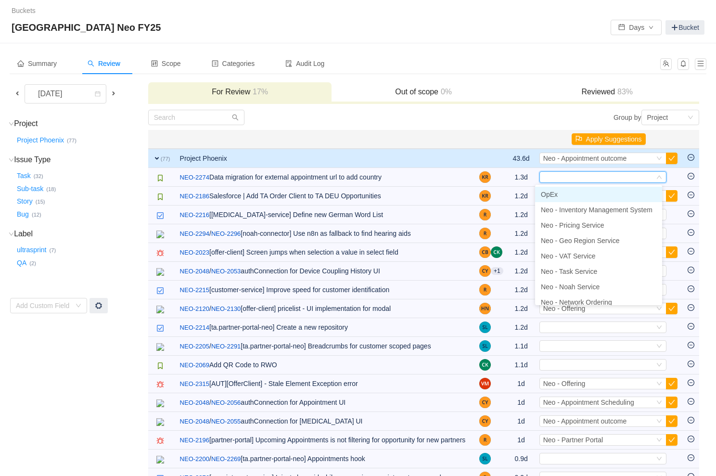
click at [577, 198] on li "OpEx" at bounding box center [598, 194] width 127 height 15
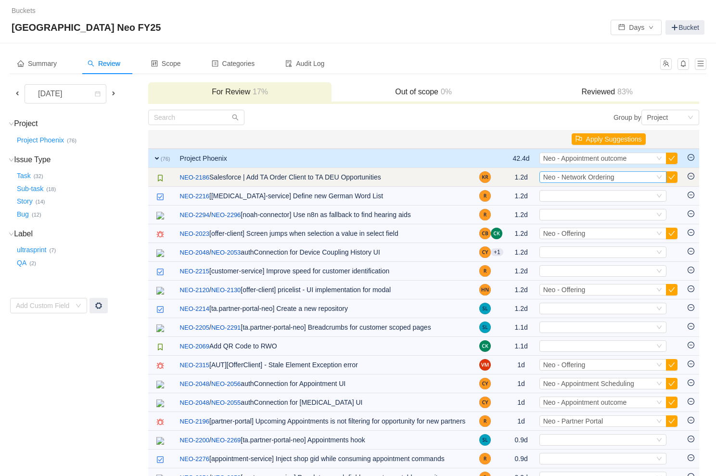
click at [597, 175] on span "Neo - Network Ordering" at bounding box center [578, 177] width 71 height 8
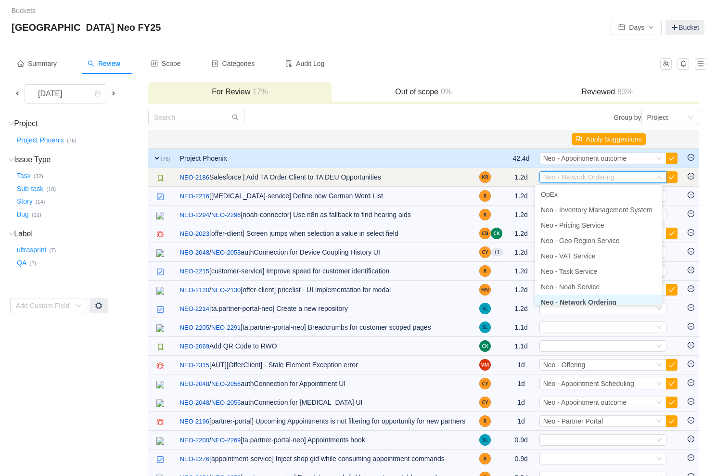
scroll to position [5, 0]
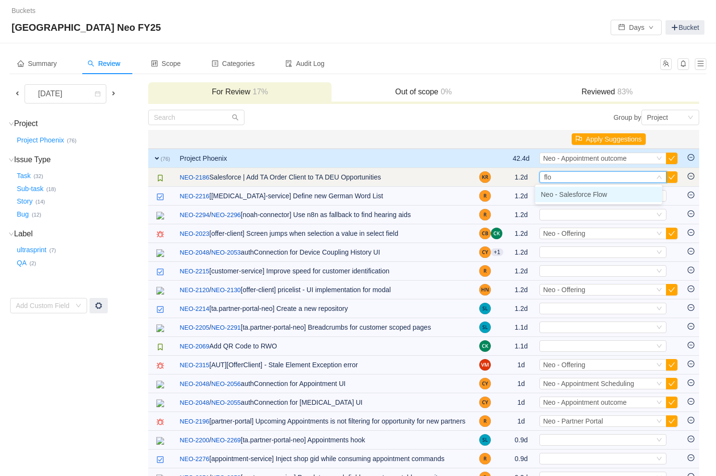
type input "flow"
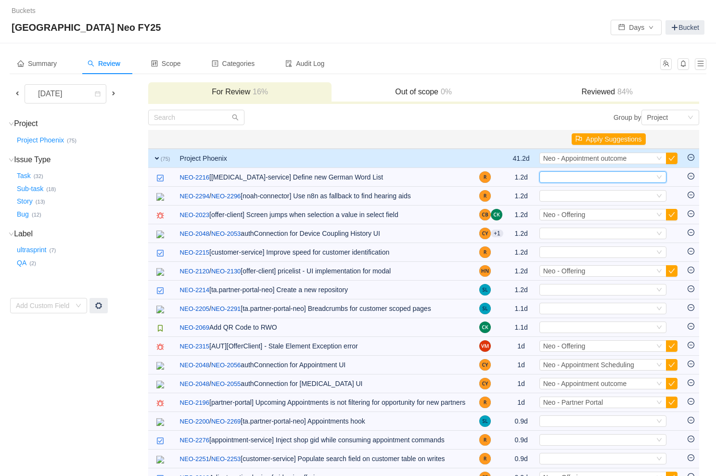
click at [597, 175] on div "Select" at bounding box center [598, 177] width 111 height 11
type input "noah"
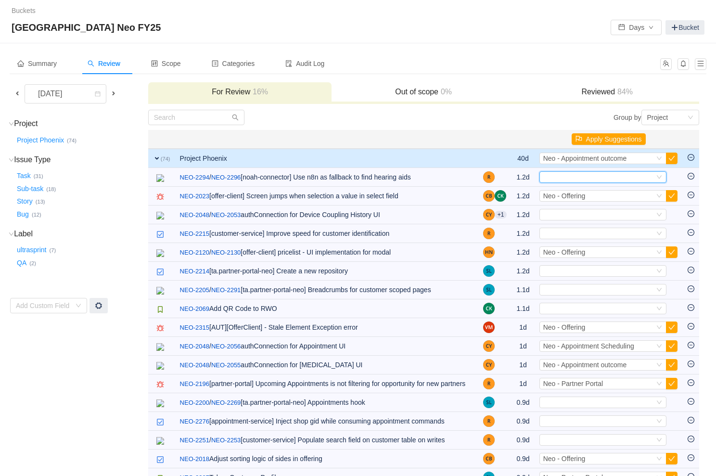
click at [597, 175] on div "Select" at bounding box center [598, 177] width 111 height 11
type input "noah"
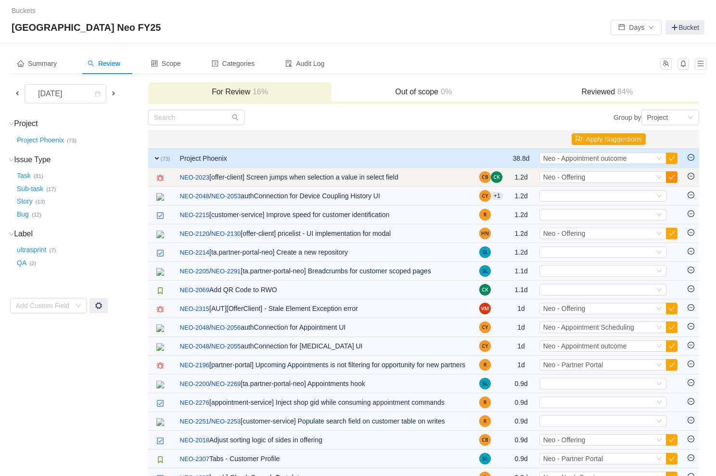
click at [667, 174] on button "button" at bounding box center [672, 177] width 12 height 12
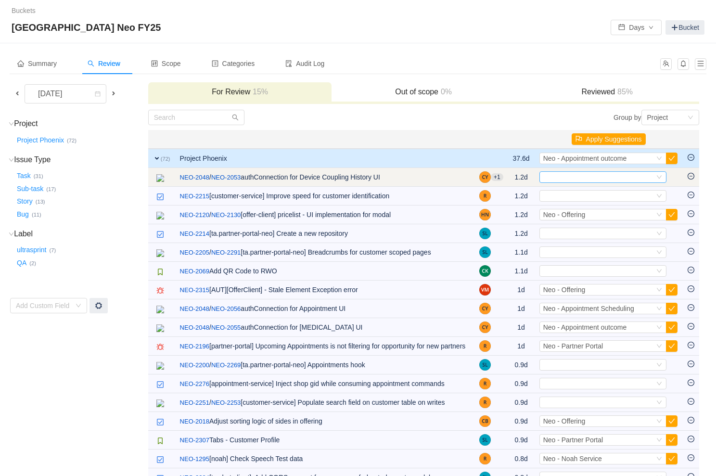
click at [586, 175] on div "Select" at bounding box center [598, 177] width 111 height 11
type input "partner"
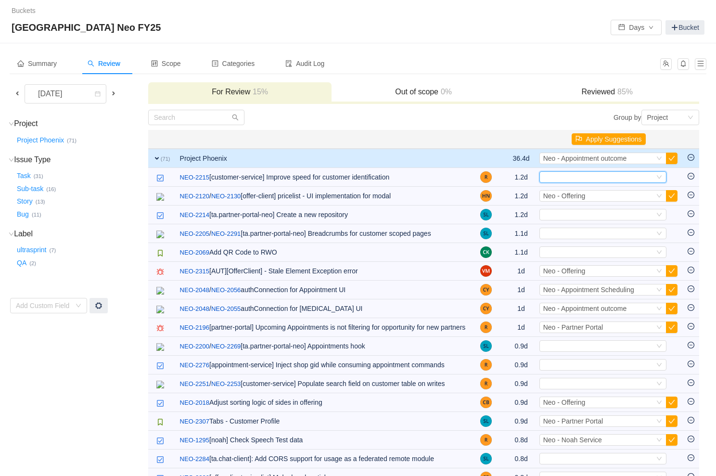
click at [586, 175] on div "Select" at bounding box center [598, 177] width 111 height 11
type input "partner"
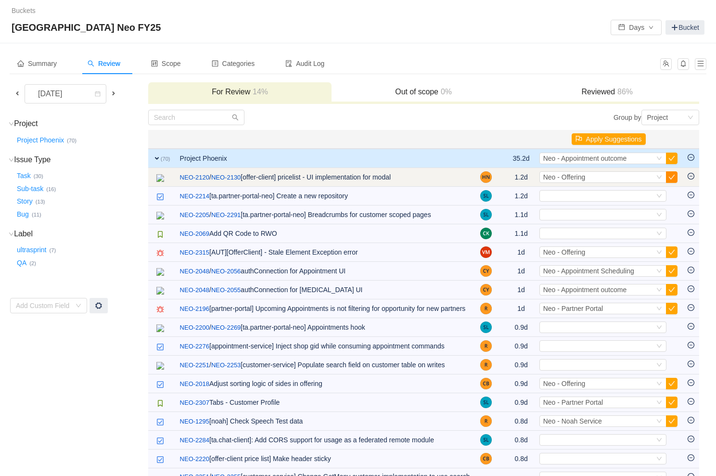
click at [666, 173] on button "button" at bounding box center [672, 177] width 12 height 12
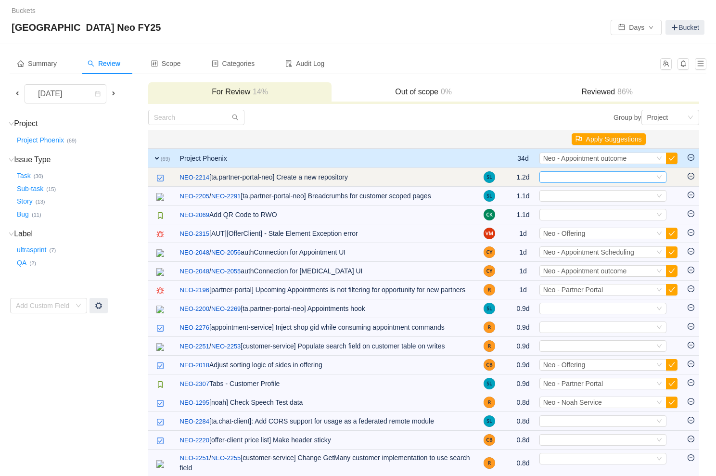
click at [615, 173] on div "Select" at bounding box center [598, 177] width 111 height 11
type input "partner"
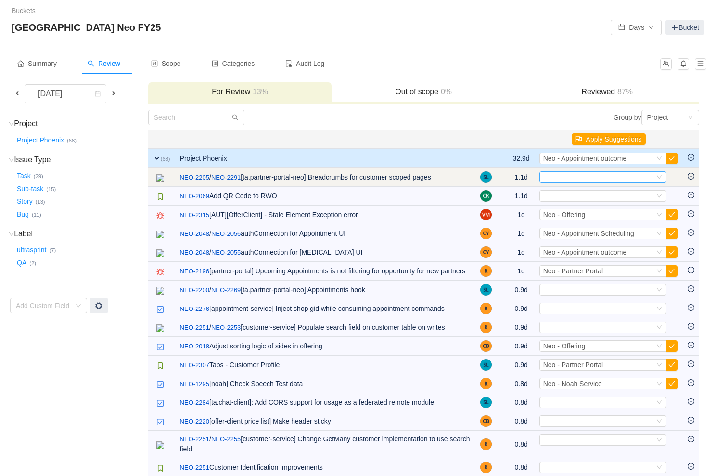
click at [590, 174] on div "Select" at bounding box center [598, 177] width 111 height 11
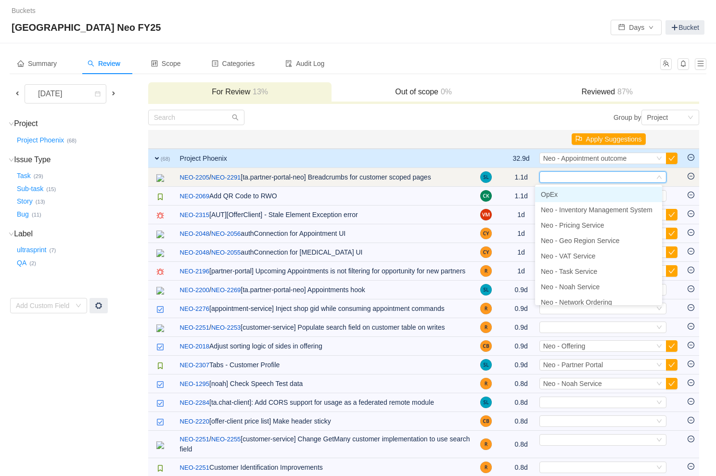
type input "a"
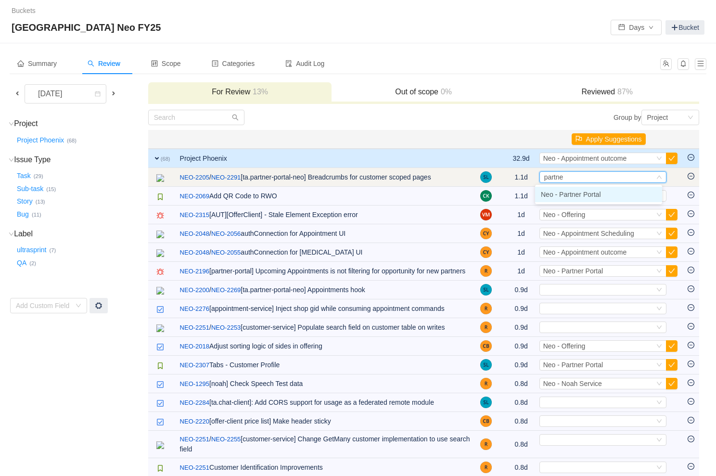
type input "partner"
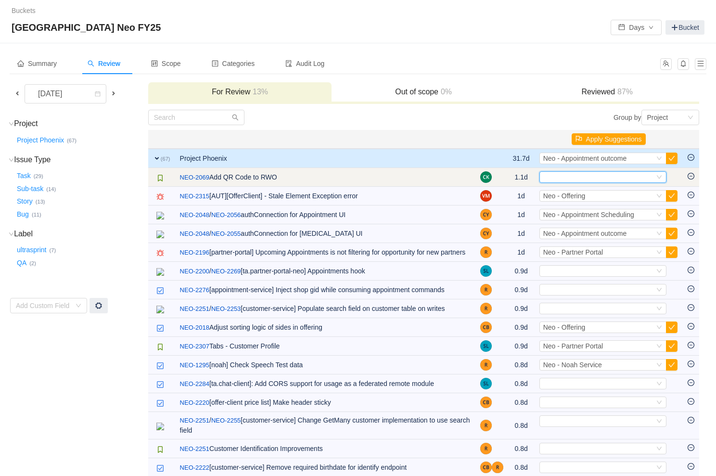
click at [583, 177] on div "Select" at bounding box center [598, 177] width 111 height 11
type input "netw"
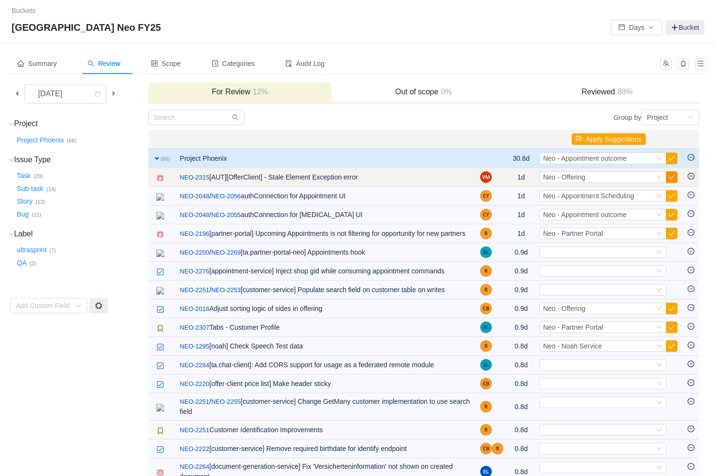
click at [667, 176] on button "button" at bounding box center [672, 177] width 12 height 12
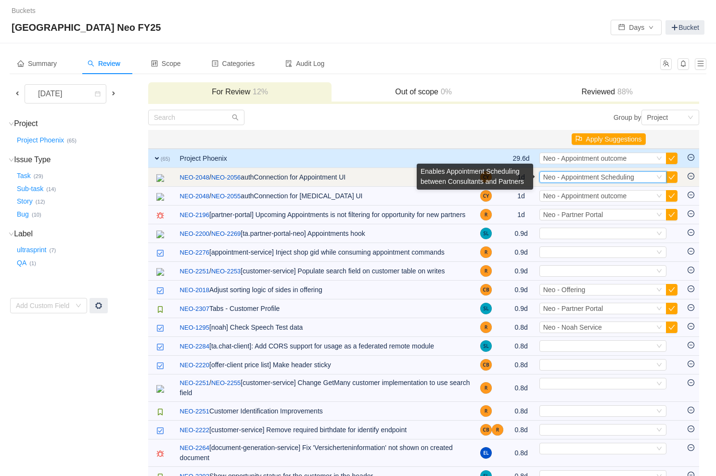
click at [626, 179] on span "Neo - Appointment Scheduling" at bounding box center [588, 177] width 91 height 8
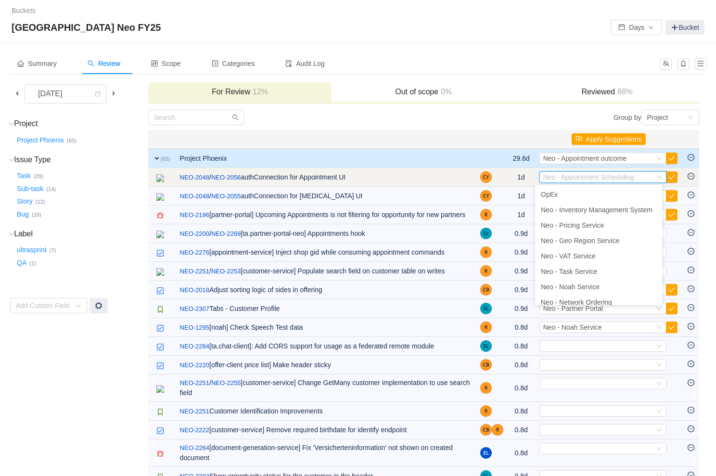
scroll to position [113, 0]
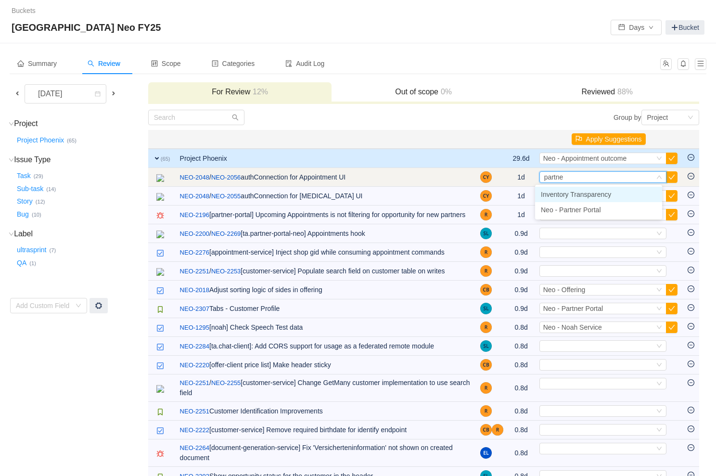
type input "partner"
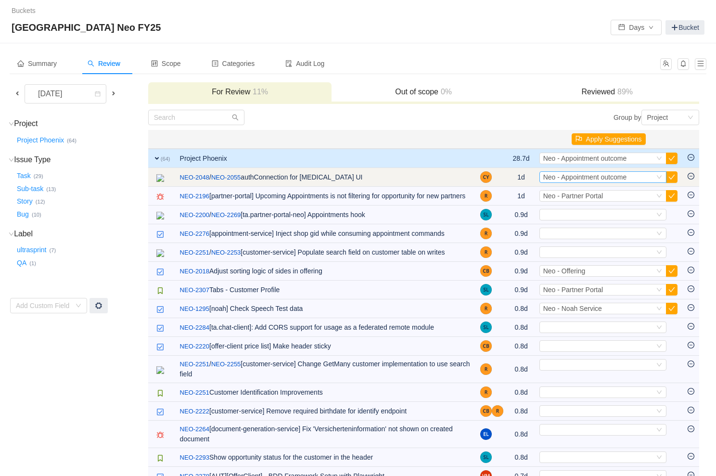
click at [603, 173] on span "Neo - Appointment outcome" at bounding box center [585, 177] width 84 height 8
type input "partner"
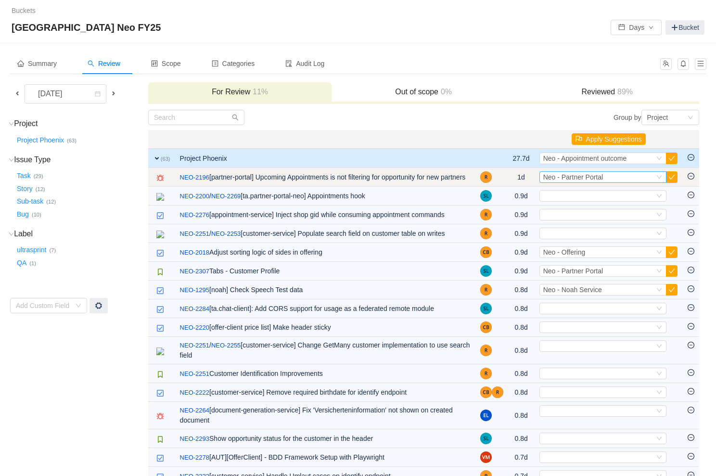
click at [635, 181] on div "Select Neo - Partner Portal" at bounding box center [598, 177] width 111 height 11
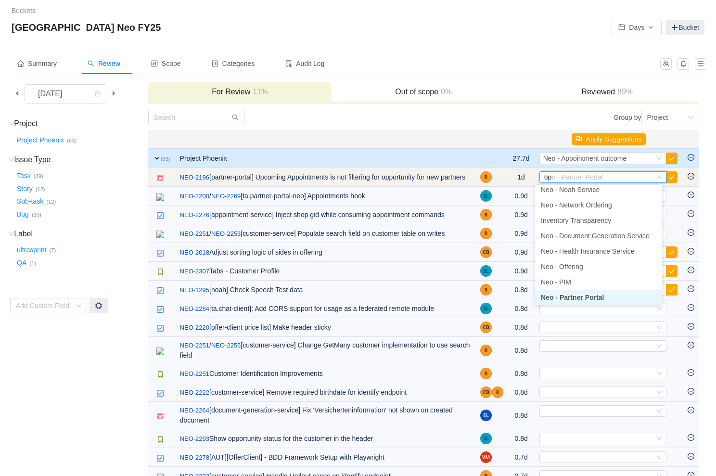
scroll to position [0, 0]
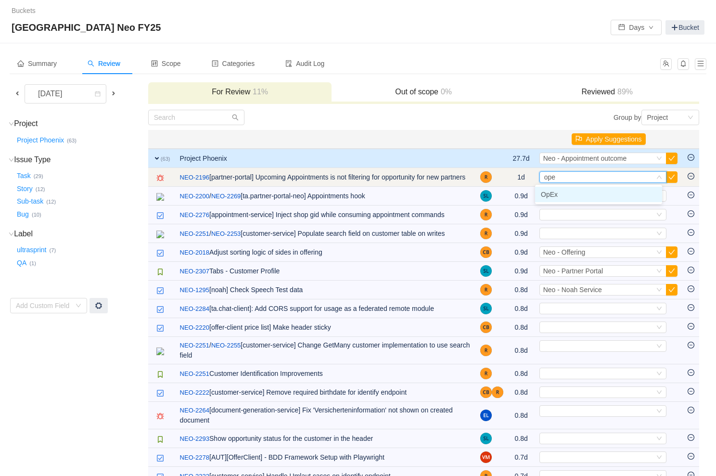
type input "opex"
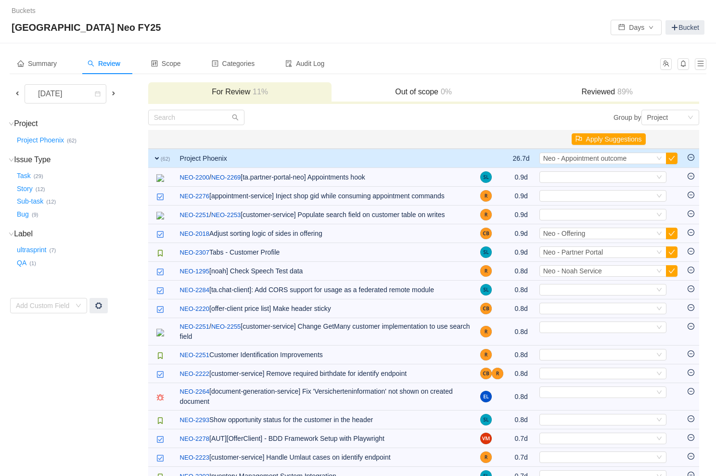
click at [635, 181] on div "Select" at bounding box center [598, 177] width 111 height 11
type input "partner"
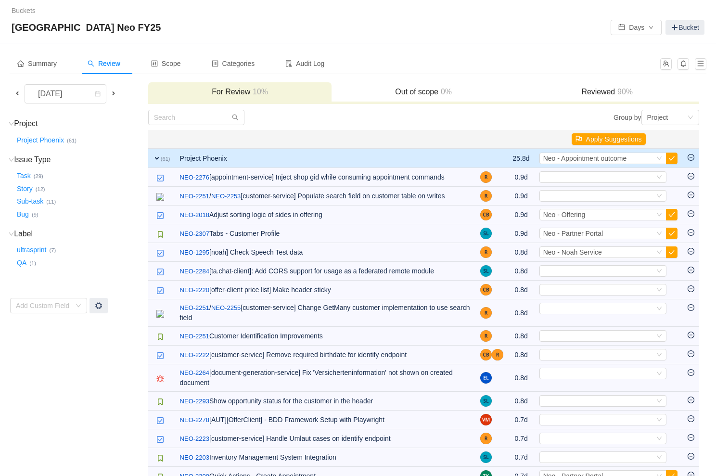
click at [635, 181] on div "Select" at bounding box center [598, 177] width 111 height 11
type input "appoin"
click at [587, 201] on li "Neo - Appointment Scheduling" at bounding box center [598, 194] width 127 height 15
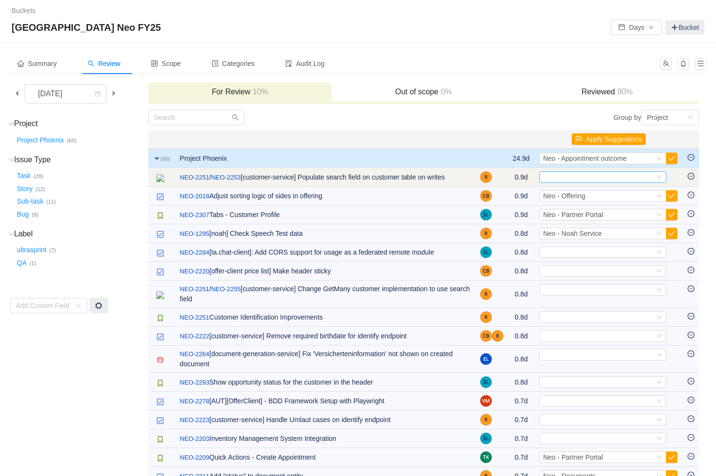
click at [569, 177] on div "Select" at bounding box center [598, 177] width 111 height 11
type input "partner"
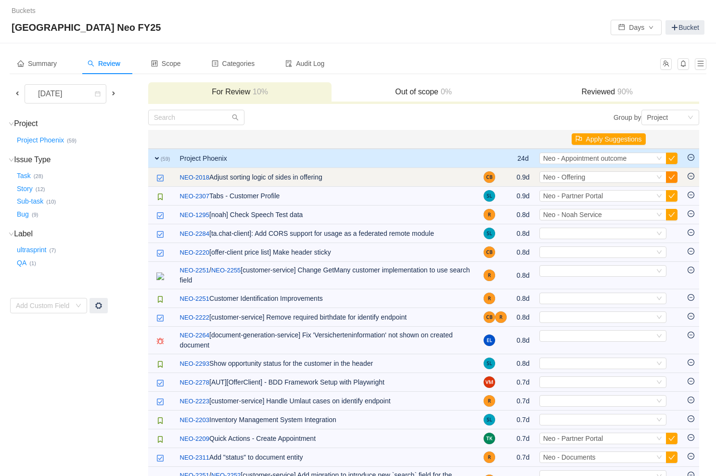
click at [668, 179] on button "button" at bounding box center [672, 177] width 12 height 12
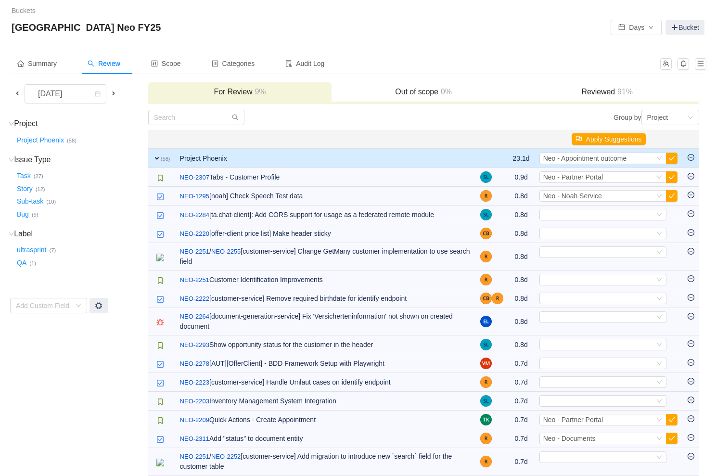
click at [668, 179] on button "button" at bounding box center [672, 177] width 12 height 12
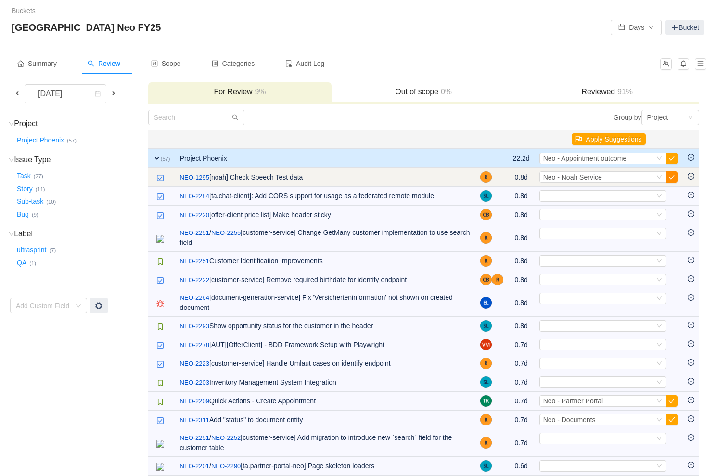
click at [670, 179] on button "button" at bounding box center [672, 177] width 12 height 12
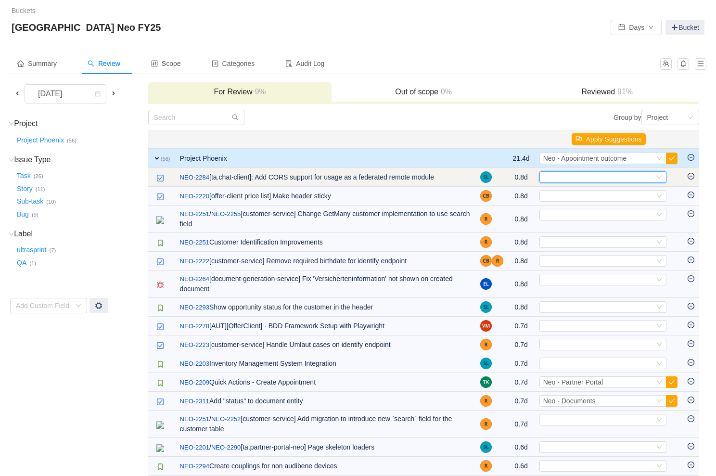
click at [589, 177] on div "Select" at bounding box center [598, 177] width 111 height 11
type input "partner"
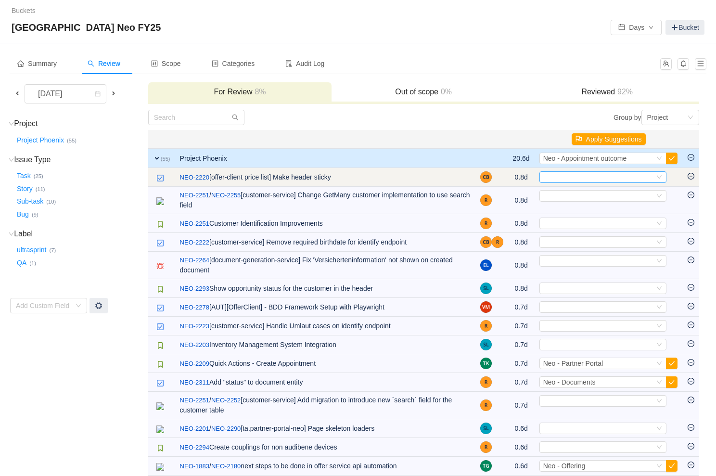
click at [595, 176] on div "Select" at bounding box center [598, 177] width 111 height 11
type input "offering"
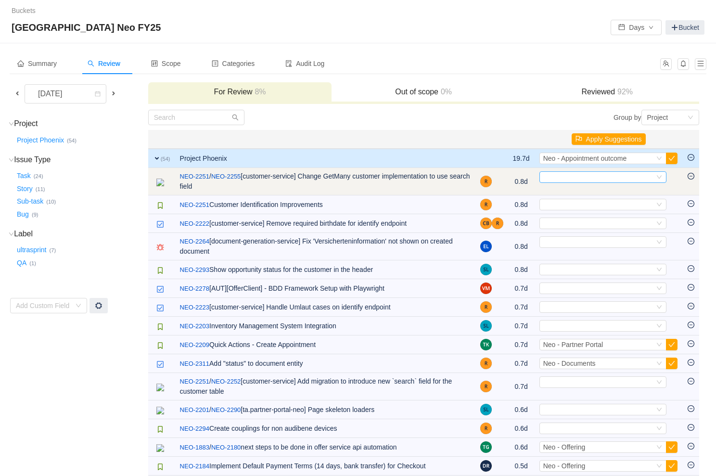
click at [576, 178] on div "Select" at bounding box center [598, 177] width 111 height 11
type input "partner"
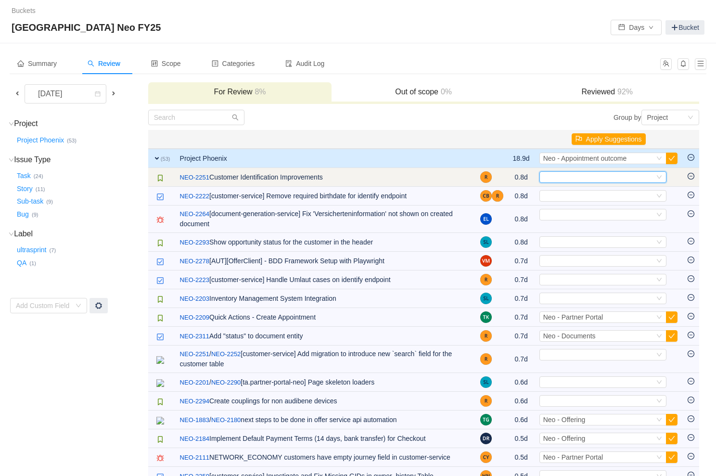
click at [594, 173] on div "Select" at bounding box center [598, 177] width 111 height 11
type input "partner"
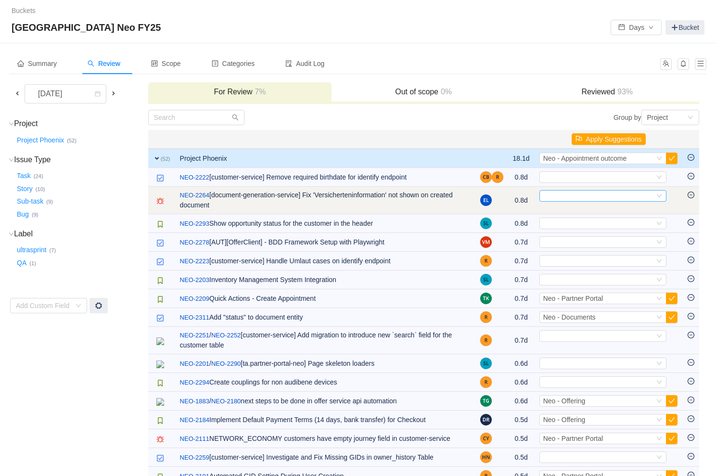
click at [580, 199] on div "Select" at bounding box center [598, 196] width 111 height 11
type input "opex"
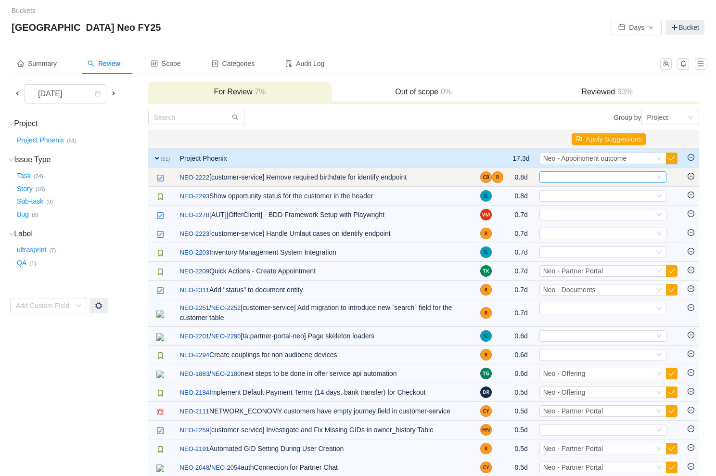
click at [577, 178] on div "Select" at bounding box center [598, 177] width 111 height 11
type input "partner"
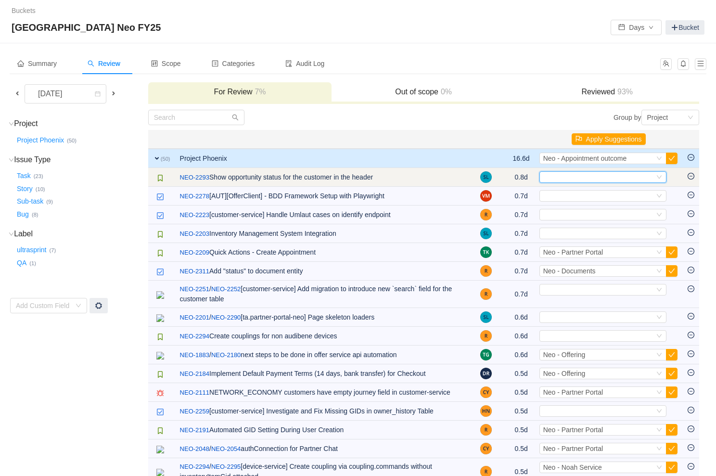
click at [575, 171] on div "Select" at bounding box center [603, 177] width 127 height 12
type input "partner"
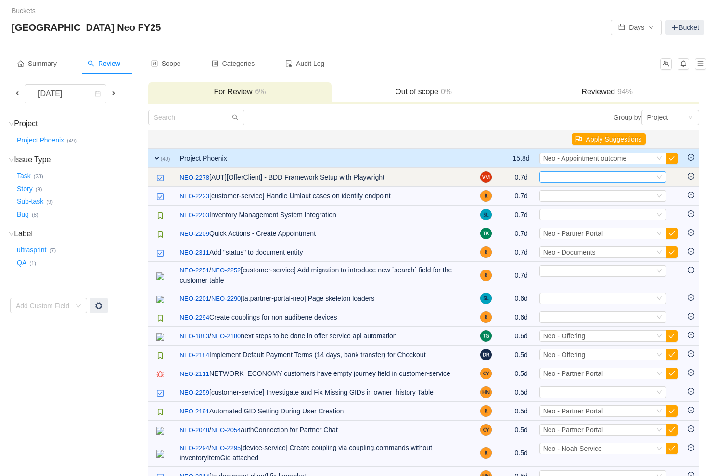
click at [637, 179] on div "Select" at bounding box center [598, 177] width 111 height 11
type input "offering"
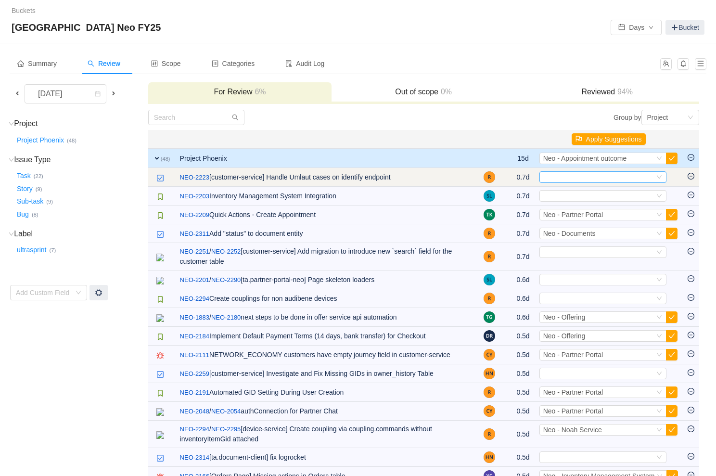
click at [618, 181] on div "Select" at bounding box center [598, 177] width 111 height 11
type input "partner"
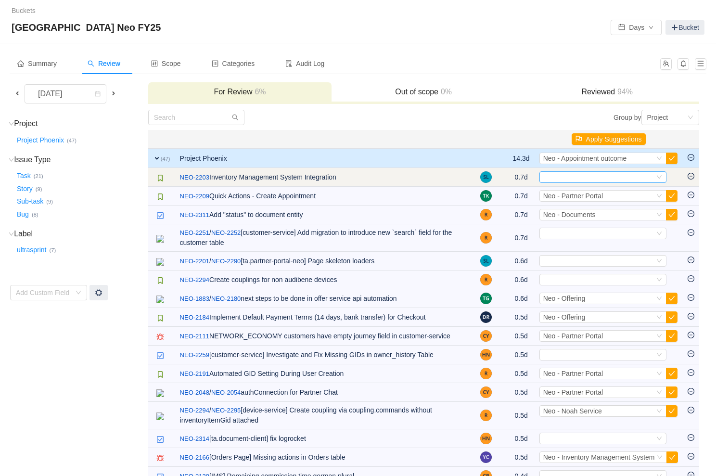
click at [595, 177] on div "Select" at bounding box center [598, 177] width 111 height 11
type input "partner"
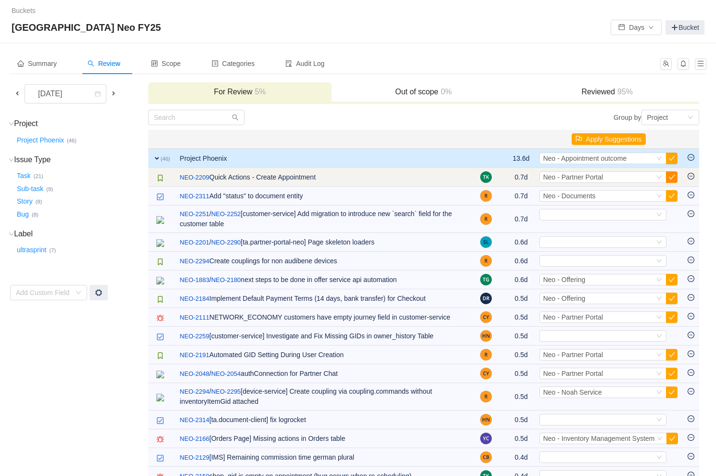
click at [671, 179] on button "button" at bounding box center [672, 177] width 12 height 12
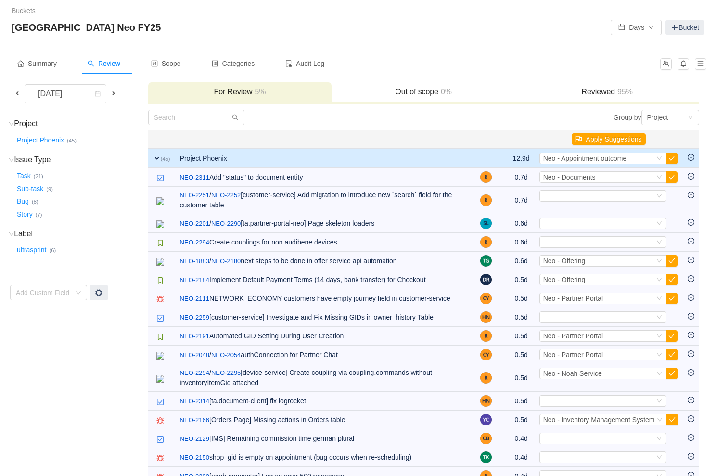
click at [671, 179] on button "button" at bounding box center [672, 177] width 12 height 12
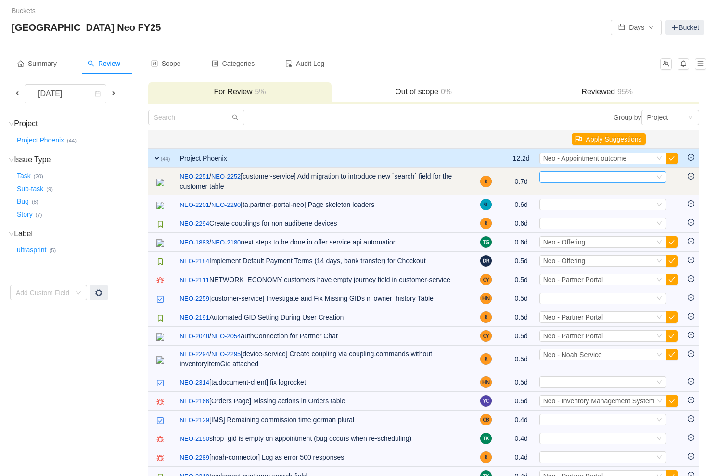
click at [581, 178] on div "Select" at bounding box center [598, 177] width 111 height 11
type input "partner"
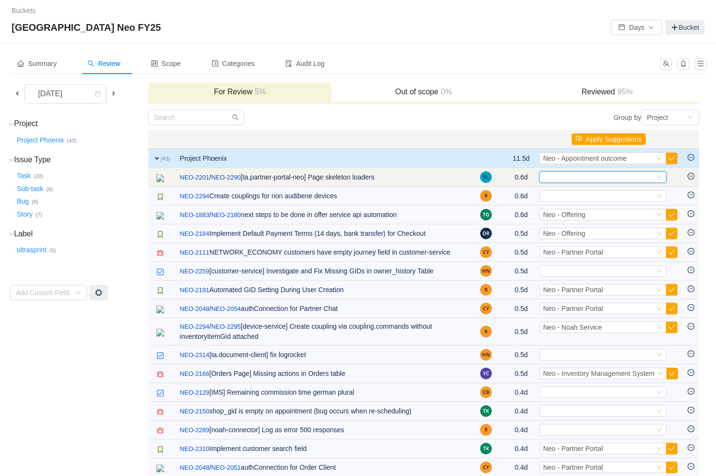
click at [557, 181] on div "Select" at bounding box center [598, 177] width 111 height 11
type input "partner"
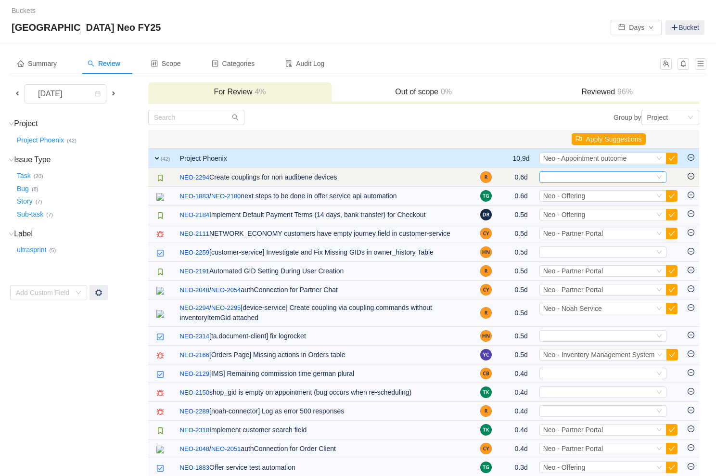
click at [576, 176] on div "Select" at bounding box center [598, 177] width 111 height 11
type input "noah"
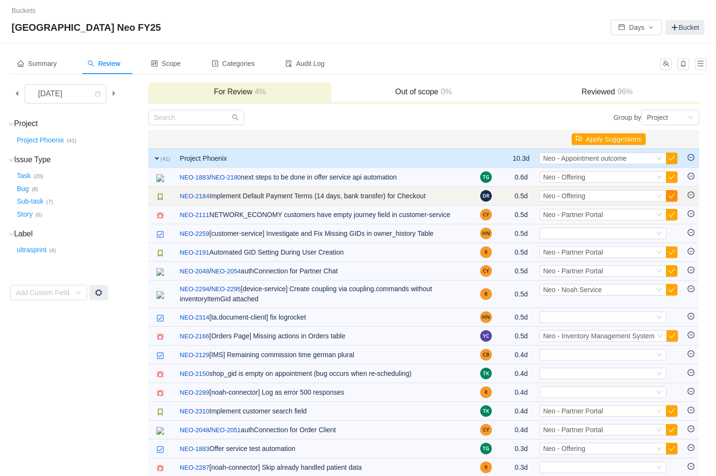
click at [670, 197] on button "button" at bounding box center [672, 196] width 12 height 12
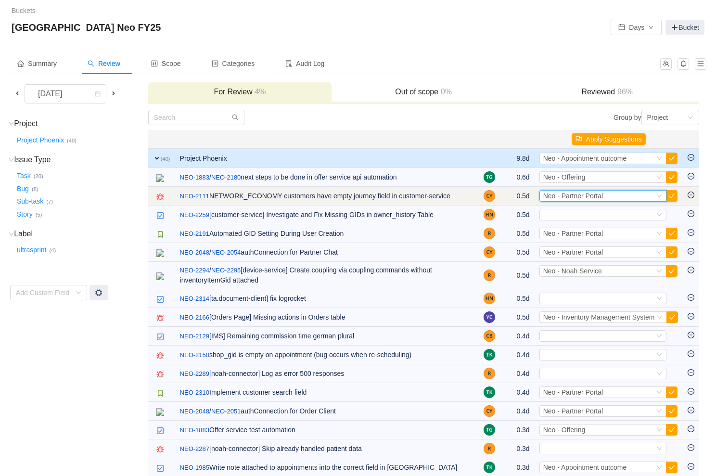
click at [615, 196] on div "Select Neo - Partner Portal" at bounding box center [598, 196] width 111 height 11
type input "ope"
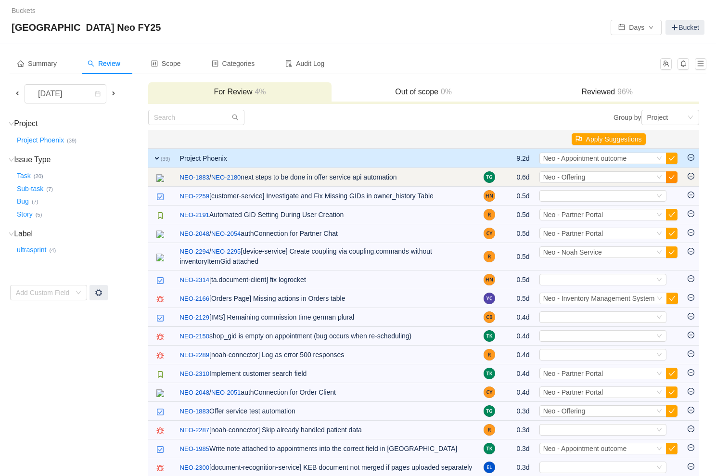
click at [666, 180] on button "button" at bounding box center [672, 177] width 12 height 12
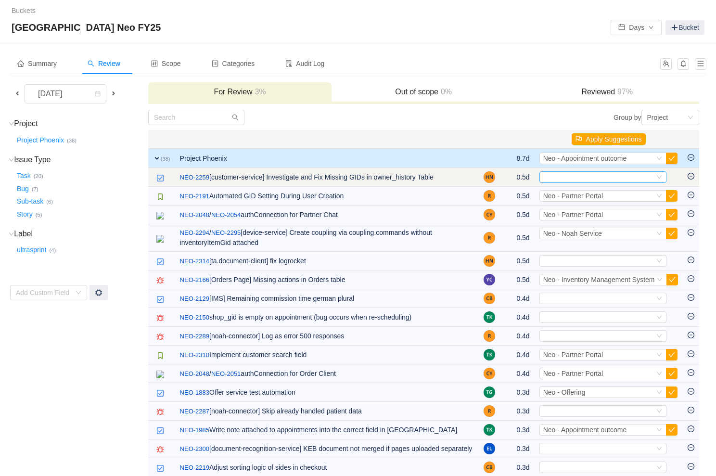
click at [602, 177] on div "Select" at bounding box center [598, 177] width 111 height 11
type input "partner"
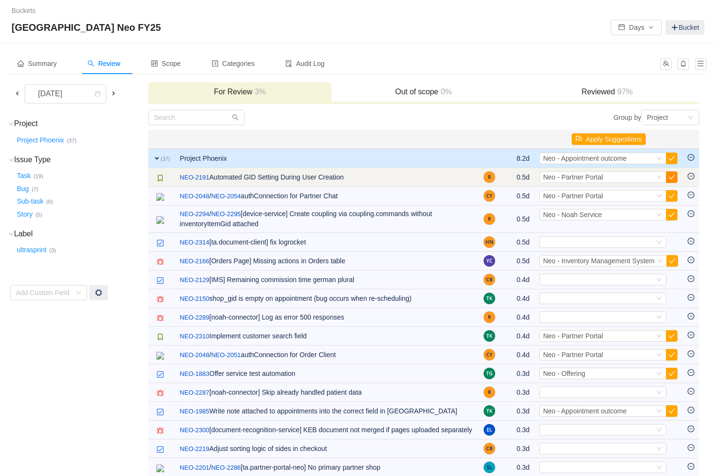
click at [666, 178] on button "button" at bounding box center [672, 177] width 12 height 12
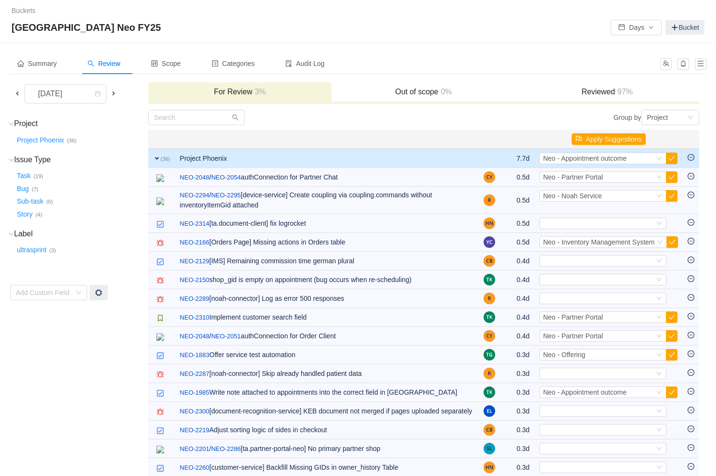
click at [666, 178] on button "button" at bounding box center [672, 177] width 12 height 12
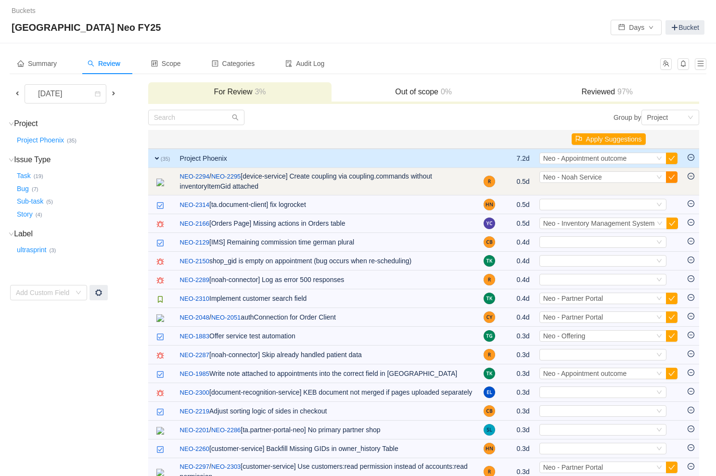
click at [667, 179] on button "button" at bounding box center [672, 177] width 12 height 12
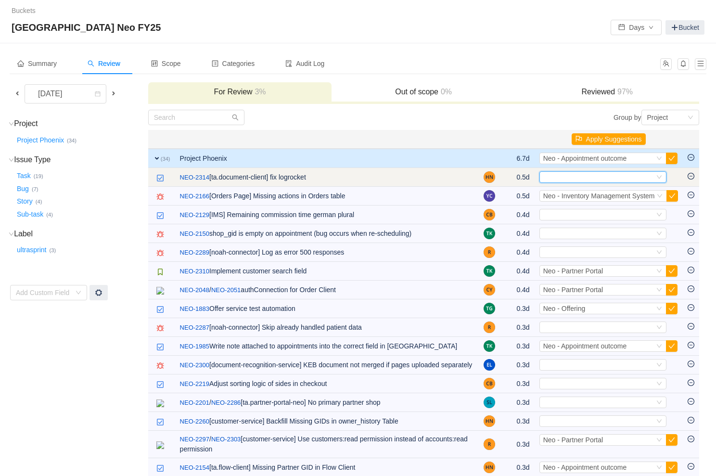
click at [575, 177] on div "Select" at bounding box center [598, 177] width 111 height 11
type input "docu"
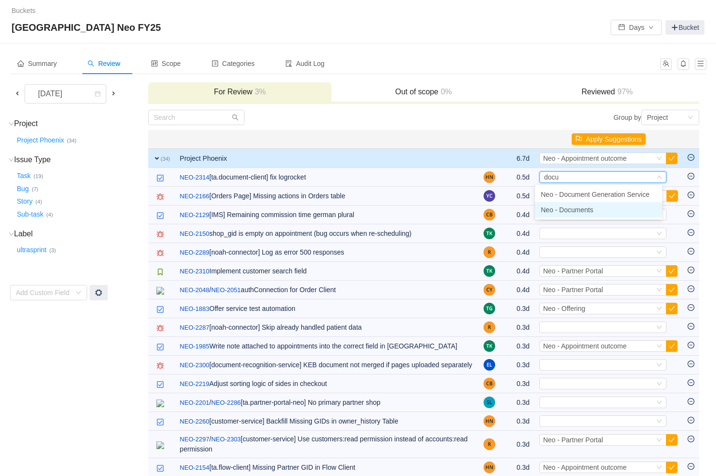
click at [573, 213] on span "Neo - Documents" at bounding box center [567, 210] width 52 height 8
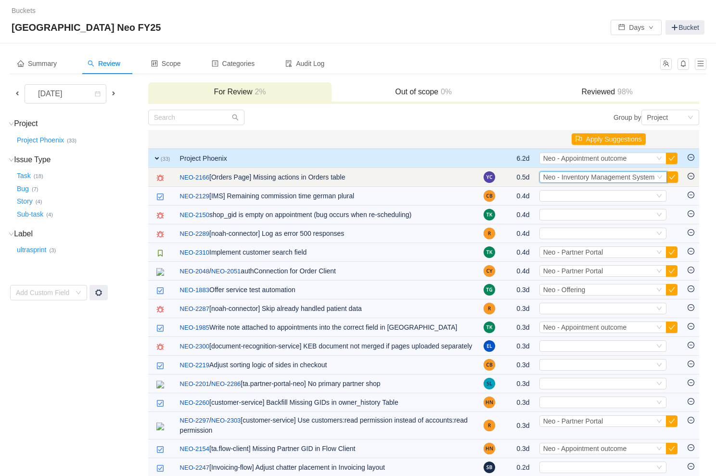
click at [604, 178] on span "Neo - Inventory Management System" at bounding box center [599, 177] width 112 height 8
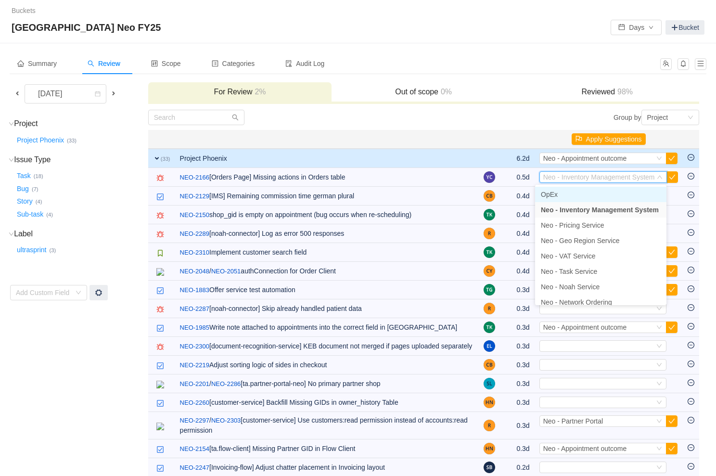
click at [582, 198] on li "OpEx" at bounding box center [600, 194] width 131 height 15
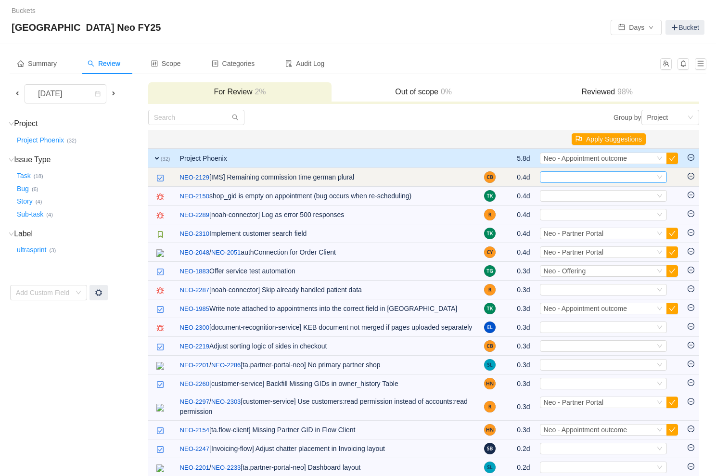
click at [606, 180] on div "Select" at bounding box center [599, 177] width 111 height 11
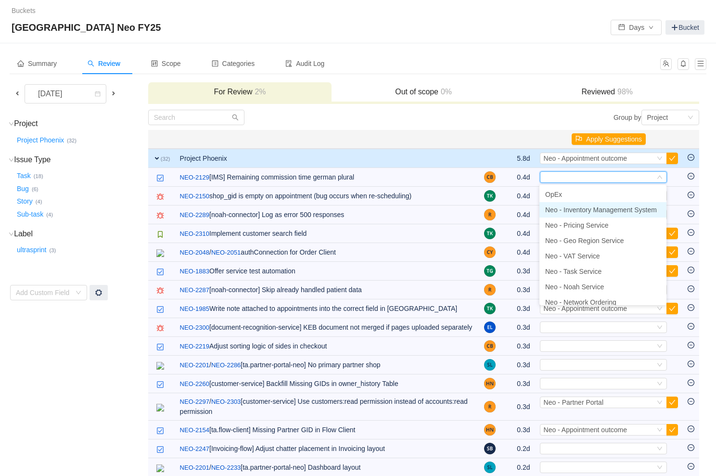
click at [608, 212] on span "Neo - Inventory Management System" at bounding box center [601, 210] width 112 height 8
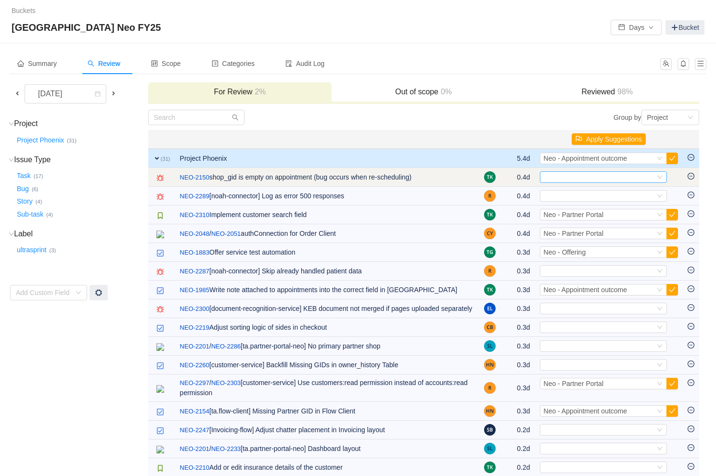
click at [635, 176] on div "Select" at bounding box center [599, 177] width 111 height 11
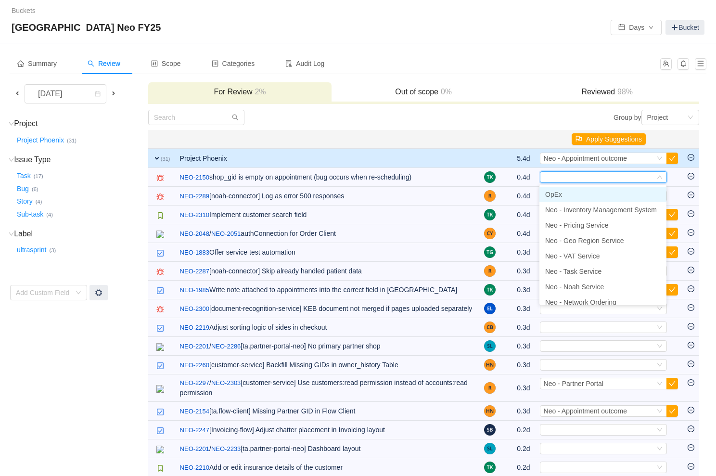
click at [624, 195] on li "OpEx" at bounding box center [603, 194] width 127 height 15
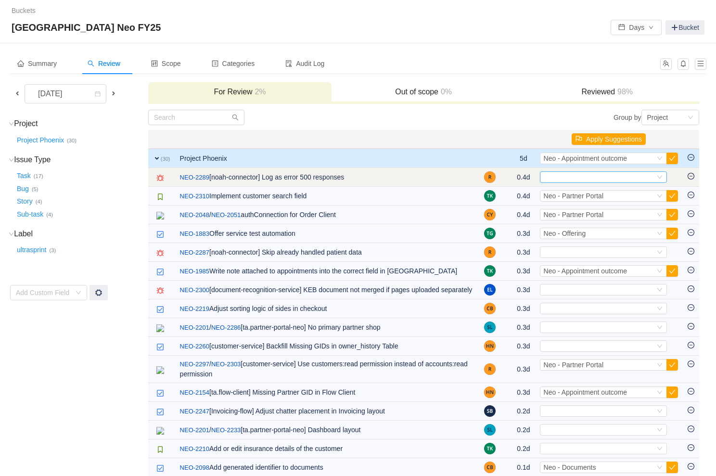
click at [572, 175] on div "Select" at bounding box center [599, 177] width 111 height 11
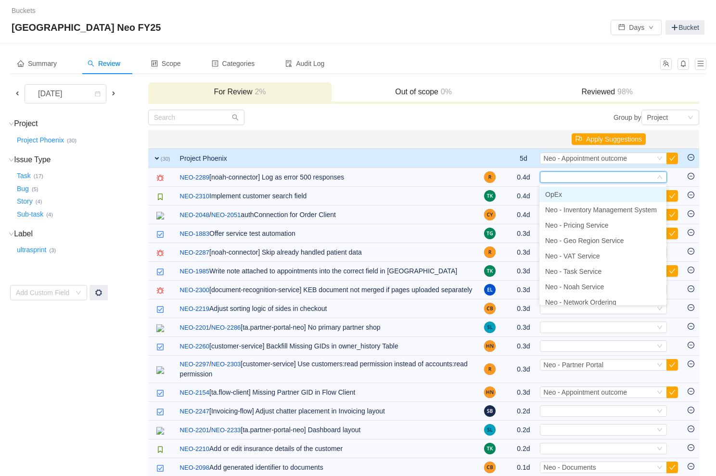
click at [581, 191] on li "OpEx" at bounding box center [603, 194] width 127 height 15
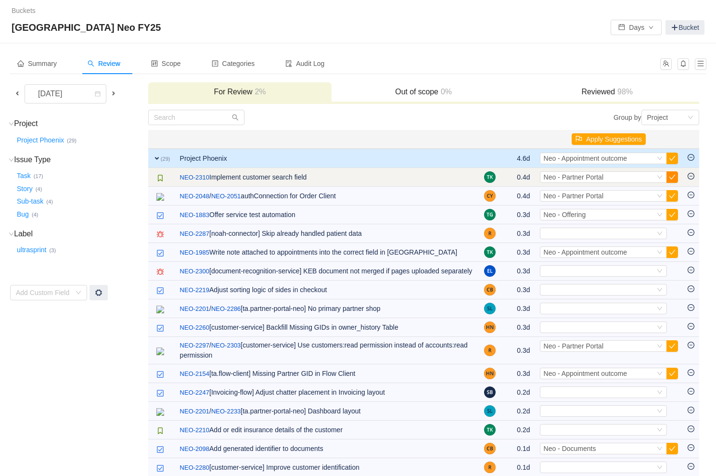
click at [675, 180] on button "button" at bounding box center [673, 177] width 12 height 12
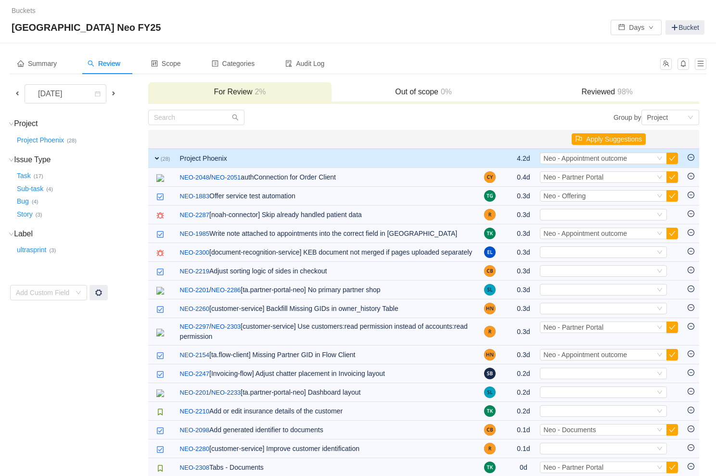
click at [675, 180] on button "button" at bounding box center [673, 177] width 12 height 12
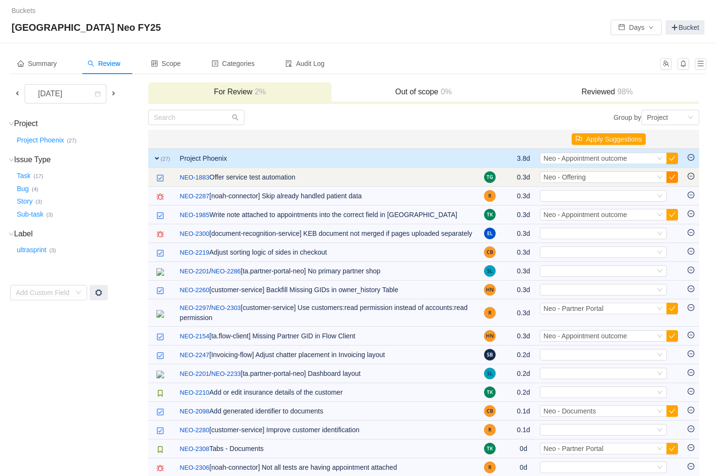
click at [673, 175] on button "button" at bounding box center [673, 177] width 12 height 12
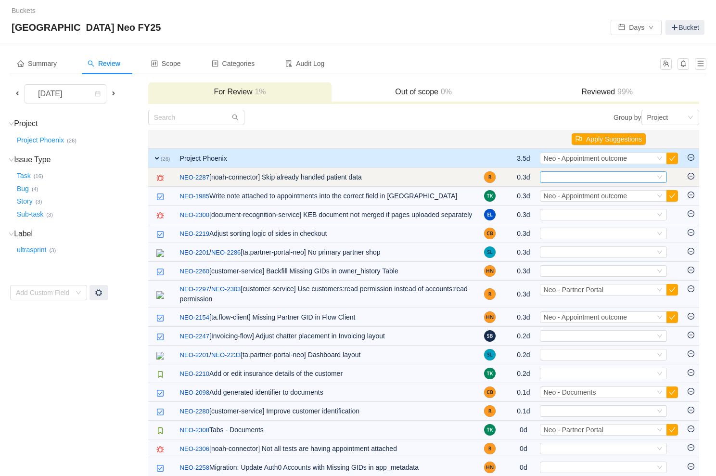
click at [627, 175] on div "Select" at bounding box center [599, 177] width 111 height 11
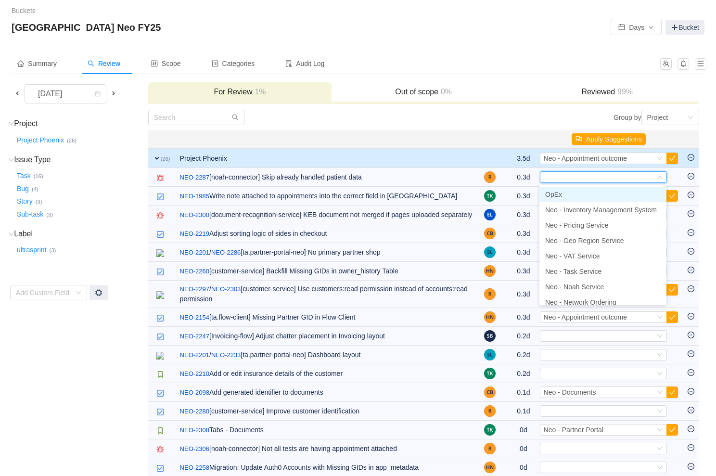
click at [603, 193] on li "OpEx" at bounding box center [603, 194] width 127 height 15
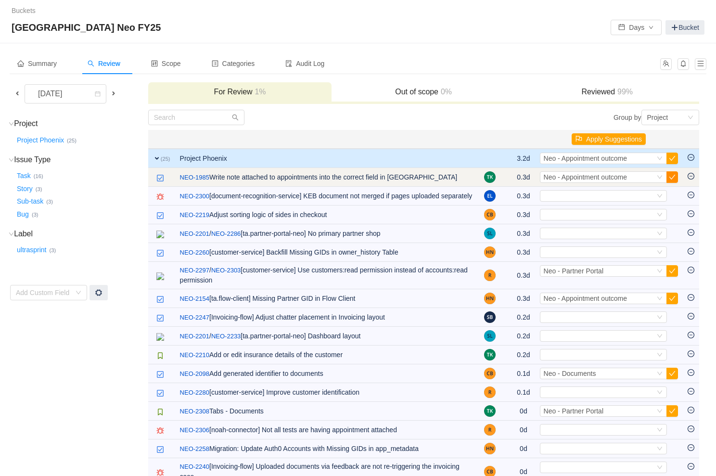
click at [672, 178] on button "button" at bounding box center [673, 177] width 12 height 12
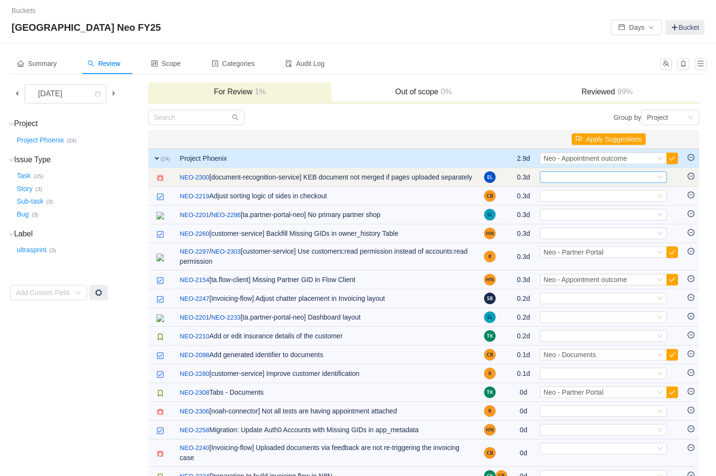
click at [618, 175] on div "Select" at bounding box center [599, 177] width 111 height 11
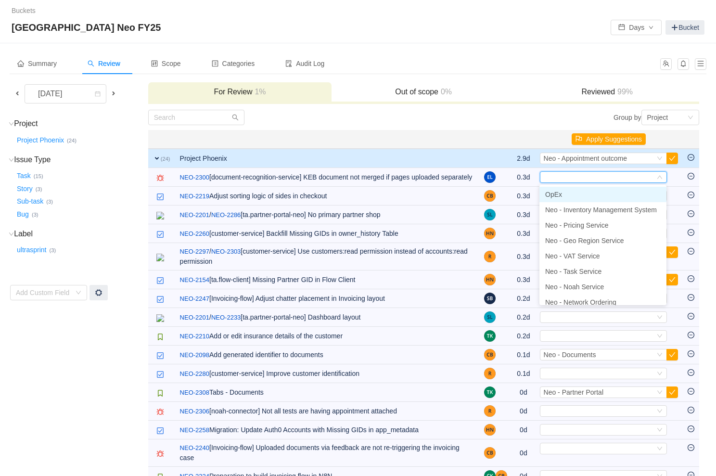
click at [598, 194] on li "OpEx" at bounding box center [603, 194] width 127 height 15
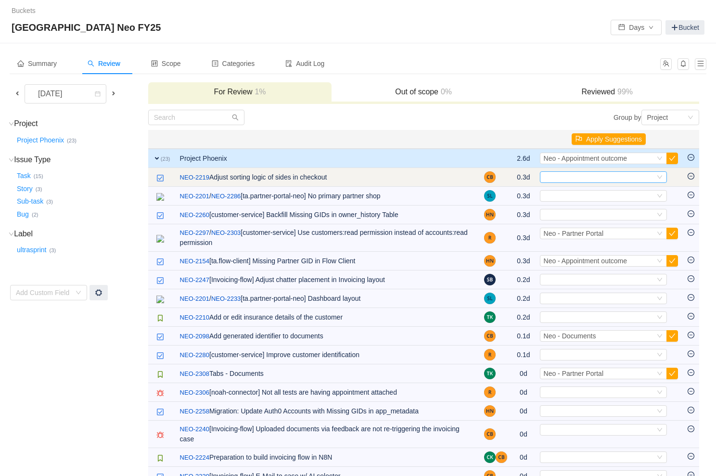
click at [576, 176] on div "Select" at bounding box center [599, 177] width 111 height 11
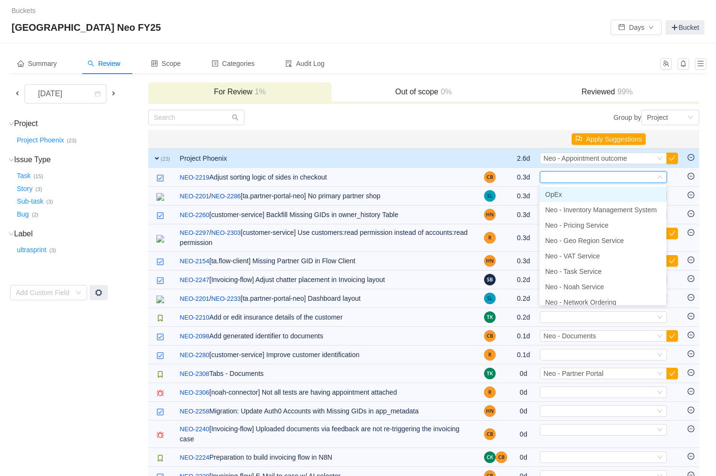
click at [575, 193] on li "OpEx" at bounding box center [603, 194] width 127 height 15
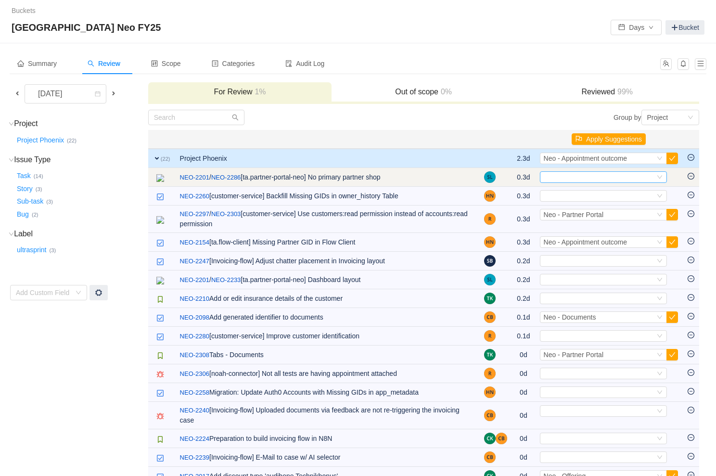
click at [576, 173] on div "Select" at bounding box center [599, 177] width 111 height 11
type input "partner"
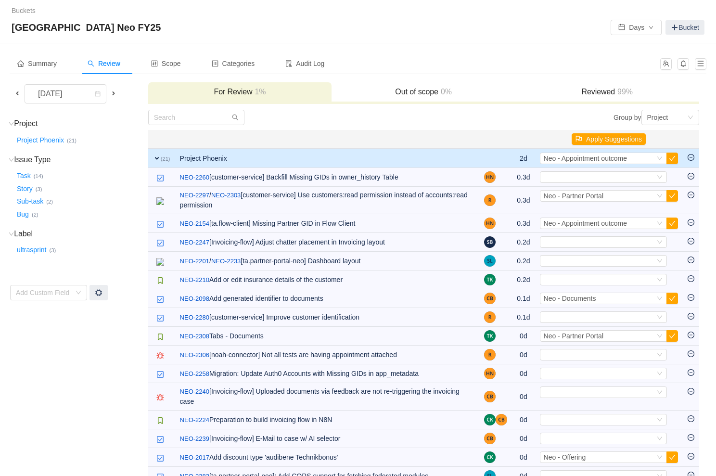
click at [576, 173] on div "Select" at bounding box center [599, 177] width 111 height 11
type input "partner"
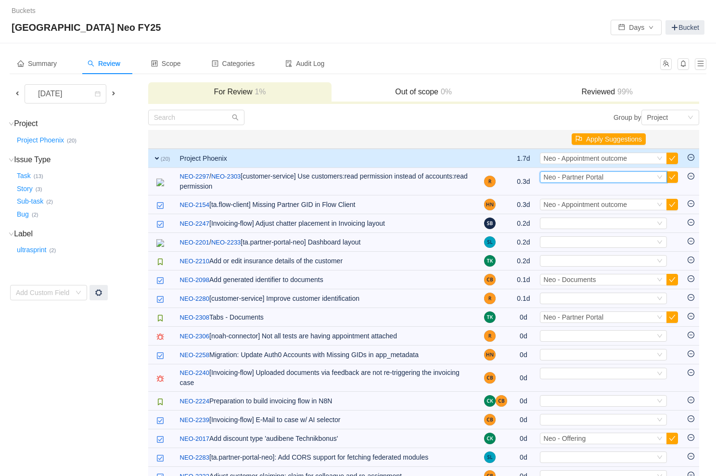
click at [576, 173] on span "Neo - Partner Portal" at bounding box center [574, 177] width 60 height 8
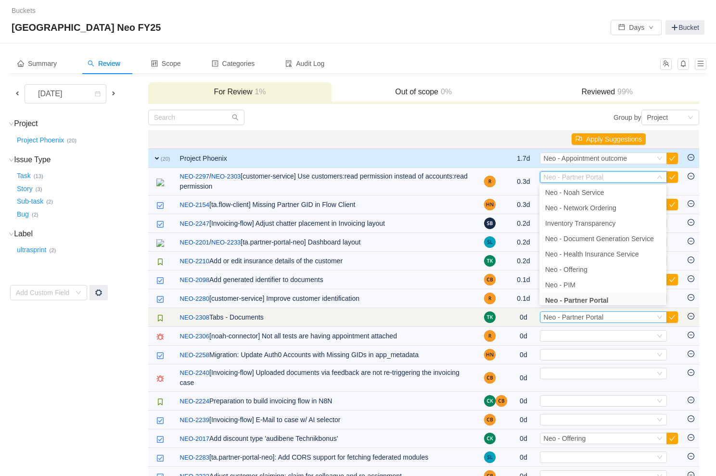
scroll to position [97, 0]
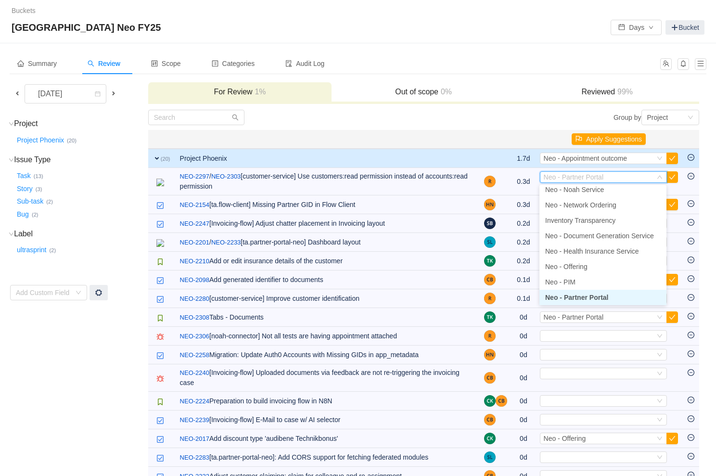
click at [602, 299] on span "Neo - Partner Portal" at bounding box center [576, 298] width 63 height 8
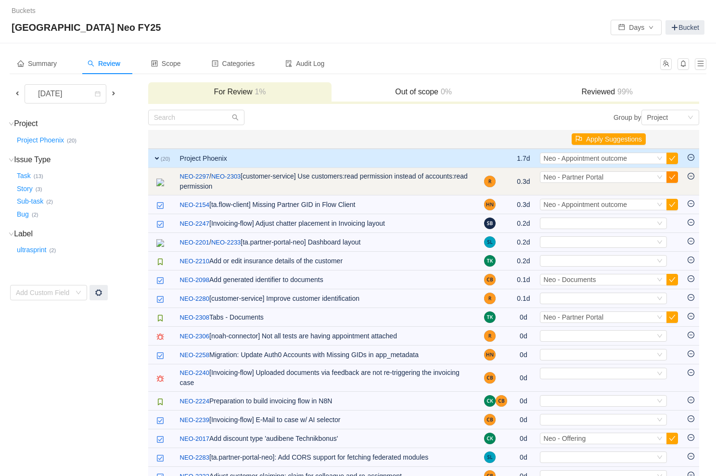
click at [672, 180] on button "button" at bounding box center [673, 177] width 12 height 12
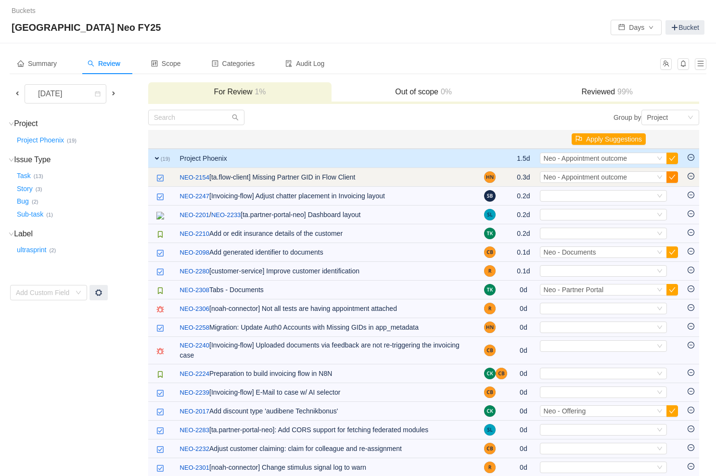
click at [667, 177] on button "button" at bounding box center [673, 177] width 12 height 12
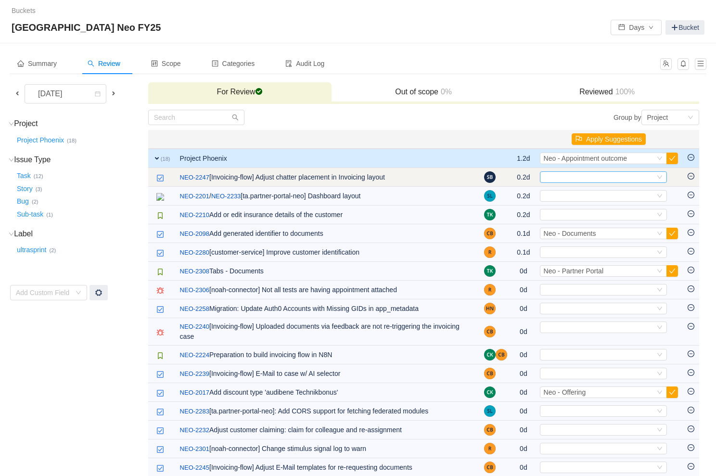
click at [638, 180] on div "Select" at bounding box center [599, 177] width 111 height 11
type input "sales"
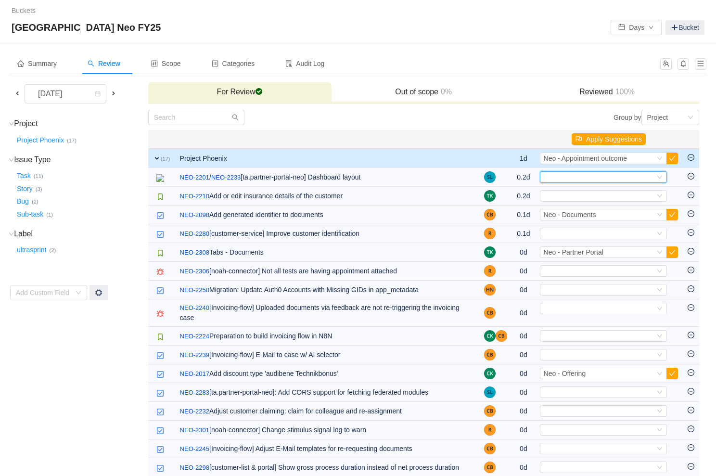
click at [638, 180] on div "Select" at bounding box center [599, 177] width 111 height 11
type input "partner"
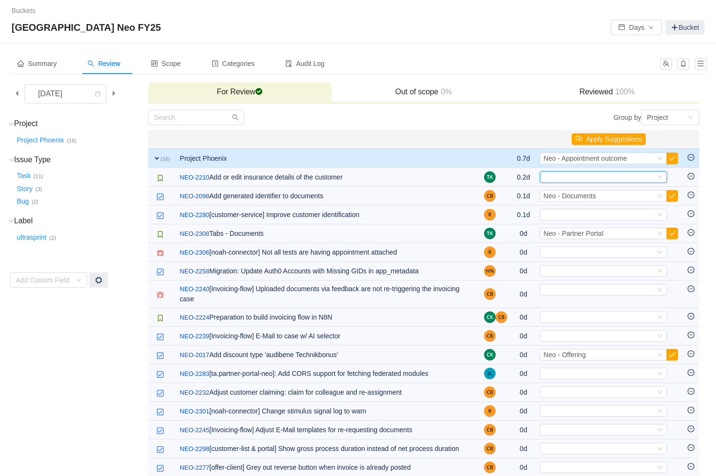
click at [638, 180] on div "Select" at bounding box center [599, 177] width 111 height 11
type input "partner"
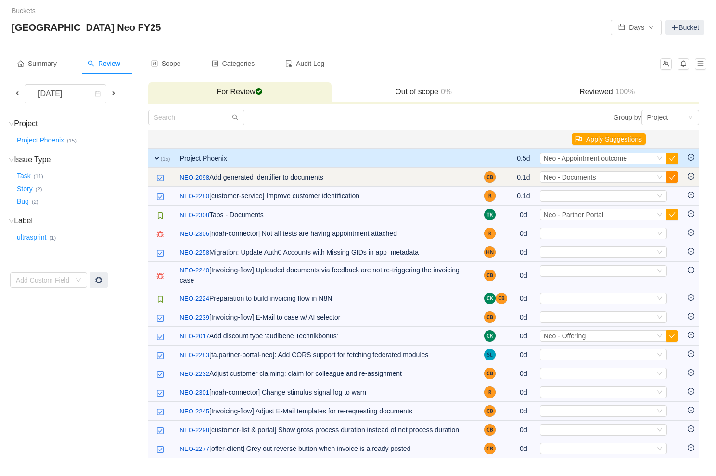
click at [672, 180] on button "button" at bounding box center [673, 177] width 12 height 12
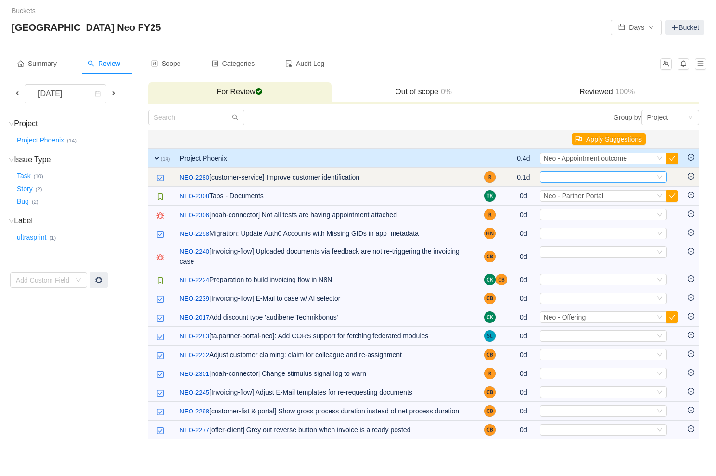
click at [631, 175] on div "Select" at bounding box center [599, 177] width 111 height 11
type input "partner"
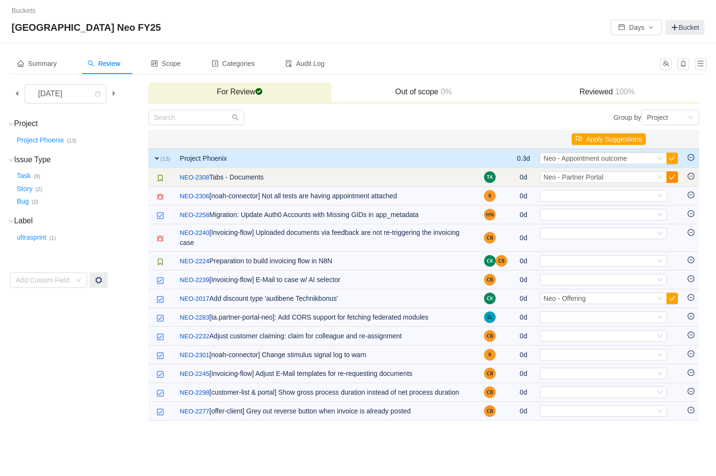
click at [672, 178] on button "button" at bounding box center [673, 177] width 12 height 12
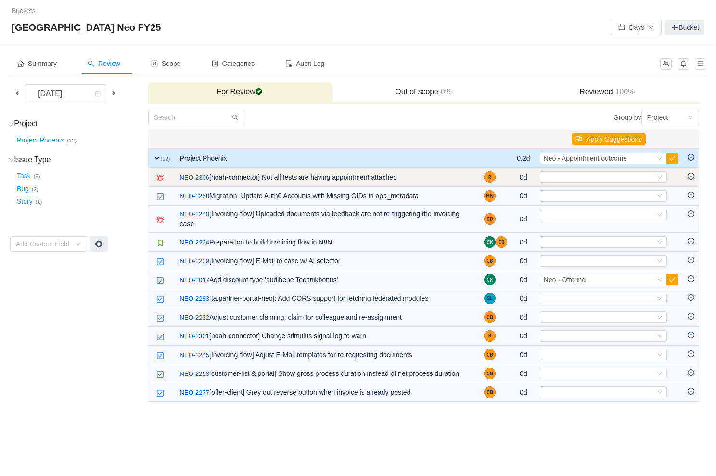
click at [602, 170] on td "Select Out of scope" at bounding box center [609, 177] width 148 height 19
click at [589, 177] on div "Select" at bounding box center [599, 177] width 111 height 11
type input "noah"
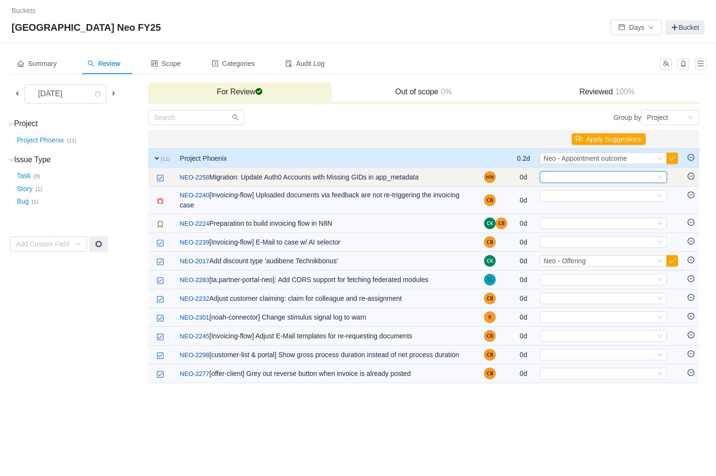
click at [581, 181] on div "Select" at bounding box center [599, 177] width 111 height 11
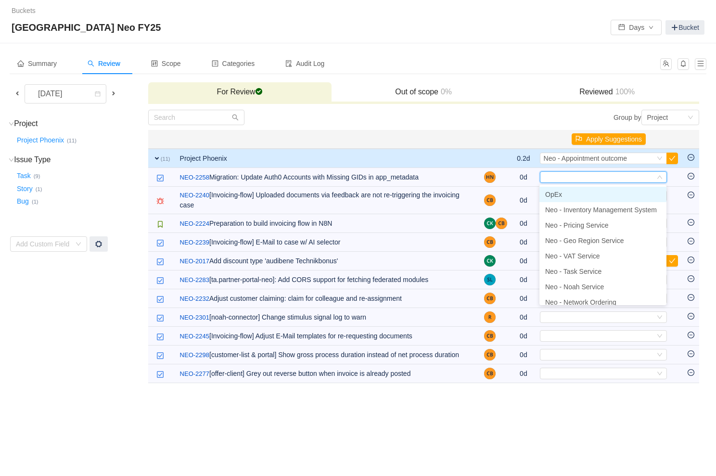
click at [574, 194] on li "OpEx" at bounding box center [603, 194] width 127 height 15
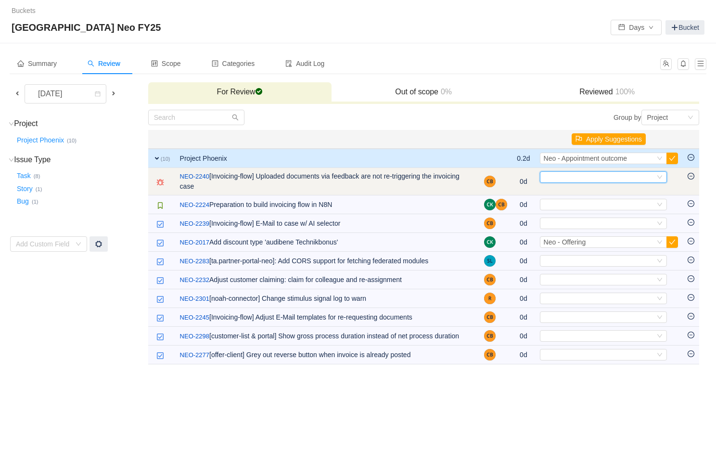
click at [599, 177] on div "Select" at bounding box center [599, 177] width 111 height 11
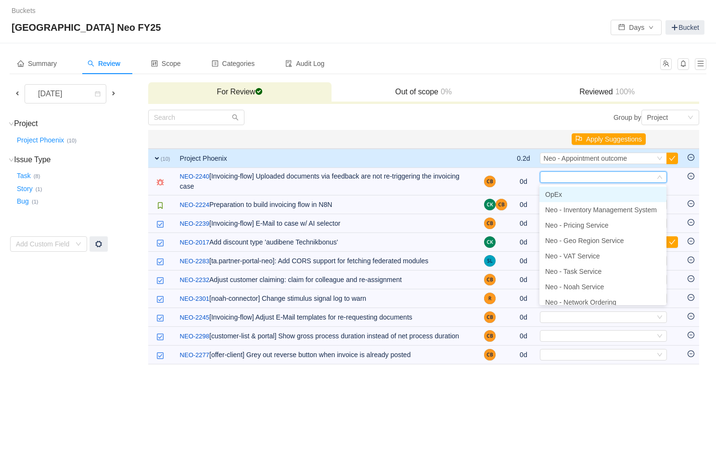
click at [588, 193] on li "OpEx" at bounding box center [603, 194] width 127 height 15
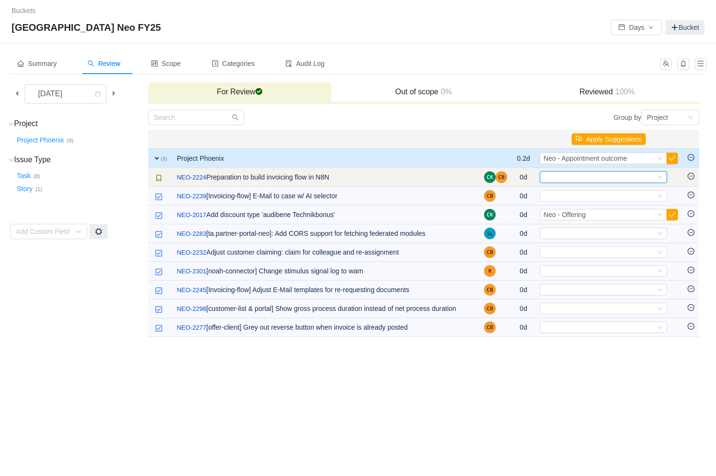
click at [595, 176] on div "Select" at bounding box center [599, 177] width 111 height 11
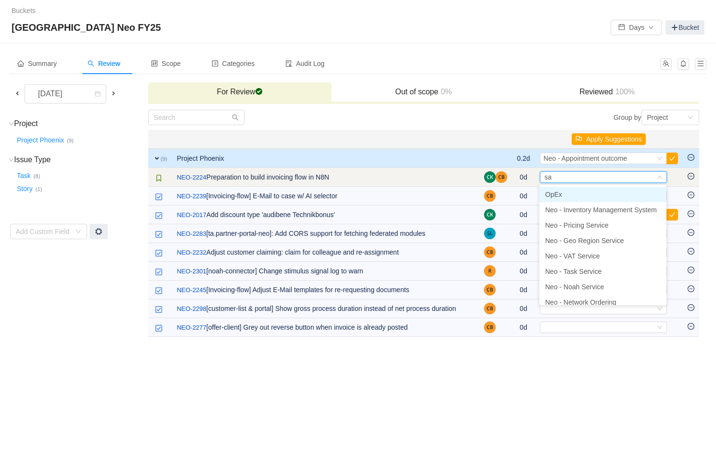
type input "[PERSON_NAME]"
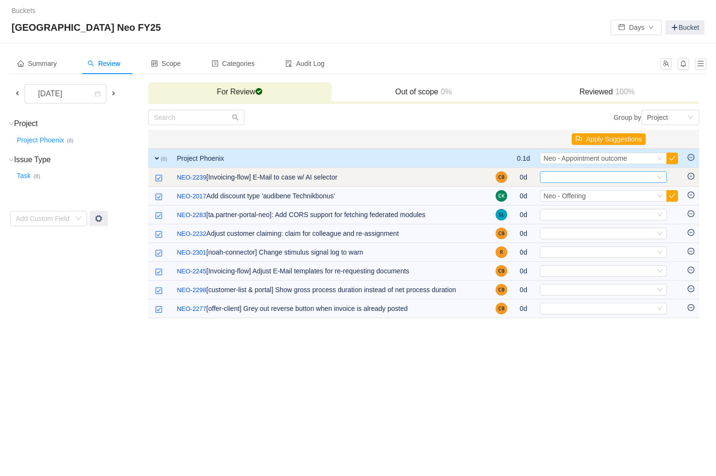
click at [587, 181] on div "Select" at bounding box center [599, 177] width 111 height 11
type input "sales"
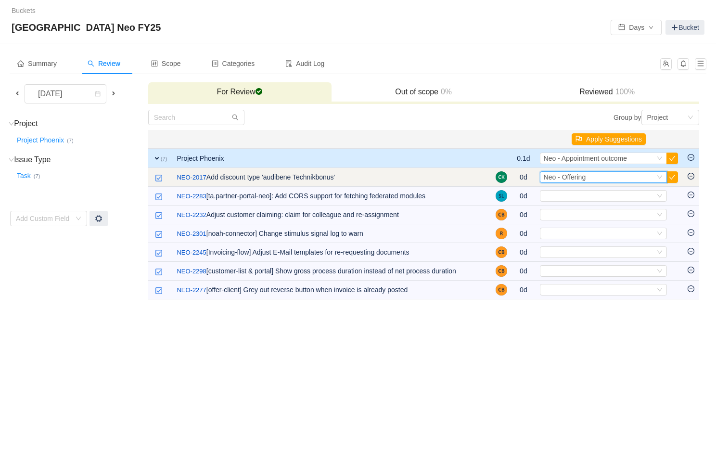
click at [614, 174] on div "Select Neo - Offering" at bounding box center [599, 177] width 111 height 11
click at [614, 176] on div "Select Neo - Offering" at bounding box center [599, 177] width 111 height 11
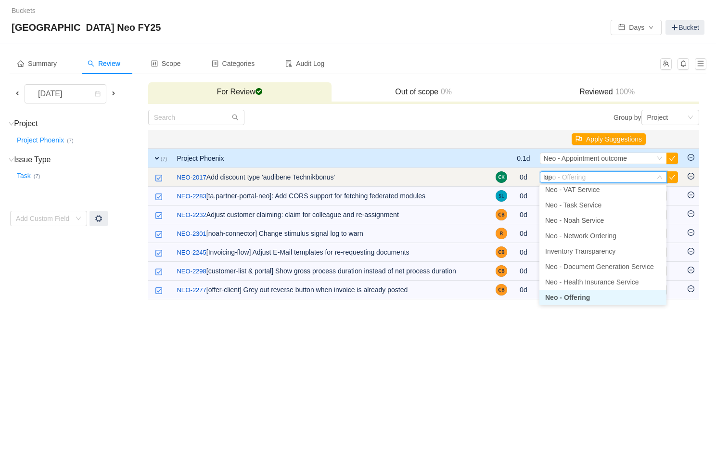
scroll to position [0, 0]
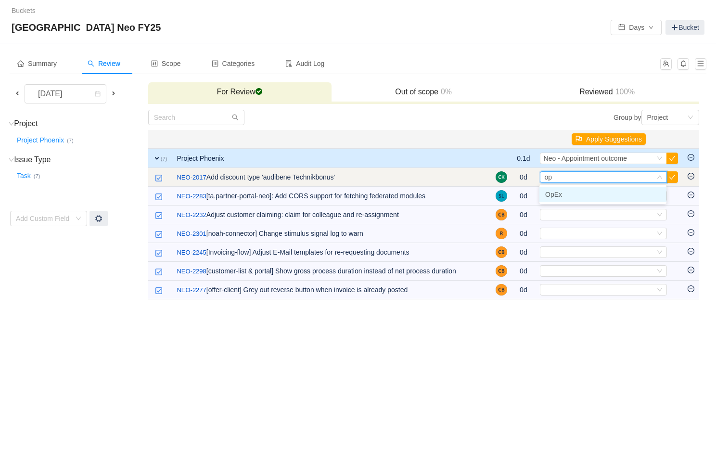
type input "ope"
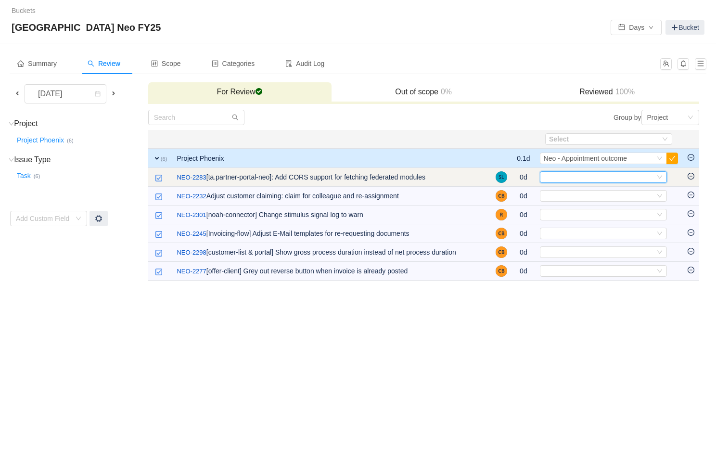
click at [591, 175] on div "Select" at bounding box center [599, 177] width 111 height 11
type input "part"
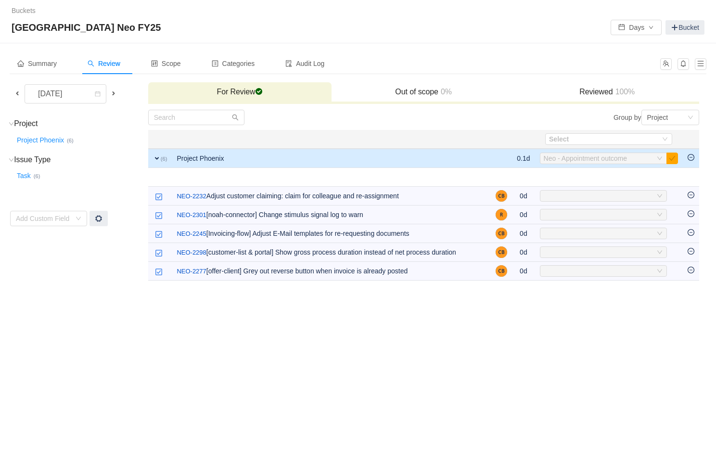
click at [591, 175] on span "Neo - Partner Portal" at bounding box center [574, 177] width 60 height 8
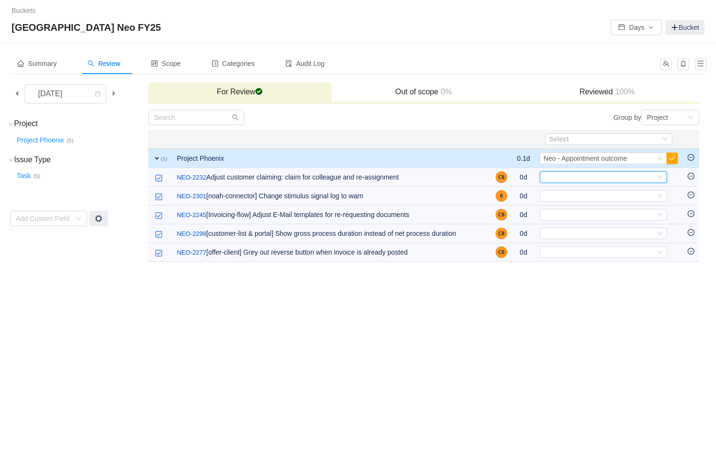
click at [591, 175] on div "Select" at bounding box center [599, 177] width 111 height 11
type input "partner"
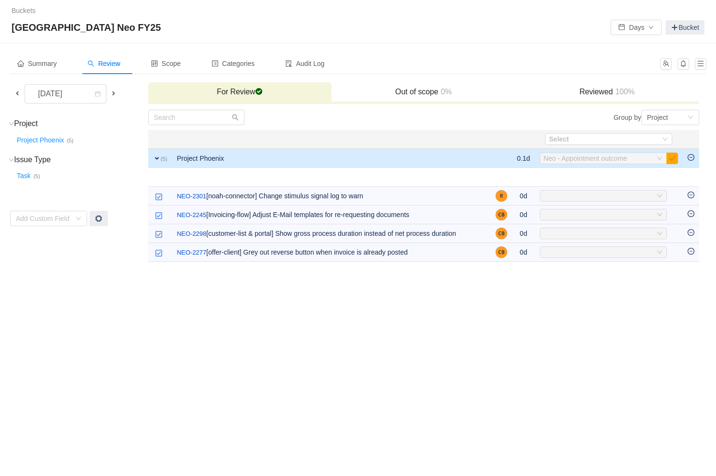
click at [591, 191] on div "Select" at bounding box center [599, 196] width 111 height 11
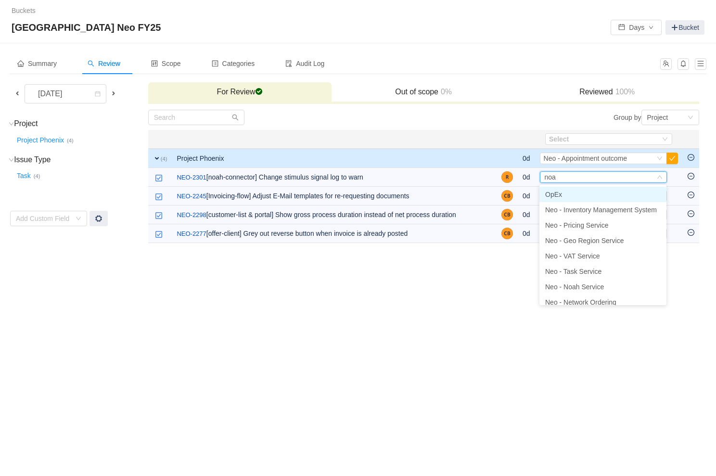
type input "noah"
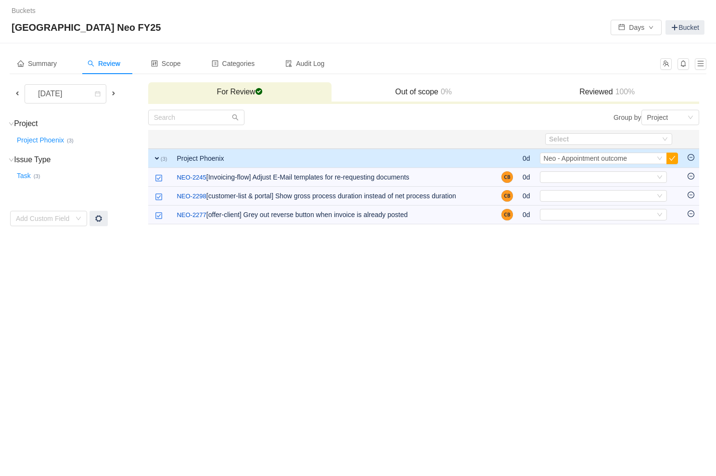
click at [591, 175] on div "Select" at bounding box center [599, 177] width 111 height 11
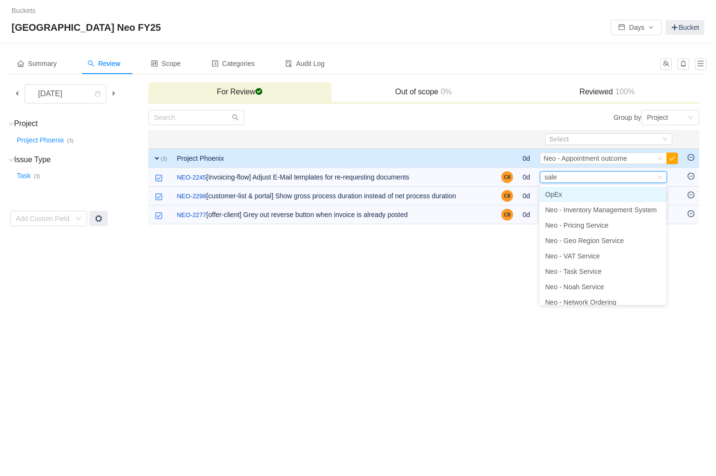
type input "sales"
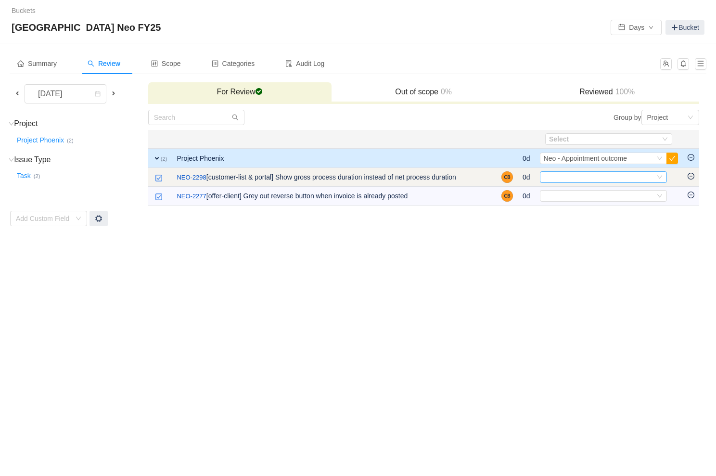
click at [578, 174] on div "Select" at bounding box center [599, 177] width 111 height 11
type input "port"
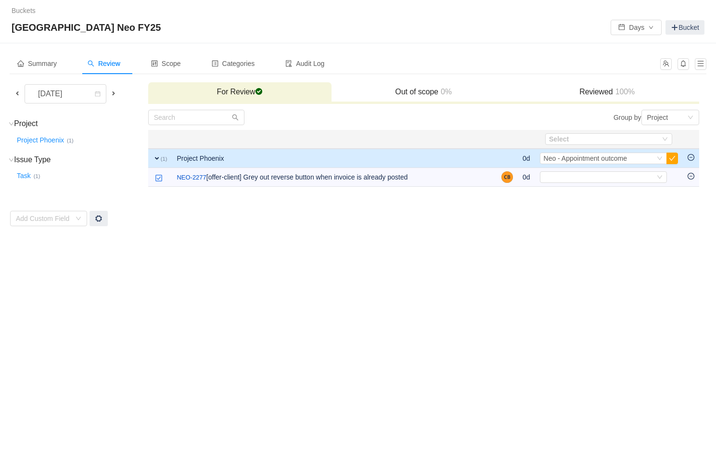
click at [578, 174] on div "Select" at bounding box center [599, 177] width 111 height 11
type input "offer"
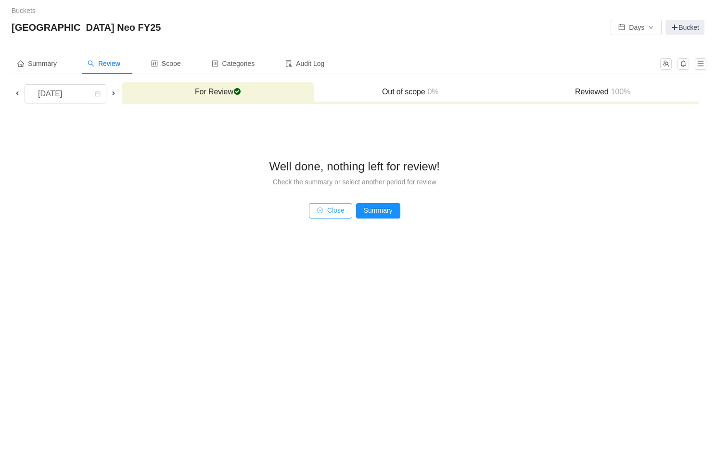
click at [341, 214] on button "Close" at bounding box center [330, 210] width 43 height 15
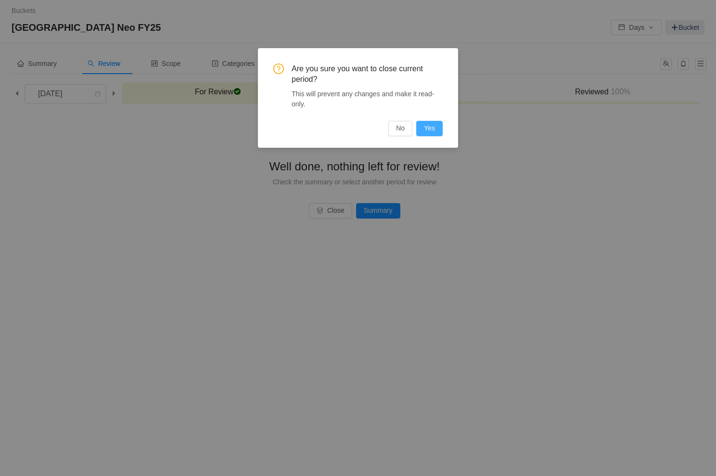
click at [433, 123] on button "Yes" at bounding box center [429, 128] width 26 height 15
